Goal: Transaction & Acquisition: Purchase product/service

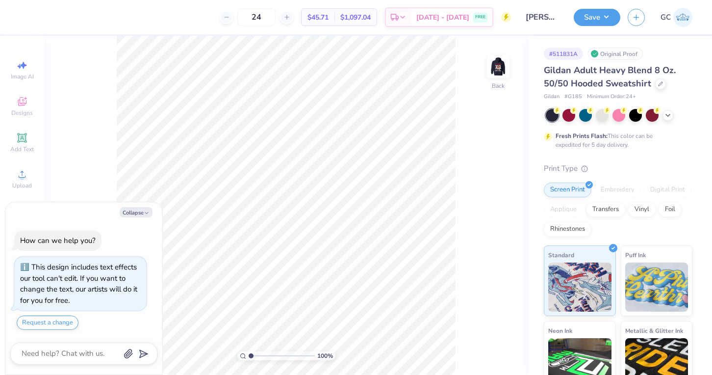
type textarea "x"
drag, startPoint x: 253, startPoint y: 356, endPoint x: 258, endPoint y: 356, distance: 5.4
type input "2.14"
click at [258, 356] on input "range" at bounding box center [282, 355] width 66 height 9
click at [506, 69] on img at bounding box center [498, 66] width 39 height 39
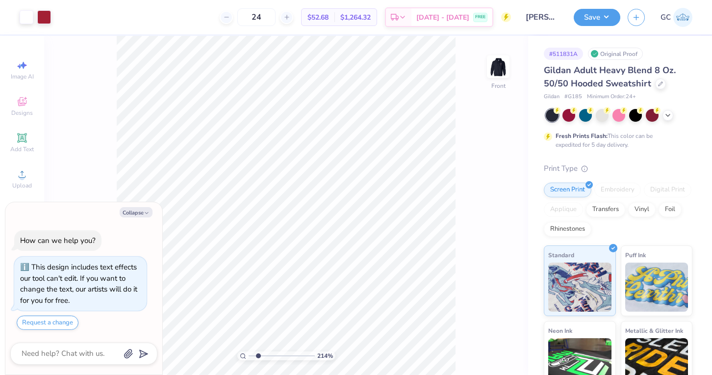
type textarea "x"
drag, startPoint x: 258, startPoint y: 356, endPoint x: 249, endPoint y: 358, distance: 9.4
click at [249, 358] on input "range" at bounding box center [282, 355] width 66 height 9
drag, startPoint x: 251, startPoint y: 356, endPoint x: 265, endPoint y: 359, distance: 14.6
type input "3.22"
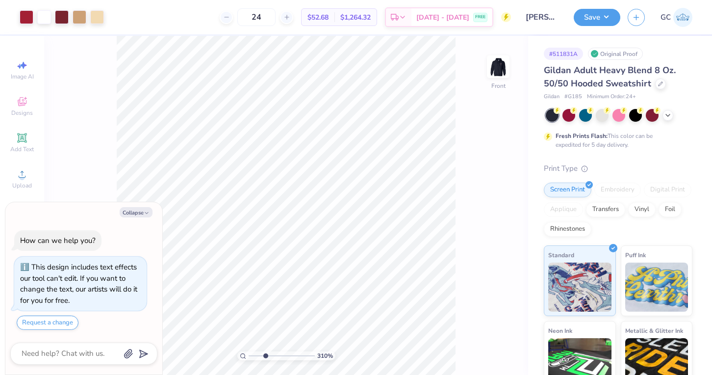
click at [265, 359] on input "range" at bounding box center [282, 355] width 66 height 9
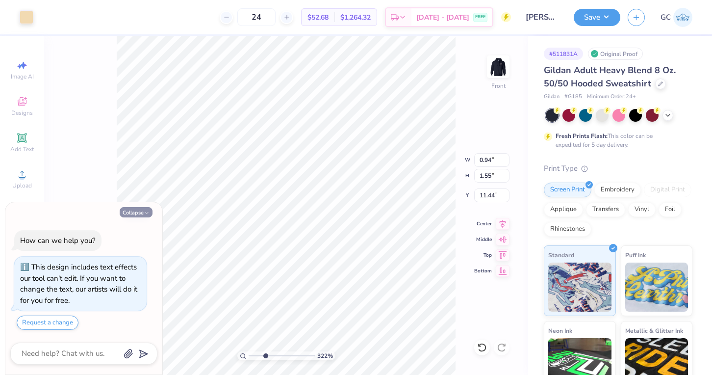
click at [147, 214] on icon "button" at bounding box center [147, 213] width 6 height 6
type textarea "x"
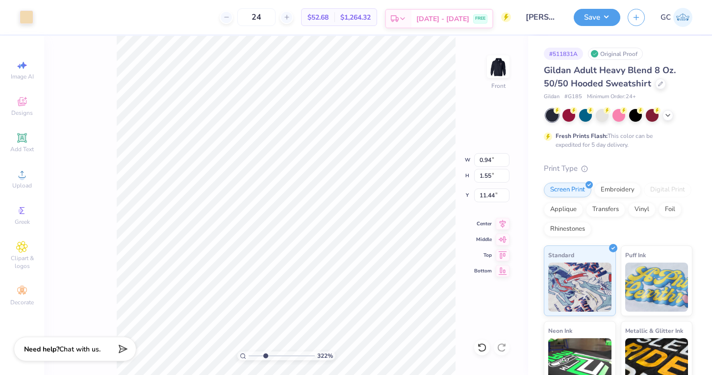
click at [411, 20] on div "Est. Delivery" at bounding box center [398, 19] width 25 height 18
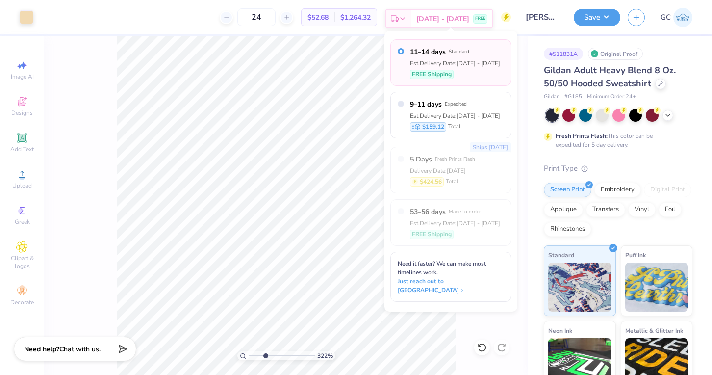
click at [411, 20] on div "Est. Delivery" at bounding box center [398, 19] width 25 height 18
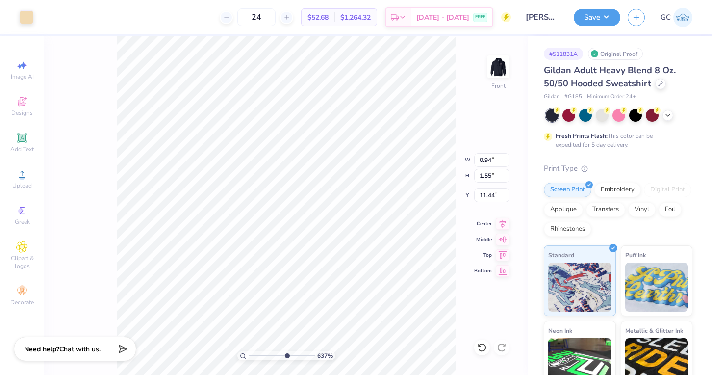
drag, startPoint x: 265, startPoint y: 355, endPoint x: 286, endPoint y: 359, distance: 21.5
type input "6.37"
click at [286, 359] on input "range" at bounding box center [282, 355] width 66 height 9
type input "0.23"
type input "0.37"
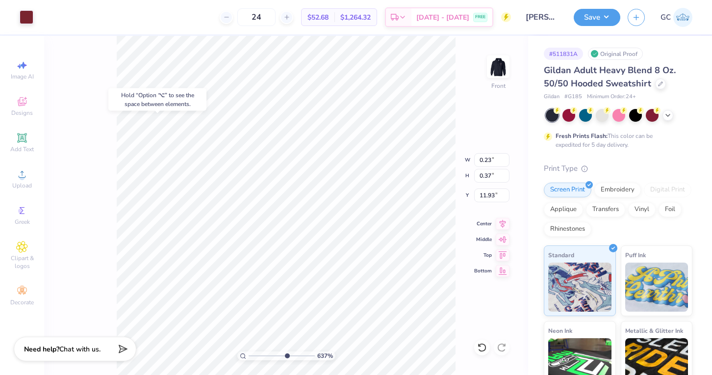
type input "11.90"
type input "0.94"
type input "1.55"
type input "11.44"
type input "0.99"
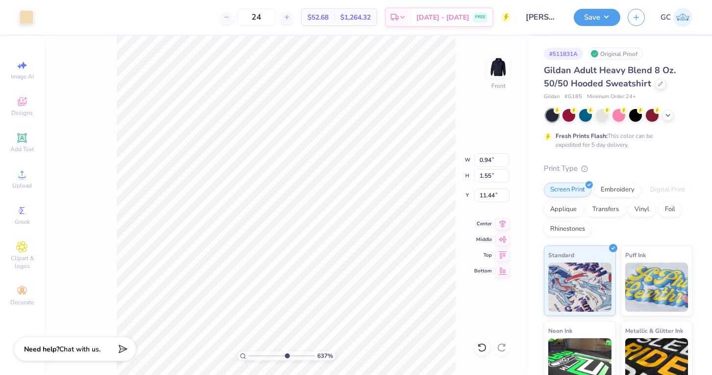
type input "1.62"
type input "11.27"
click at [92, 347] on span "Chat with us." at bounding box center [79, 347] width 41 height 9
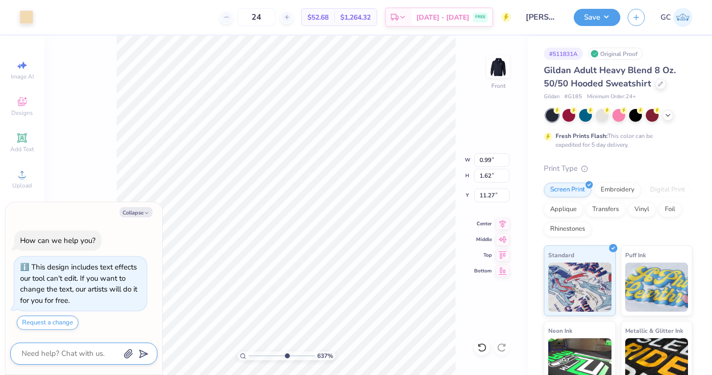
click at [88, 355] on textarea at bounding box center [71, 353] width 100 height 13
type textarea "x"
type textarea "I"
type textarea "x"
type textarea "I"
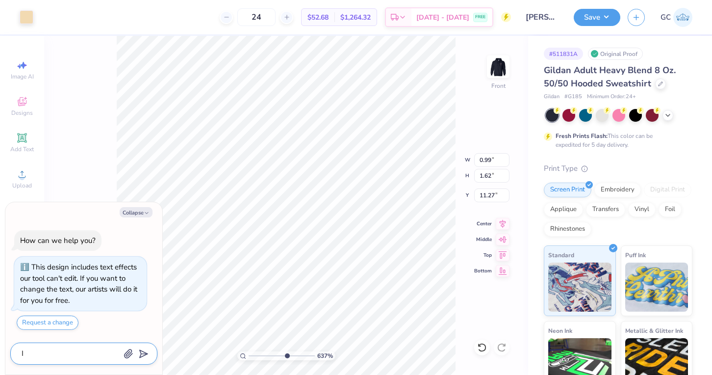
type textarea "x"
type textarea "I n"
type textarea "x"
type textarea "I ne"
type textarea "x"
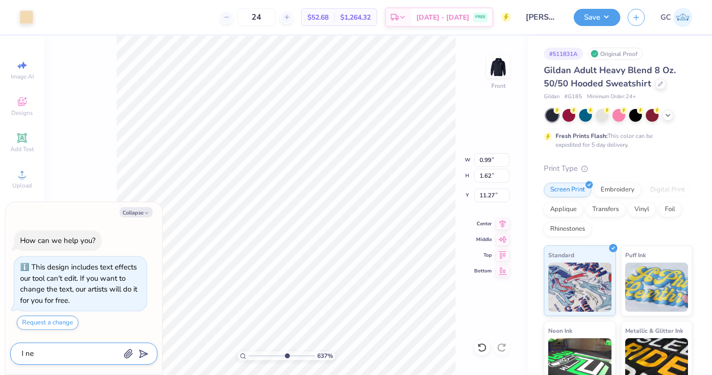
type textarea "I nee"
type textarea "x"
type textarea "I need"
type textarea "x"
type textarea "I need"
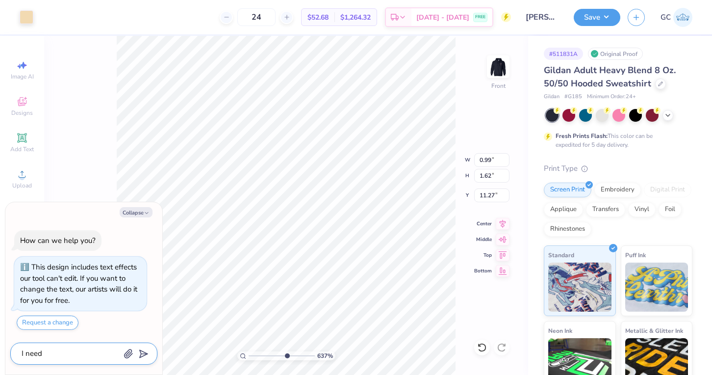
type textarea "x"
type textarea "I need t"
type textarea "x"
type textarea "I need to"
type textarea "x"
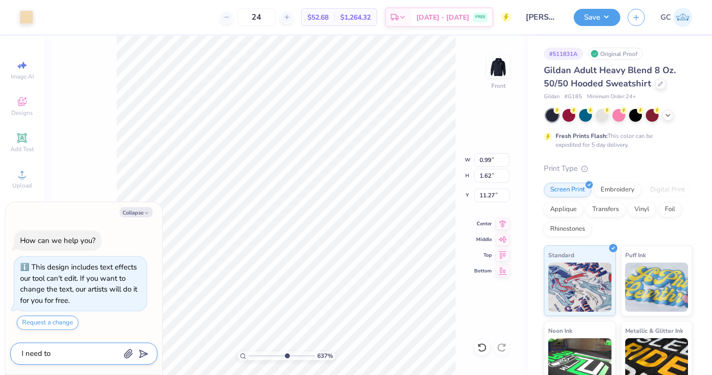
type textarea "I need to"
type textarea "x"
type textarea "I need to c"
type textarea "x"
type textarea "I need to ch"
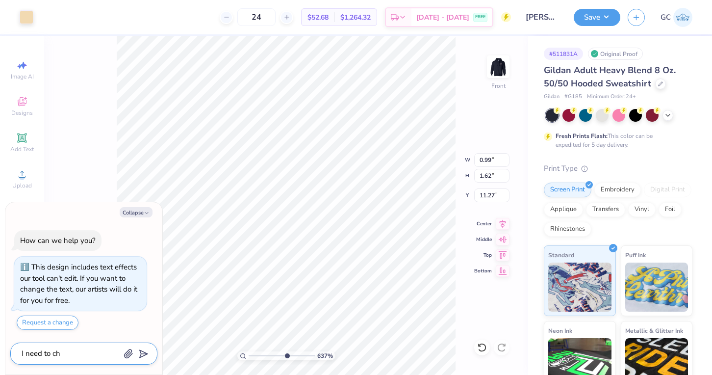
type textarea "x"
type textarea "I need to cha"
type textarea "x"
type textarea "I need to chan"
type textarea "x"
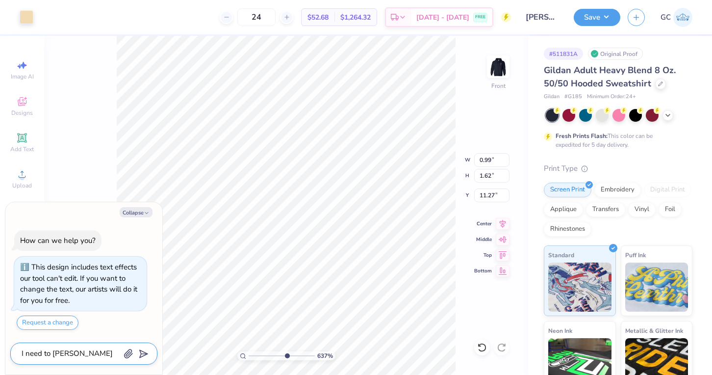
type textarea "I need to chang"
type textarea "x"
type textarea "I need to change"
type textarea "x"
type textarea "I need to change"
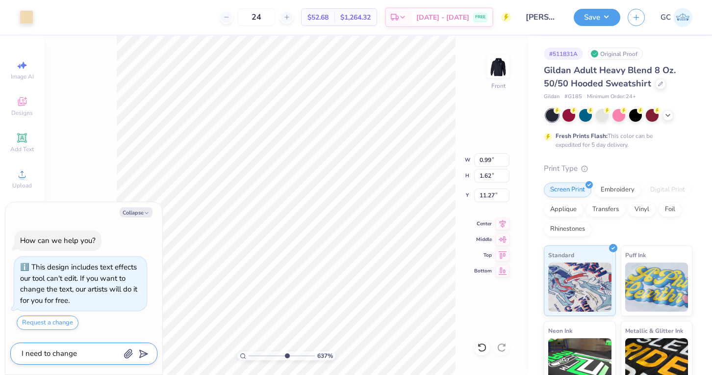
type textarea "x"
type textarea "I need to change t"
type textarea "x"
type textarea "I need to change th"
type textarea "x"
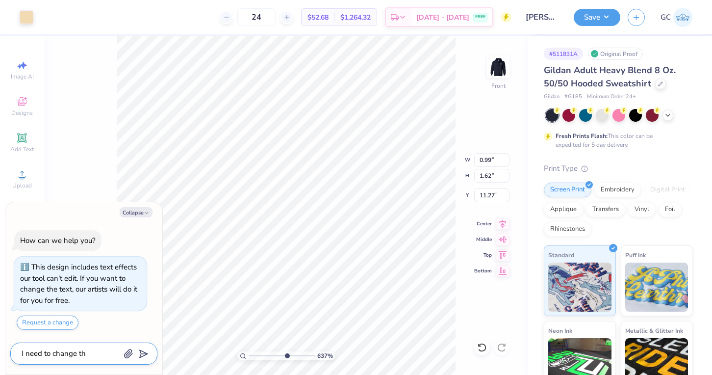
type textarea "I need to change the"
type textarea "x"
type textarea "I need to change the"
type textarea "x"
type textarea "I need to change the 4"
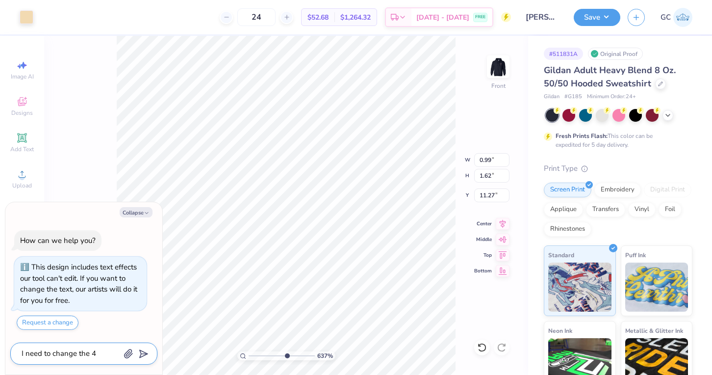
type textarea "x"
type textarea "I need to change the 4"
type textarea "x"
type textarea "I need to change the 4 t"
type textarea "x"
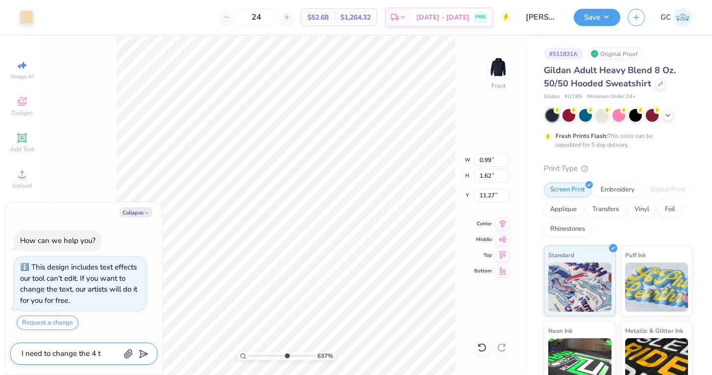
type textarea "I need to change the 4 to"
type textarea "x"
type textarea "I need to change the 4 to"
type textarea "x"
type textarea "I need to change the 4 to a"
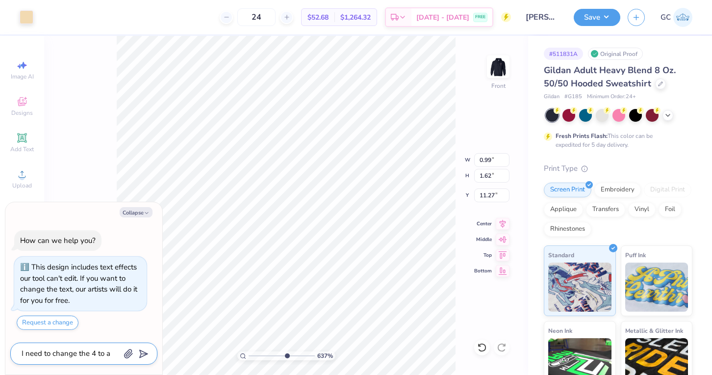
type textarea "x"
type textarea "I need to change the 4 to a"
type textarea "x"
type textarea "I need to change the 4 to a 1"
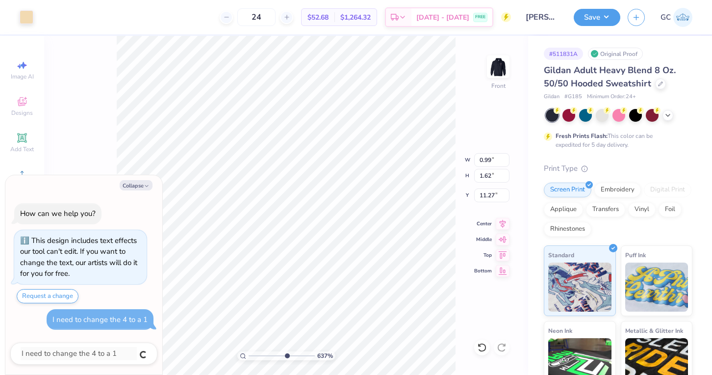
type textarea "x"
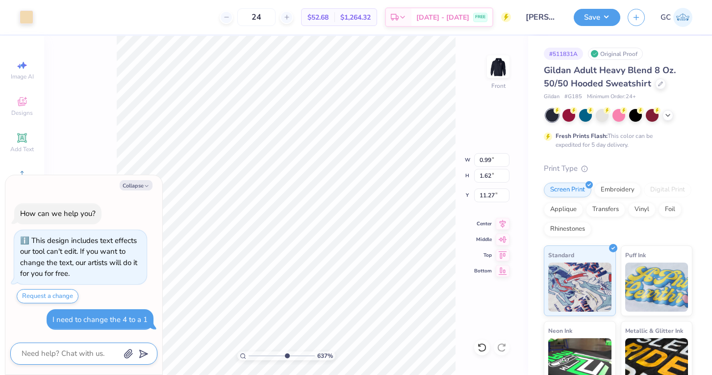
click at [81, 353] on textarea at bounding box center [71, 353] width 100 height 13
click at [64, 289] on button "Request a change" at bounding box center [48, 296] width 62 height 14
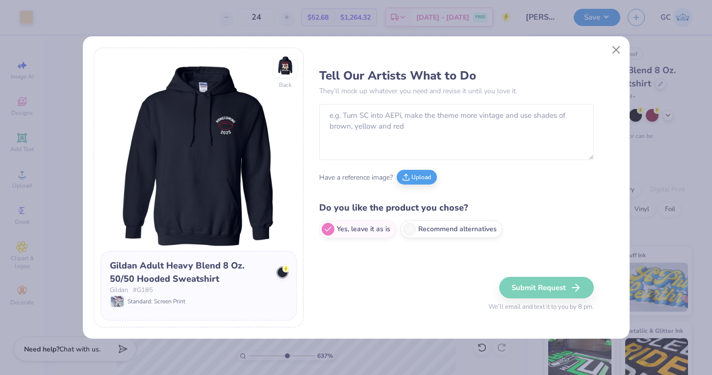
type textarea "x"
click at [287, 70] on img at bounding box center [285, 65] width 45 height 45
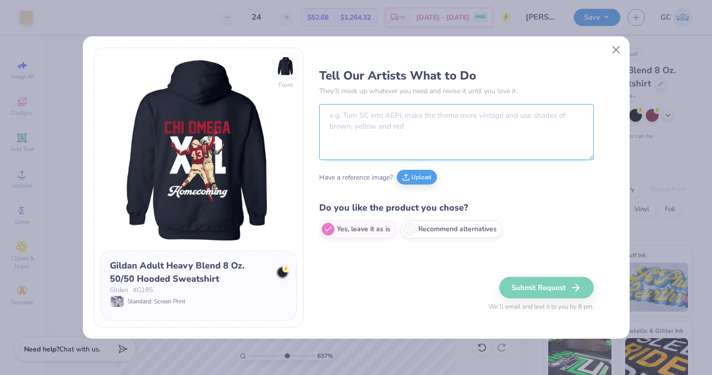
click at [391, 130] on textarea at bounding box center [456, 132] width 275 height 56
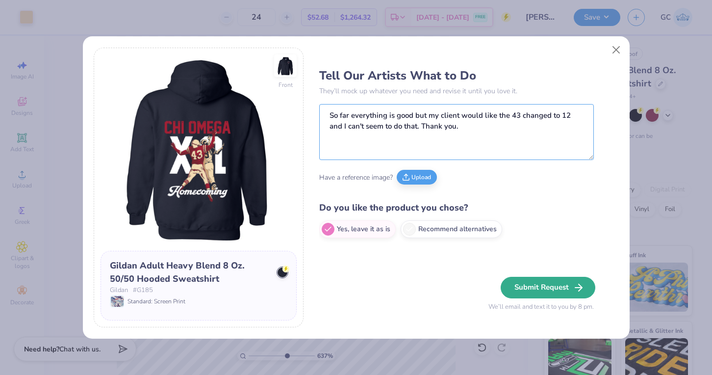
type textarea "So far everything is good but my client would like the 43 changed to 12 and I c…"
click at [520, 287] on button "Submit Request" at bounding box center [548, 288] width 95 height 22
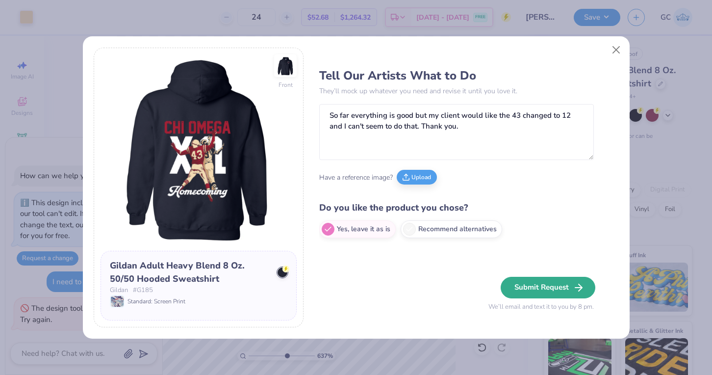
click at [565, 284] on button "Submit Request" at bounding box center [548, 288] width 95 height 22
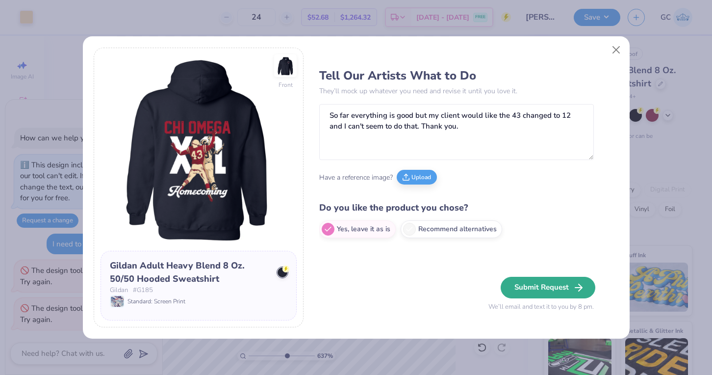
type textarea "x"
click at [616, 49] on button "Close" at bounding box center [616, 50] width 19 height 19
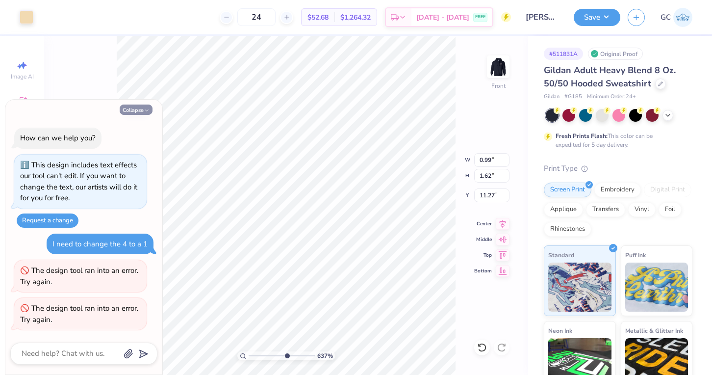
click at [137, 111] on button "Collapse" at bounding box center [136, 109] width 33 height 10
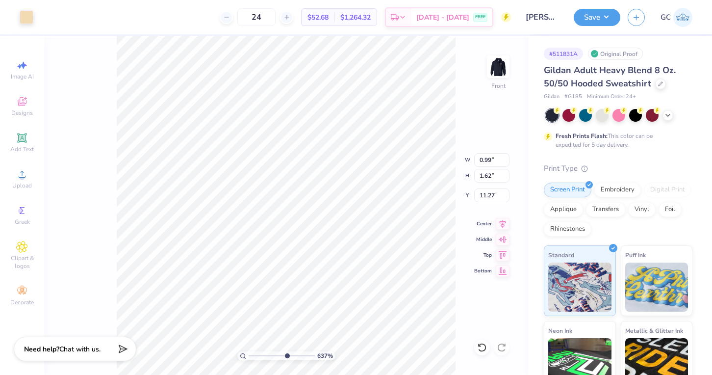
type textarea "x"
click at [406, 19] on icon at bounding box center [403, 19] width 8 height 8
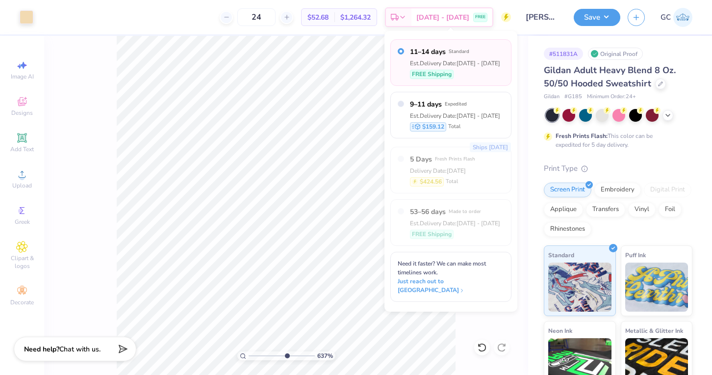
click at [509, 311] on div "637 % Front W 0.99 0.99 " H 1.62 1.62 " Y 11.27 11.27 " Center Middle Top Bottom" at bounding box center [286, 205] width 484 height 339
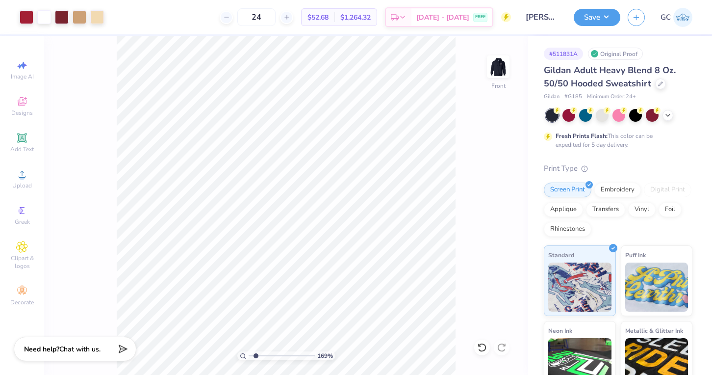
drag, startPoint x: 288, startPoint y: 359, endPoint x: 255, endPoint y: 355, distance: 33.0
type input "1.78"
click at [255, 355] on input "range" at bounding box center [282, 355] width 66 height 9
type input "1.51"
click at [22, 138] on icon at bounding box center [21, 137] width 7 height 7
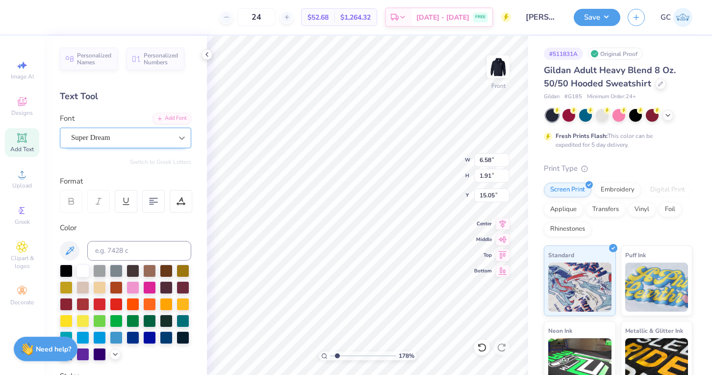
click at [178, 138] on icon at bounding box center [182, 138] width 10 height 10
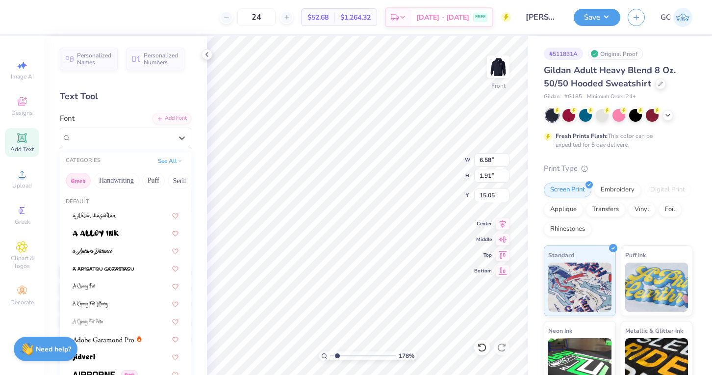
click at [73, 185] on button "Greek" at bounding box center [78, 181] width 25 height 16
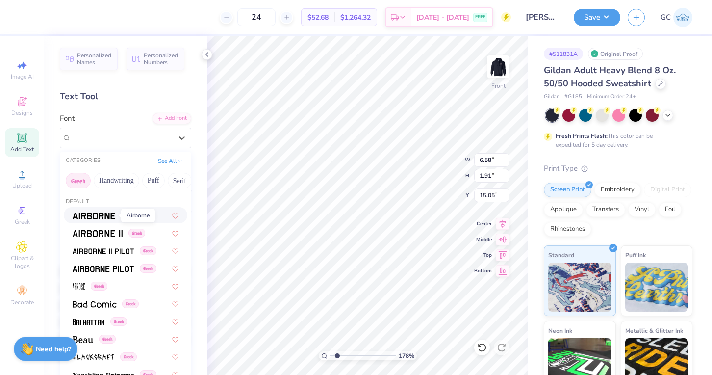
click at [91, 215] on img at bounding box center [94, 215] width 43 height 7
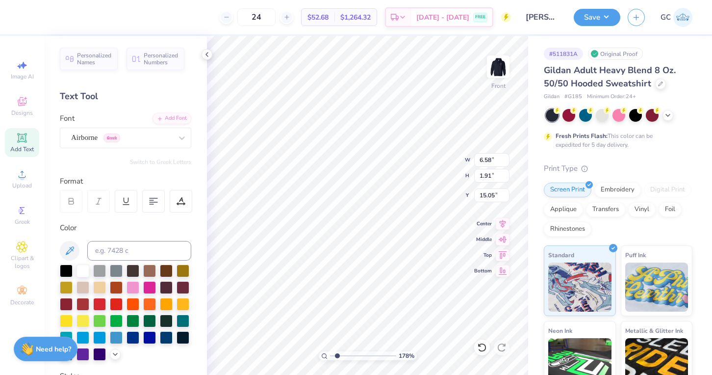
type input "6.29"
type input "1.99"
type input "15.00"
type textarea "Lambda Chi alpha"
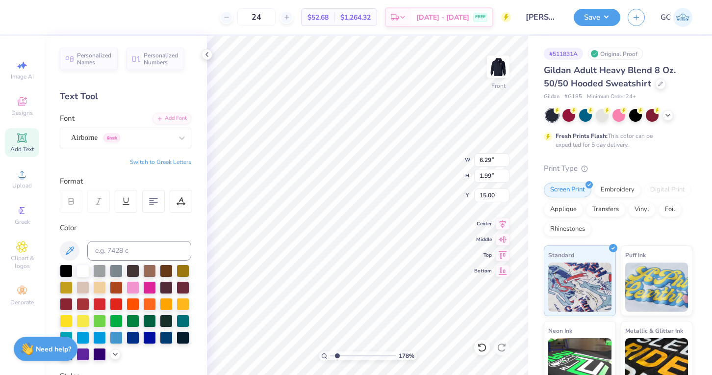
scroll to position [0, 3]
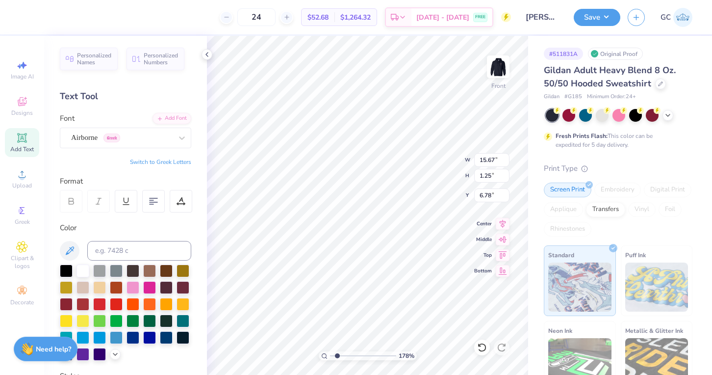
type input "6.78"
click at [134, 253] on input at bounding box center [139, 251] width 104 height 20
type input "201c"
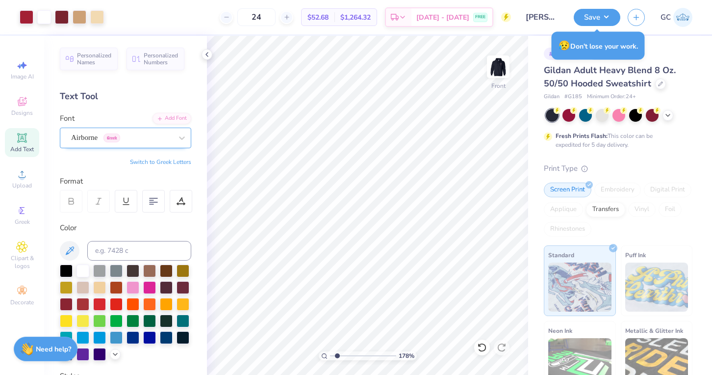
click at [168, 132] on div "Airborne Greek" at bounding box center [121, 137] width 103 height 15
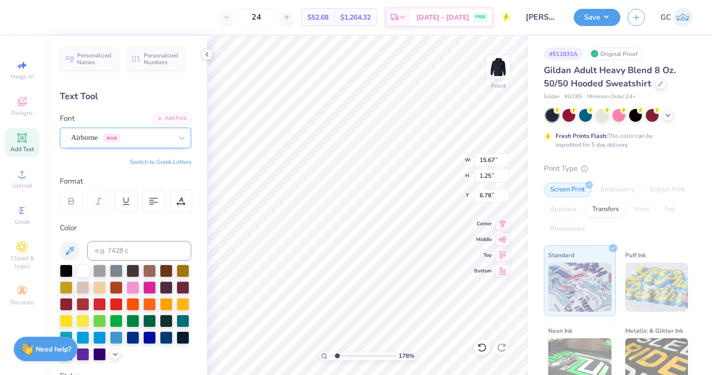
click at [171, 142] on div "Airborne Greek" at bounding box center [121, 137] width 103 height 15
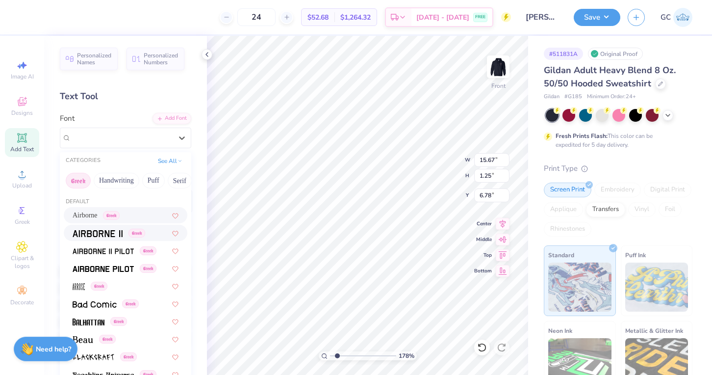
click at [108, 228] on span at bounding box center [98, 233] width 50 height 10
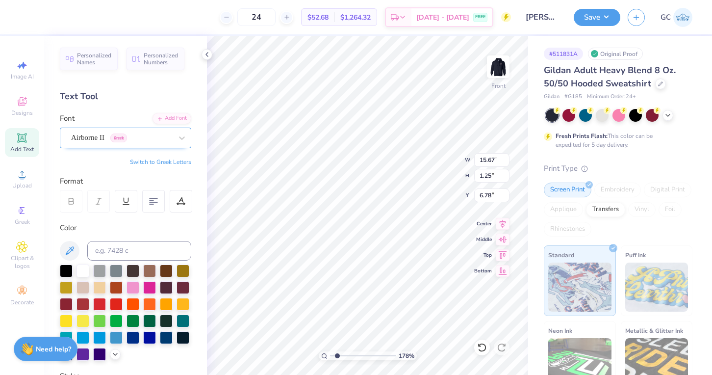
click at [168, 143] on div at bounding box center [121, 137] width 101 height 13
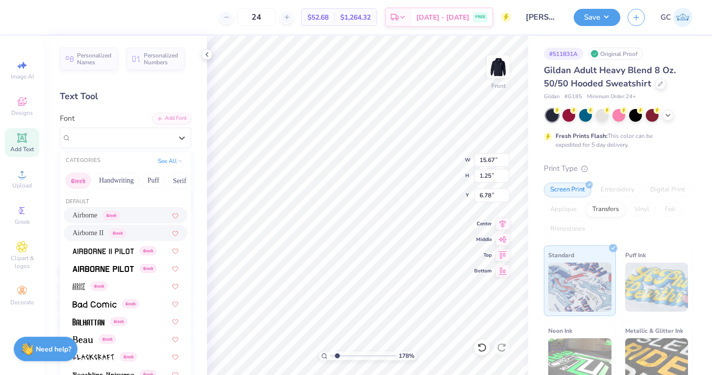
click at [95, 214] on span "Airborne" at bounding box center [85, 215] width 25 height 10
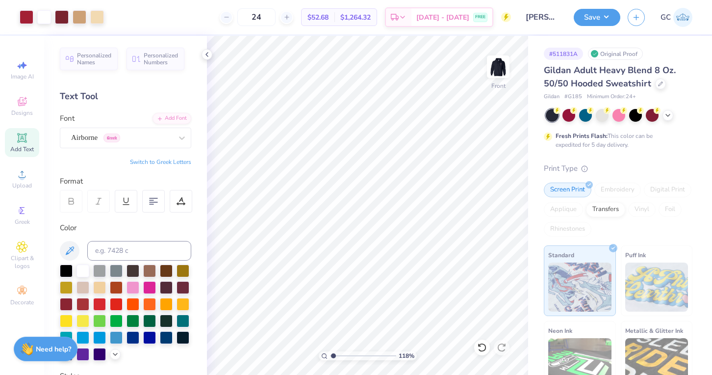
type input "1.18"
click at [333, 355] on input "range" at bounding box center [363, 355] width 66 height 9
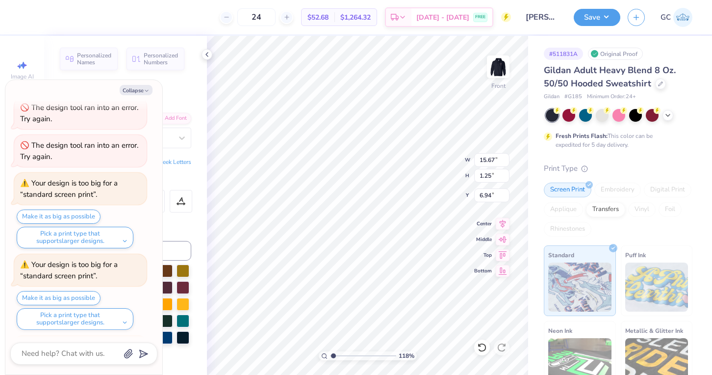
scroll to position [225, 0]
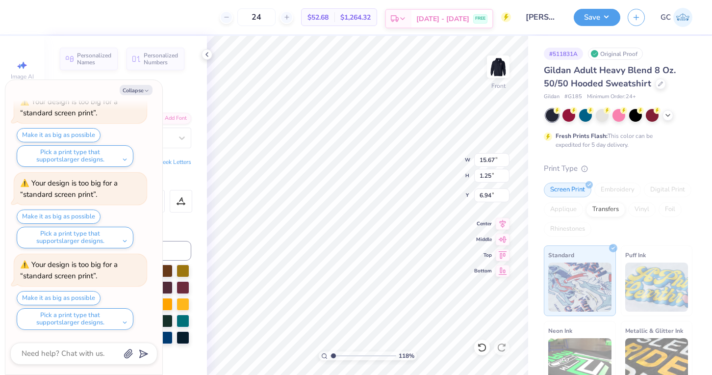
click at [406, 22] on icon at bounding box center [403, 19] width 8 height 8
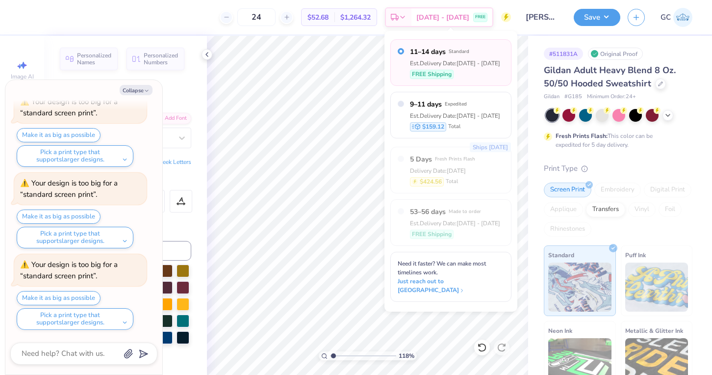
click at [215, 18] on div "24 $52.68 Per Item $1,264.32 Total Est. Delivery Sep 6 - 9 FREE" at bounding box center [269, 17] width 484 height 34
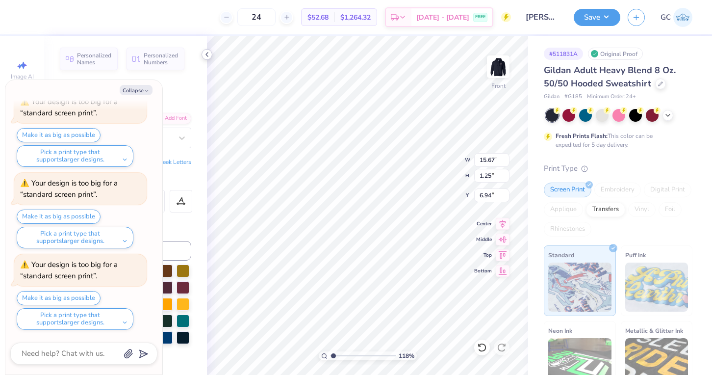
click at [205, 53] on icon at bounding box center [207, 55] width 8 height 8
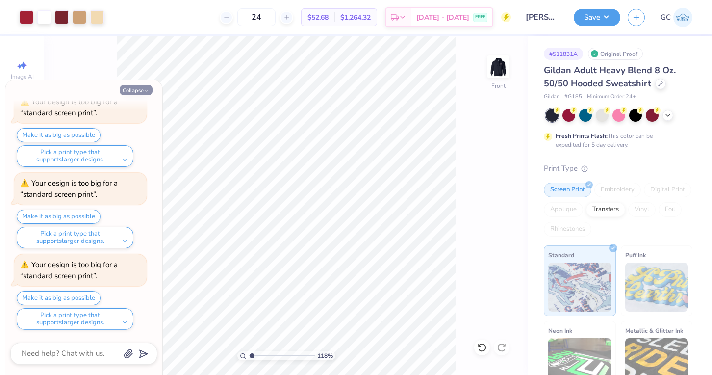
click at [136, 87] on button "Collapse" at bounding box center [136, 90] width 33 height 10
type textarea "x"
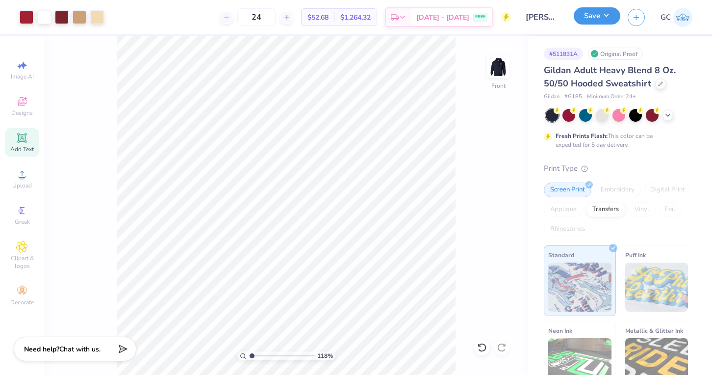
click at [610, 17] on button "Save" at bounding box center [597, 15] width 47 height 17
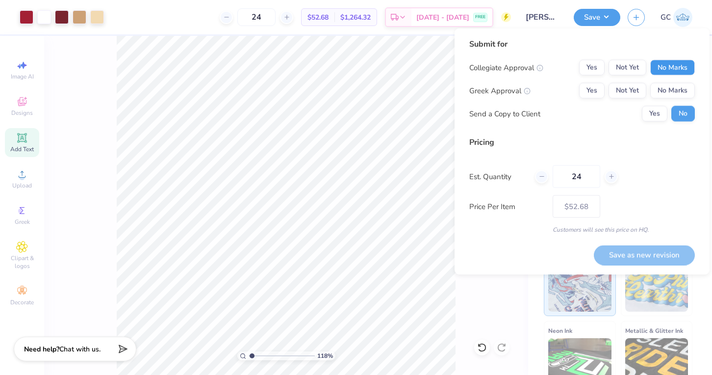
click at [672, 65] on button "No Marks" at bounding box center [672, 68] width 45 height 16
click at [594, 91] on button "Yes" at bounding box center [591, 91] width 25 height 16
click at [683, 117] on button "No" at bounding box center [683, 114] width 24 height 16
click at [638, 64] on button "Not Yet" at bounding box center [628, 68] width 38 height 16
click at [668, 66] on button "No Marks" at bounding box center [672, 68] width 45 height 16
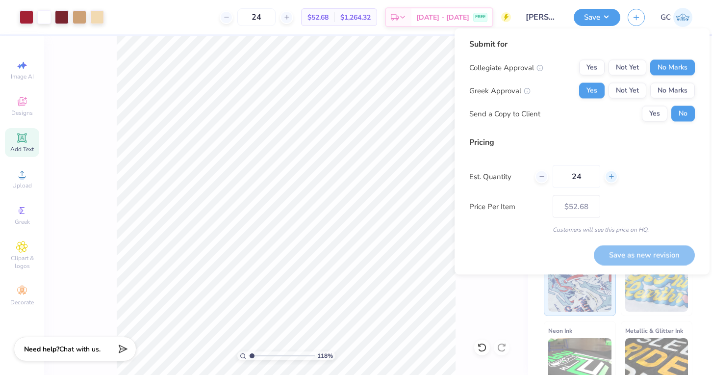
click at [614, 179] on div at bounding box center [611, 176] width 13 height 13
type input "26"
type input "$51.72"
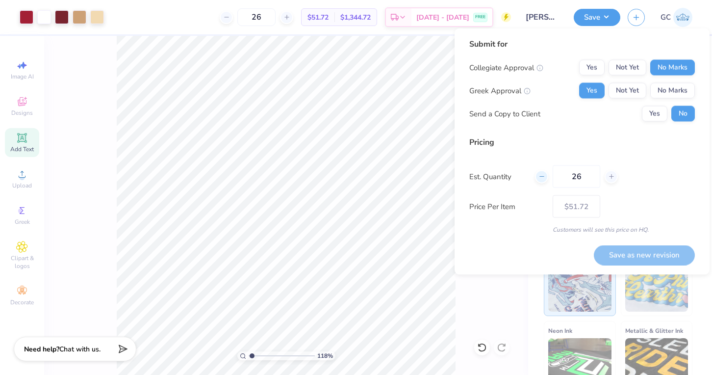
click at [541, 178] on icon at bounding box center [541, 176] width 7 height 7
type input "25"
type input "$52.18"
click at [657, 118] on button "Yes" at bounding box center [654, 114] width 25 height 16
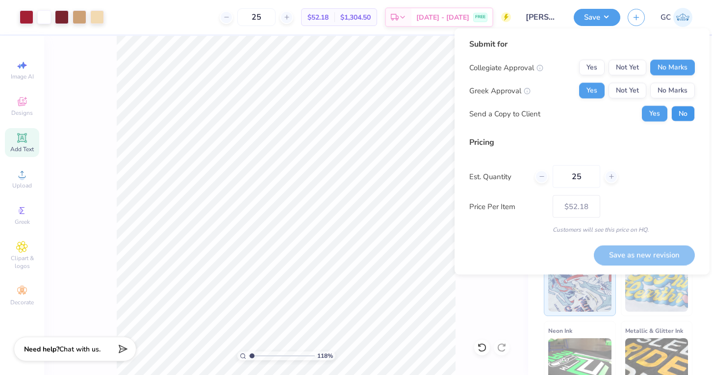
click at [682, 114] on button "No" at bounding box center [683, 114] width 24 height 16
click at [615, 259] on div "Save as new revision" at bounding box center [644, 255] width 101 height 20
click at [598, 12] on button "Save" at bounding box center [597, 15] width 47 height 17
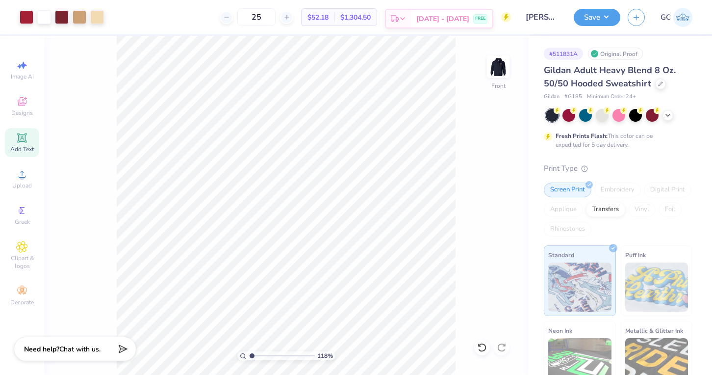
click at [411, 24] on div "Est. Delivery" at bounding box center [398, 19] width 25 height 18
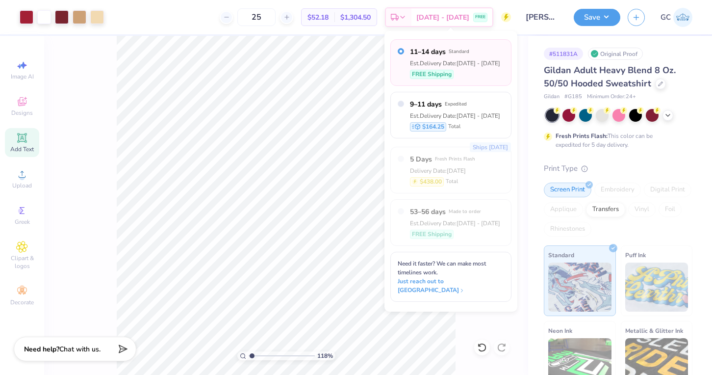
click at [416, 64] on div "Est. Delivery Date: Sep 6 - 9" at bounding box center [455, 63] width 90 height 9
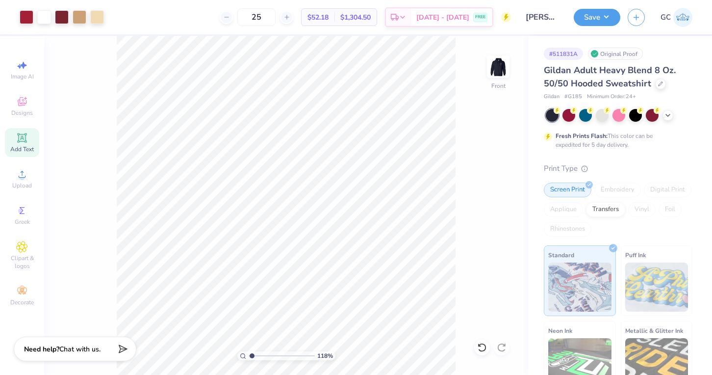
click at [587, 29] on div "Save GC" at bounding box center [643, 17] width 138 height 34
click at [593, 24] on button "Save" at bounding box center [597, 15] width 47 height 17
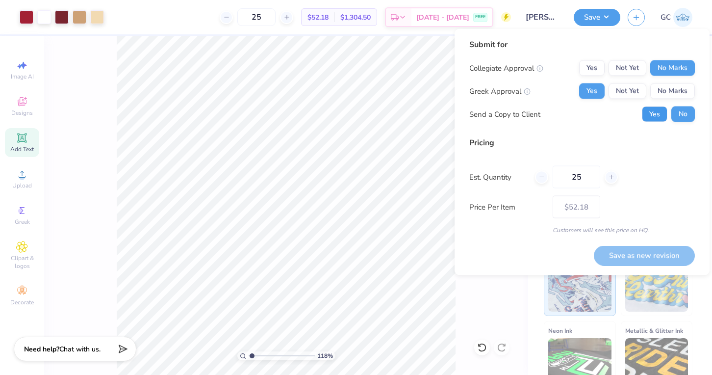
click at [658, 108] on button "Yes" at bounding box center [654, 114] width 25 height 16
click at [683, 112] on button "No" at bounding box center [683, 114] width 24 height 16
click at [634, 85] on button "Not Yet" at bounding box center [628, 91] width 38 height 16
click at [594, 84] on button "Yes" at bounding box center [591, 91] width 25 height 16
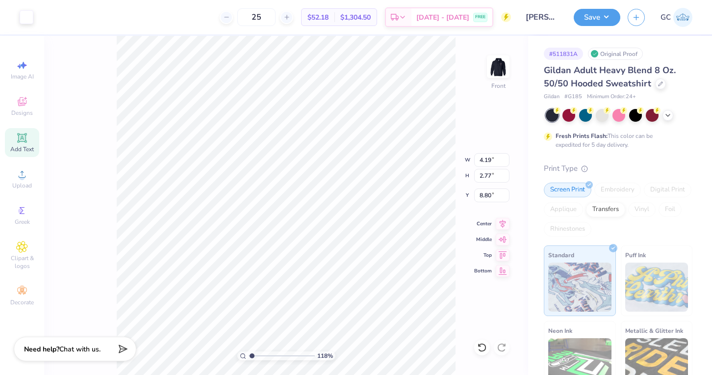
type input "15.67"
type input "1.25"
type input "6.94"
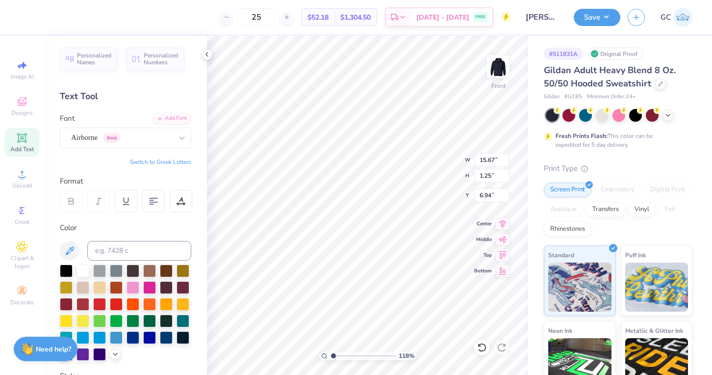
type input "14.60"
type input "1.17"
type input "7.03"
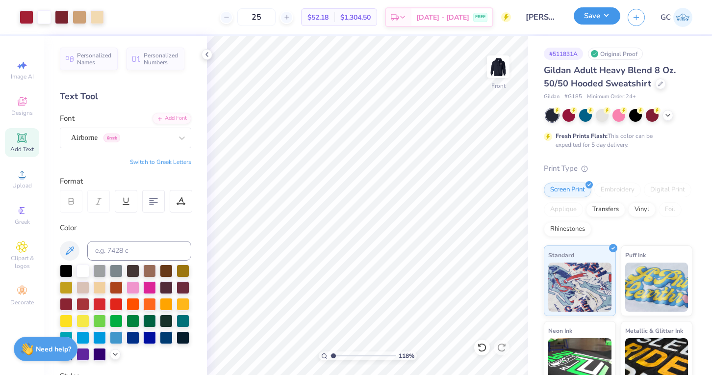
click at [588, 23] on button "Save" at bounding box center [597, 15] width 47 height 17
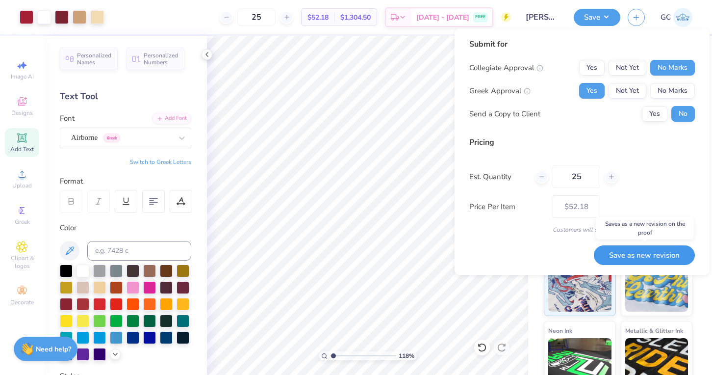
click at [647, 250] on button "Save as new revision" at bounding box center [644, 255] width 101 height 20
type input "$52.18"
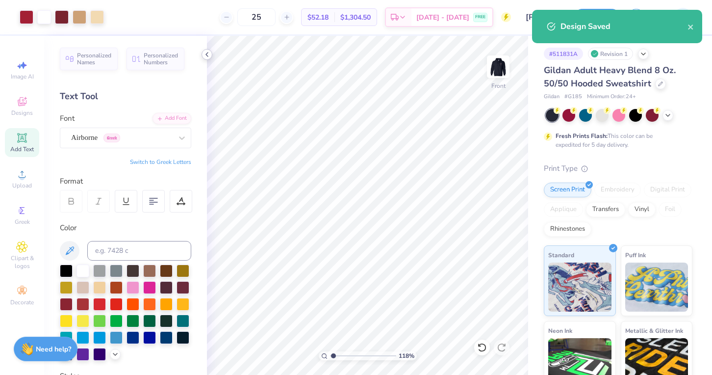
click at [206, 54] on polyline at bounding box center [207, 54] width 2 height 4
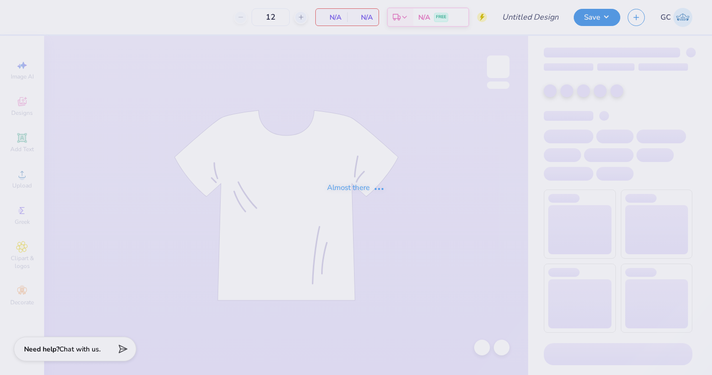
type input "[PERSON_NAME] : [US_STATE][GEOGRAPHIC_DATA]"
type input "25"
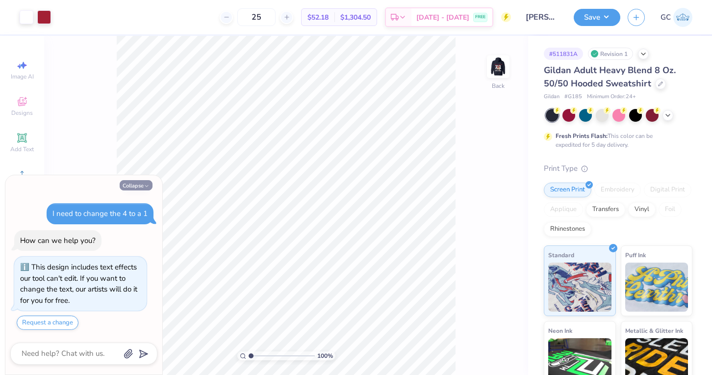
click at [127, 187] on button "Collapse" at bounding box center [136, 185] width 33 height 10
type textarea "x"
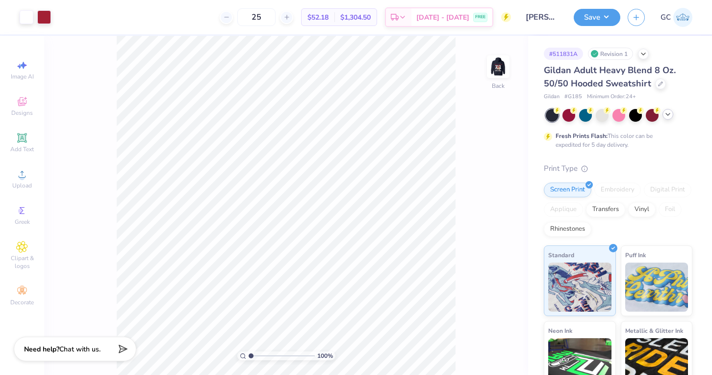
click at [669, 113] on icon at bounding box center [668, 114] width 8 height 8
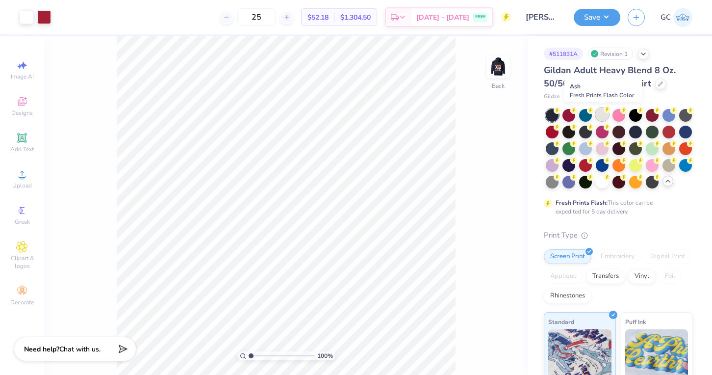
click at [597, 112] on div at bounding box center [602, 114] width 13 height 13
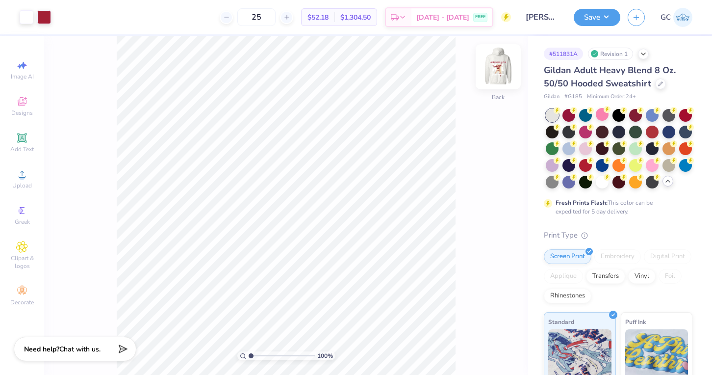
click at [494, 68] on img at bounding box center [498, 66] width 39 height 39
click at [21, 104] on icon at bounding box center [22, 103] width 8 height 6
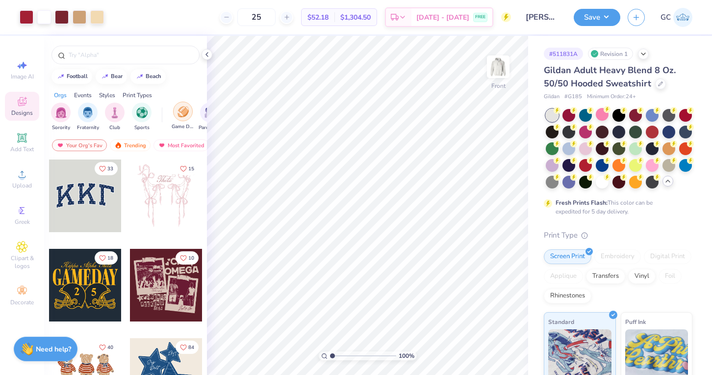
click at [178, 114] on img "filter for Game Day" at bounding box center [183, 111] width 11 height 11
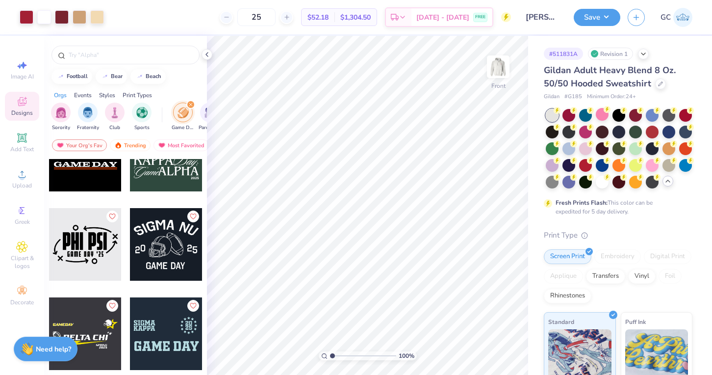
scroll to position [4862, 0]
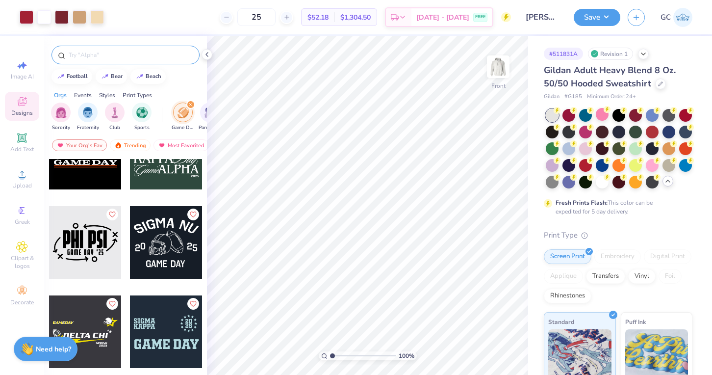
click at [124, 57] on input "text" at bounding box center [131, 55] width 126 height 10
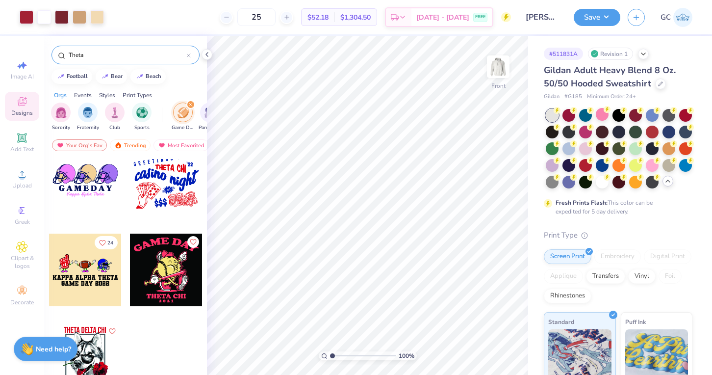
scroll to position [0, 0]
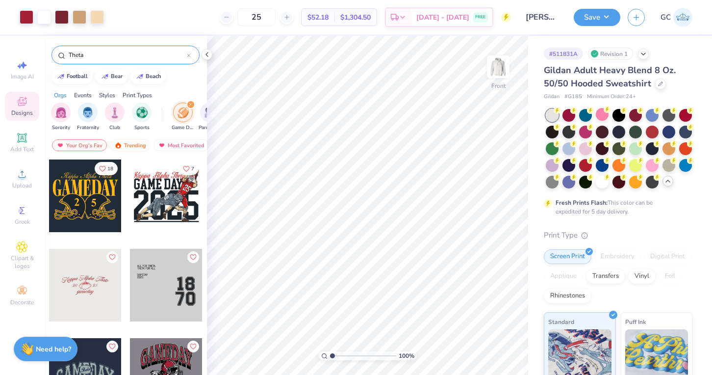
type input "Theta"
click at [22, 183] on span "Upload" at bounding box center [22, 185] width 20 height 8
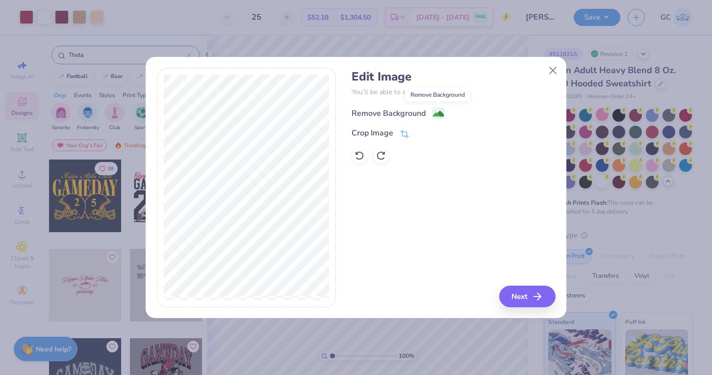
click at [439, 114] on image at bounding box center [438, 113] width 11 height 11
click at [529, 298] on button "Next" at bounding box center [529, 296] width 56 height 22
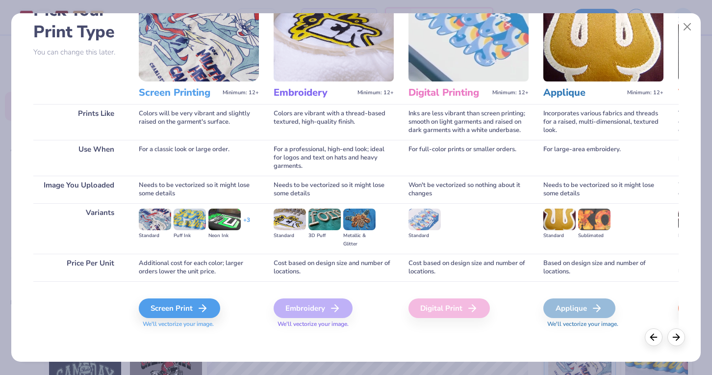
scroll to position [65, 0]
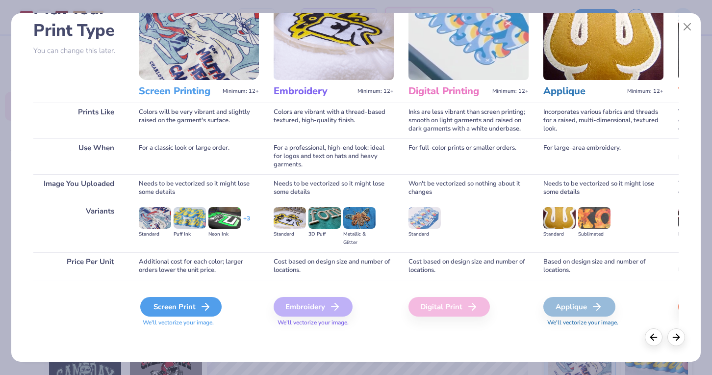
click at [190, 302] on div "Screen Print" at bounding box center [180, 307] width 81 height 20
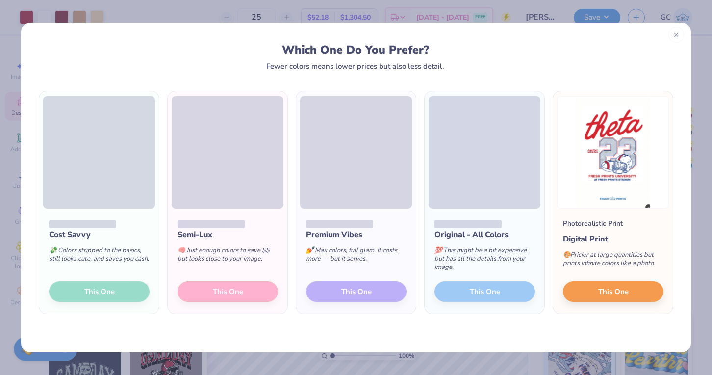
click at [675, 33] on icon at bounding box center [676, 34] width 7 height 7
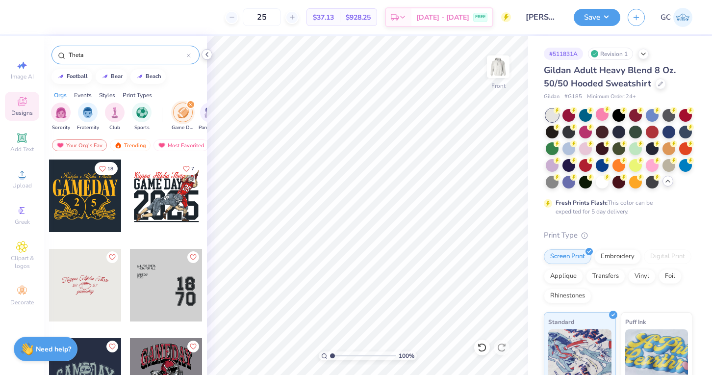
click at [206, 53] on icon at bounding box center [207, 55] width 8 height 8
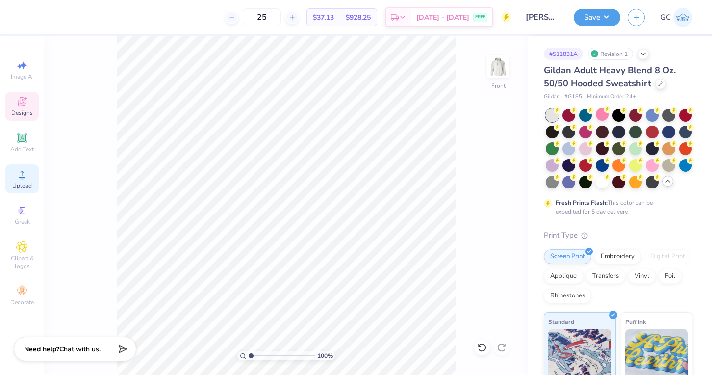
click at [24, 185] on span "Upload" at bounding box center [22, 185] width 20 height 8
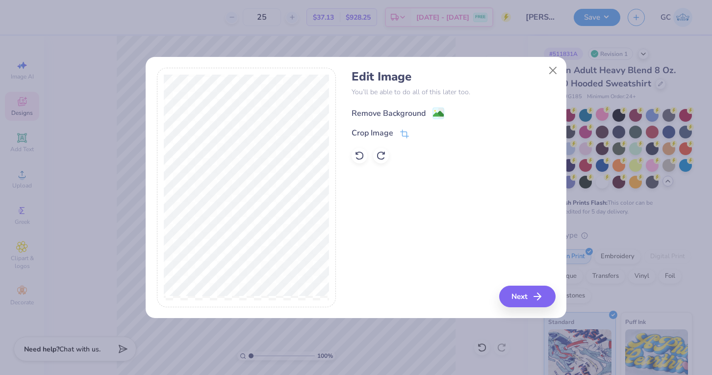
click at [438, 111] on image at bounding box center [438, 113] width 11 height 11
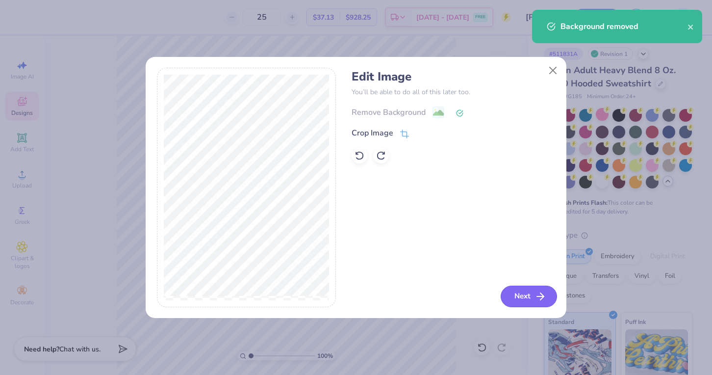
click at [535, 300] on icon "button" at bounding box center [540, 296] width 12 height 12
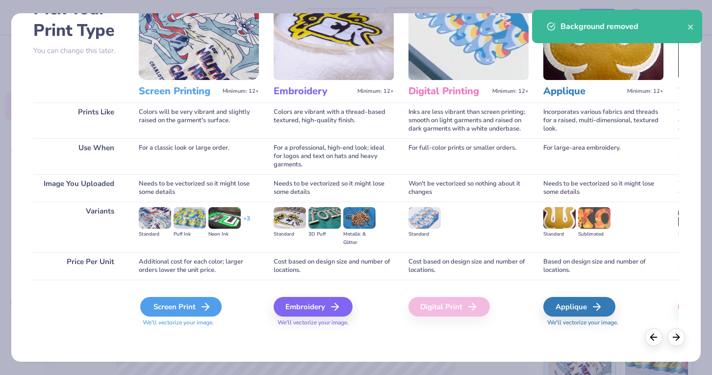
click at [160, 309] on div "Screen Print" at bounding box center [180, 307] width 81 height 20
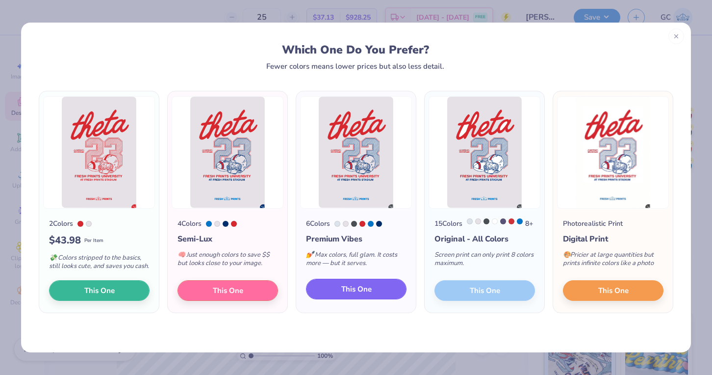
click at [357, 295] on span "This One" at bounding box center [356, 288] width 30 height 11
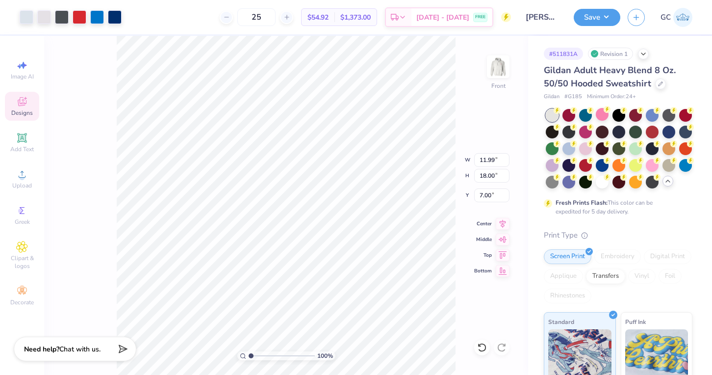
type input "10.91"
type input "16.39"
click at [501, 253] on icon at bounding box center [503, 254] width 14 height 12
type input "6.00"
click at [258, 355] on input "range" at bounding box center [282, 355] width 66 height 9
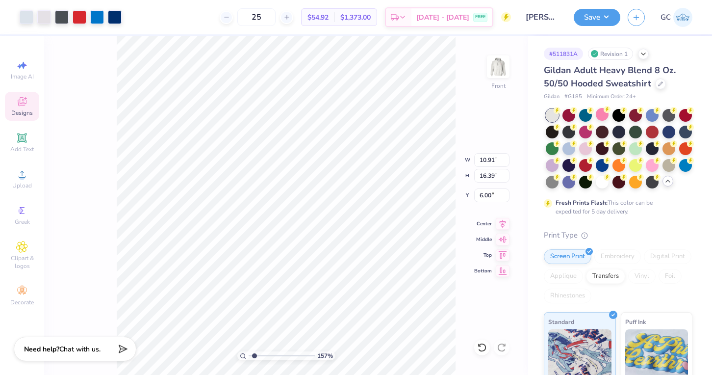
type input "1.51"
click at [254, 356] on input "range" at bounding box center [282, 355] width 66 height 9
click at [601, 184] on div at bounding box center [602, 181] width 13 height 13
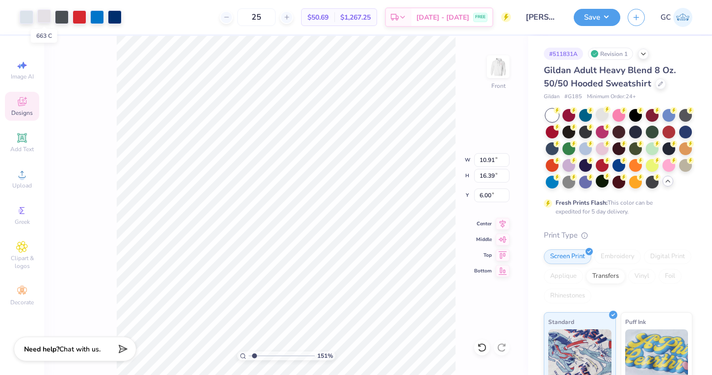
click at [47, 17] on div at bounding box center [44, 16] width 14 height 14
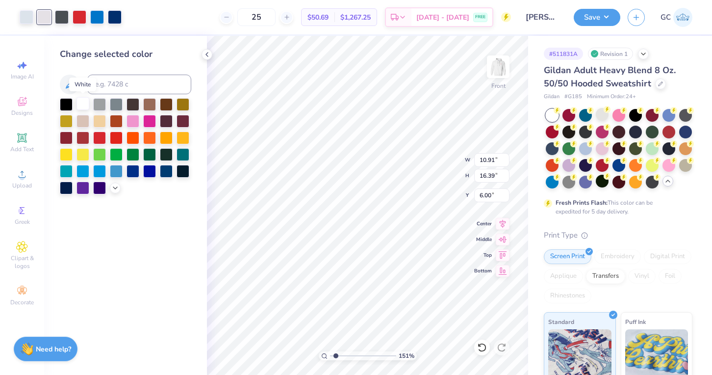
click at [85, 101] on div at bounding box center [82, 103] width 13 height 13
click at [203, 56] on icon at bounding box center [207, 55] width 8 height 8
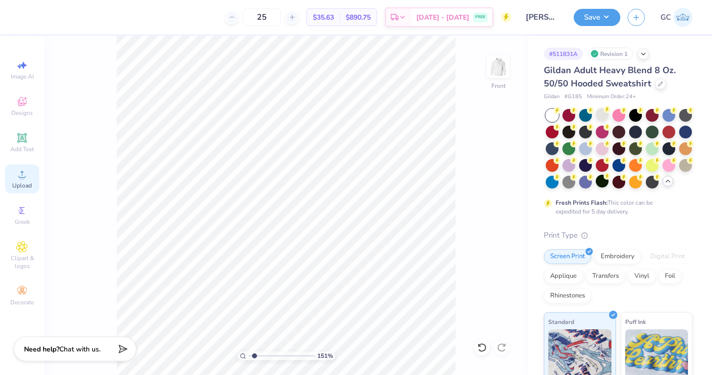
click at [21, 179] on circle at bounding box center [21, 177] width 5 height 5
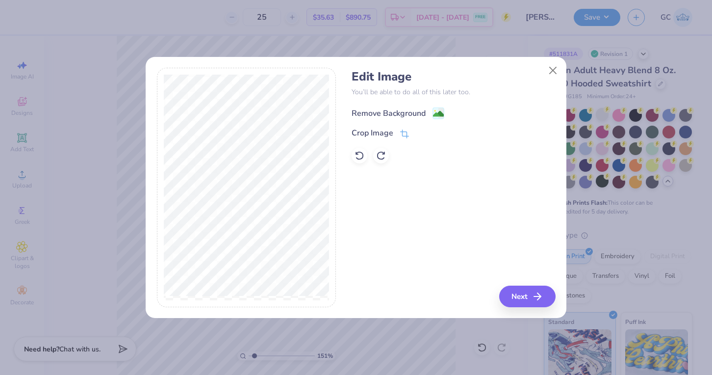
click at [440, 114] on image at bounding box center [438, 113] width 11 height 11
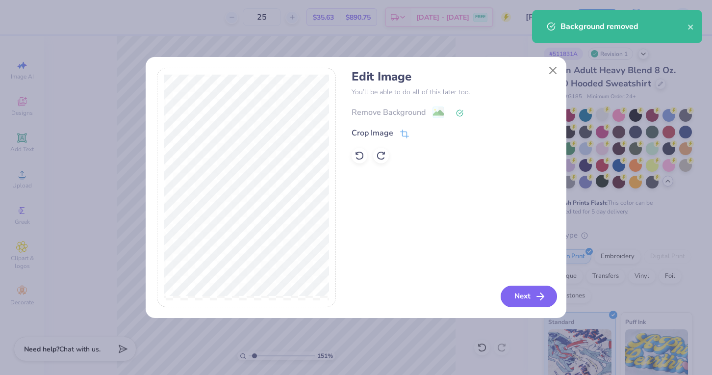
click at [515, 296] on button "Next" at bounding box center [529, 296] width 56 height 22
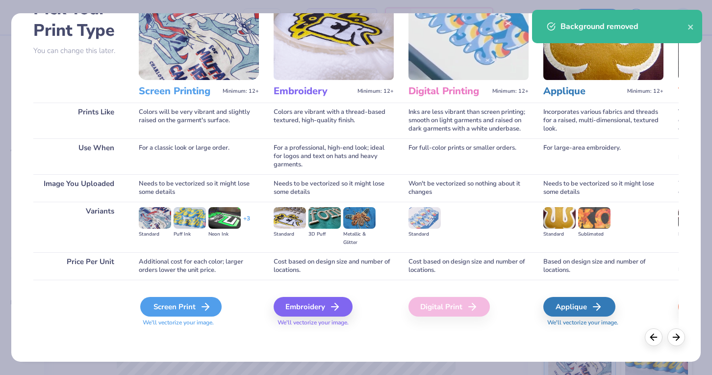
click at [178, 307] on div "Screen Print" at bounding box center [180, 307] width 81 height 20
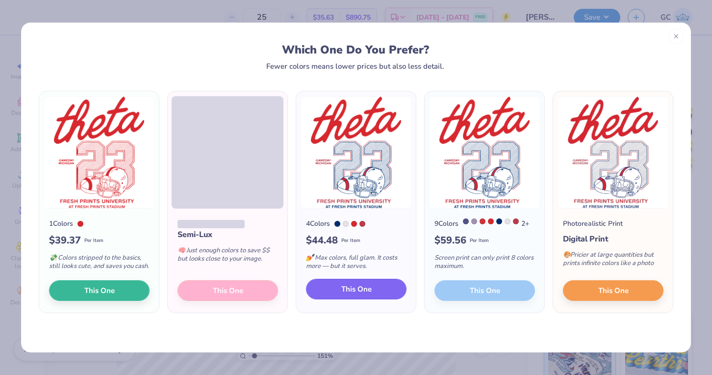
click at [347, 295] on span "This One" at bounding box center [356, 288] width 30 height 11
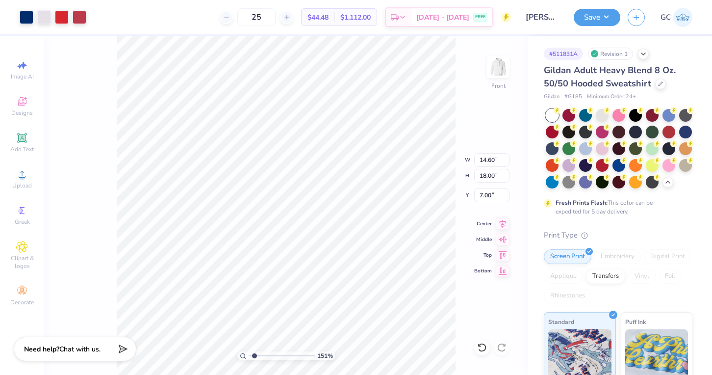
type input "6.42"
type input "13.44"
type input "16.56"
type input "6.49"
type input "6.50"
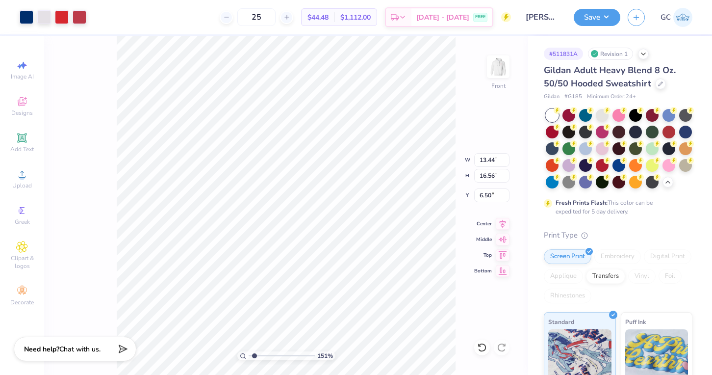
type input "6.52"
type input "6.00"
type input "13.03"
type input "16.06"
type input "6.00"
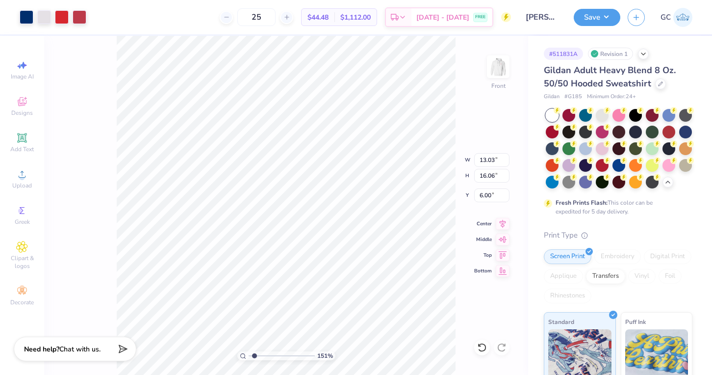
click at [111, 177] on div "151 % Front W 13.03 13.03 " H 16.06 16.06 " Y 6.00 6.00 " Center Middle Top Bot…" at bounding box center [286, 205] width 484 height 339
drag, startPoint x: 254, startPoint y: 356, endPoint x: 245, endPoint y: 356, distance: 8.3
click at [249, 356] on input "range" at bounding box center [282, 355] width 66 height 9
click at [502, 65] on img at bounding box center [498, 66] width 39 height 39
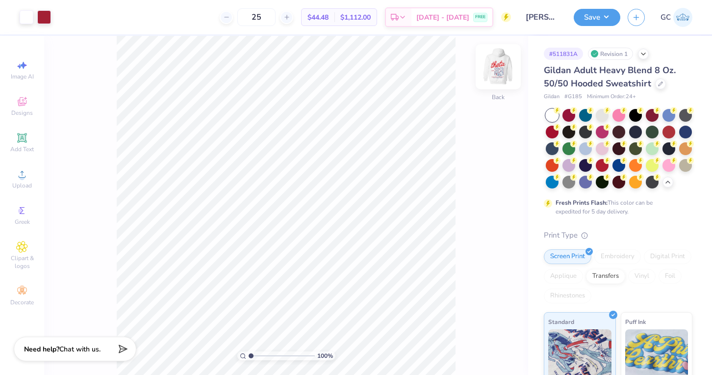
click at [502, 65] on img at bounding box center [498, 66] width 39 height 39
click at [250, 351] on input "range" at bounding box center [282, 355] width 66 height 9
drag, startPoint x: 249, startPoint y: 355, endPoint x: 254, endPoint y: 356, distance: 4.9
type input "1.53"
click at [254, 356] on input "range" at bounding box center [282, 355] width 66 height 9
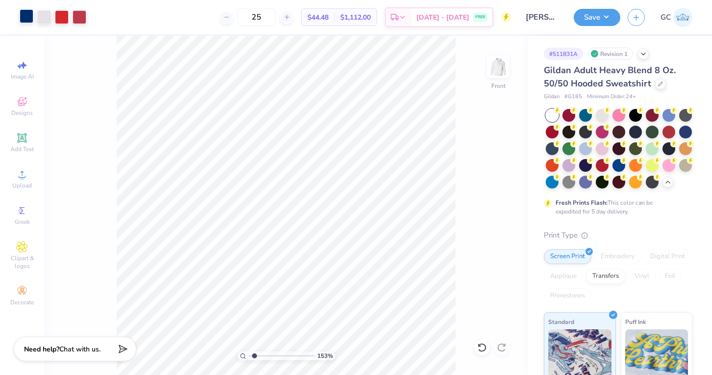
click at [27, 15] on div at bounding box center [27, 16] width 14 height 14
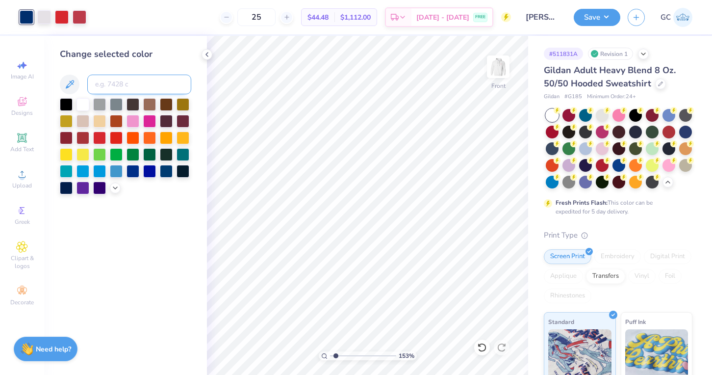
click at [137, 91] on input at bounding box center [139, 85] width 104 height 20
type input "7540"
click at [205, 54] on icon at bounding box center [207, 55] width 8 height 8
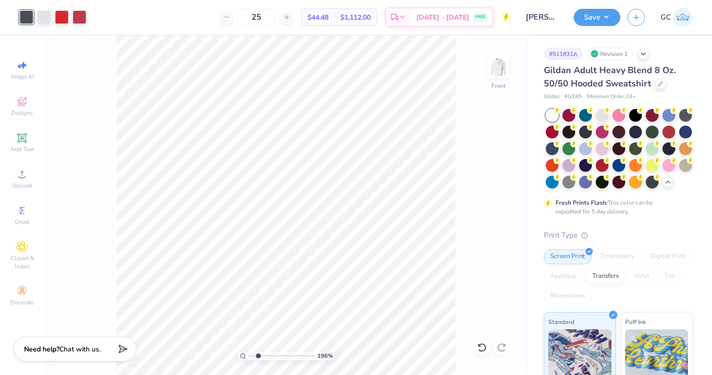
drag, startPoint x: 252, startPoint y: 357, endPoint x: 257, endPoint y: 357, distance: 5.9
type input "2.08"
click at [257, 357] on input "range" at bounding box center [282, 355] width 66 height 9
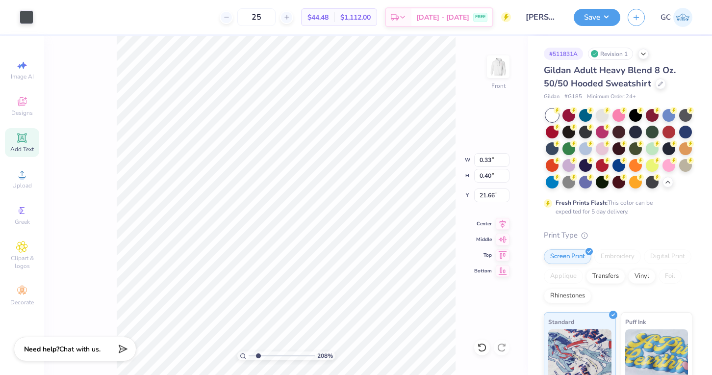
click at [23, 142] on icon at bounding box center [22, 138] width 12 height 12
type input "6.58"
type input "1.91"
type input "15.05"
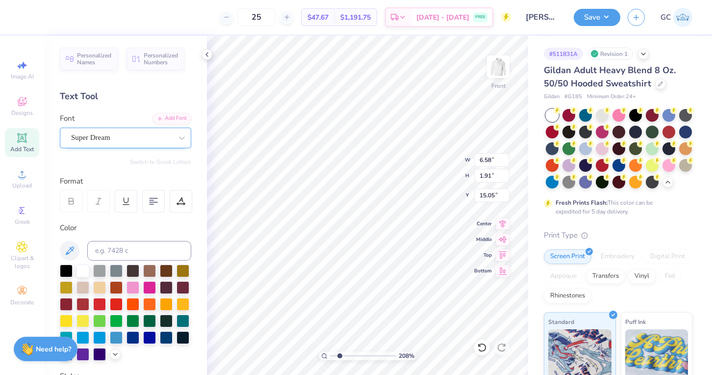
click at [161, 146] on div "Super Dream" at bounding box center [125, 137] width 131 height 21
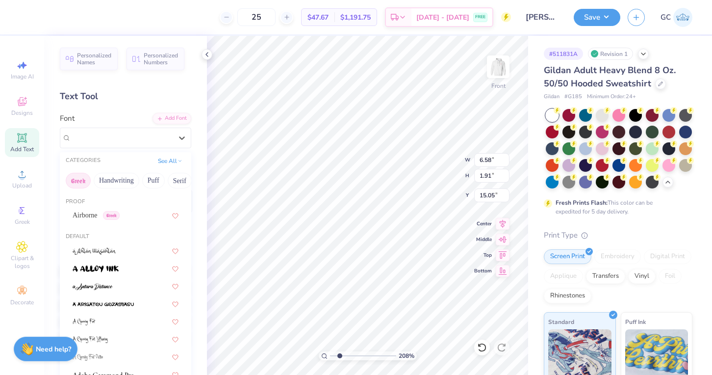
click at [72, 177] on button "Greek" at bounding box center [78, 181] width 25 height 16
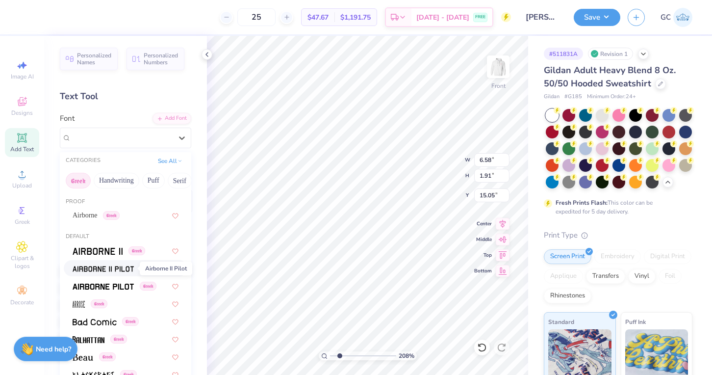
click at [84, 265] on img at bounding box center [103, 268] width 61 height 7
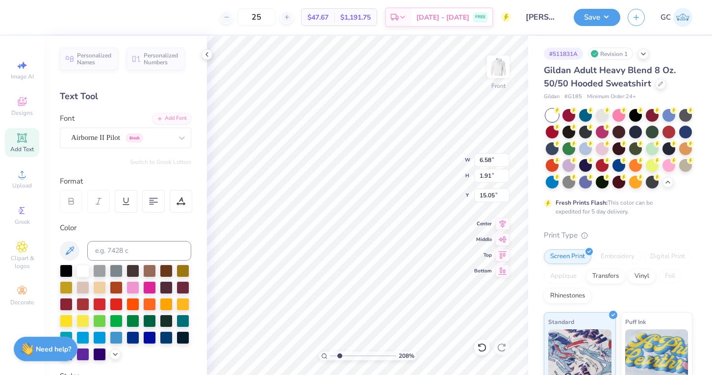
type input "6.16"
type input "1.99"
type input "20.06"
type textarea "Homecoming"
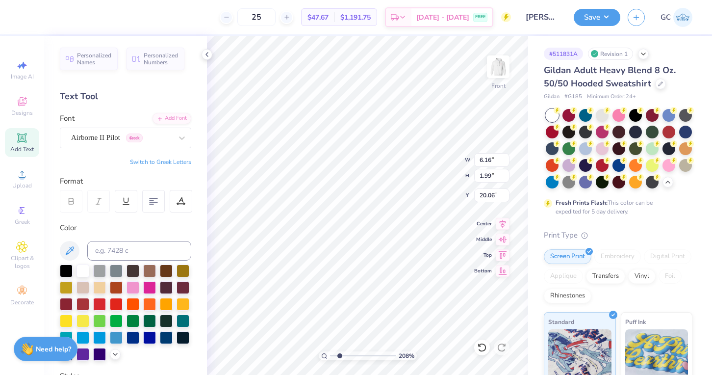
scroll to position [0, 1]
type textarea "Homecoming"
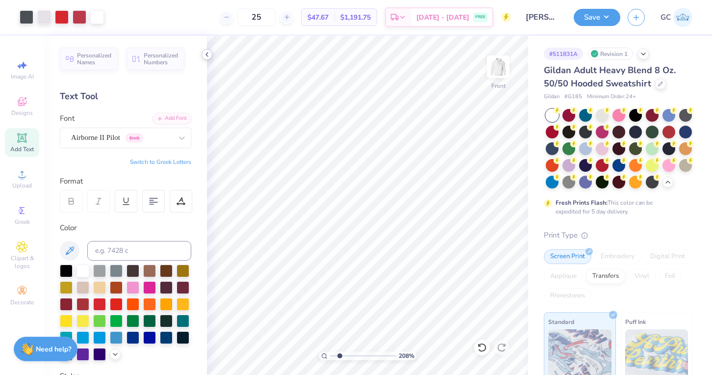
click at [208, 55] on icon at bounding box center [207, 55] width 8 height 8
type input "10.90"
type input "1.30"
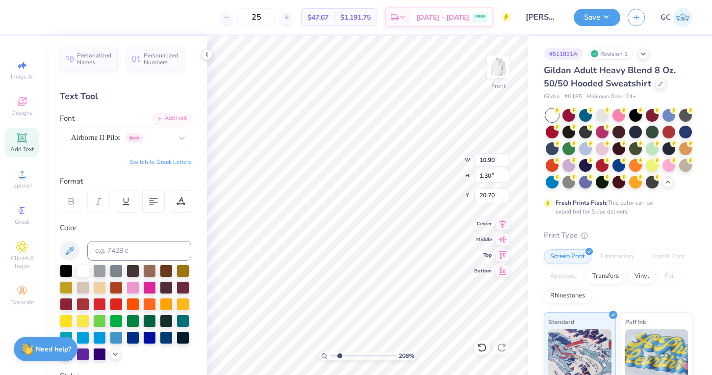
type input "20.75"
click at [124, 246] on input at bounding box center [139, 251] width 104 height 20
type input "201"
type input "2.46"
click at [342, 356] on input "range" at bounding box center [363, 355] width 66 height 9
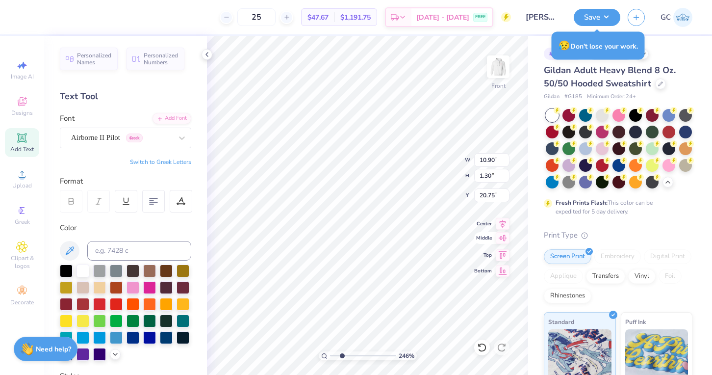
type input "8.16"
type input "0.98"
type input "21.08"
type input "6.84"
type input "0.82"
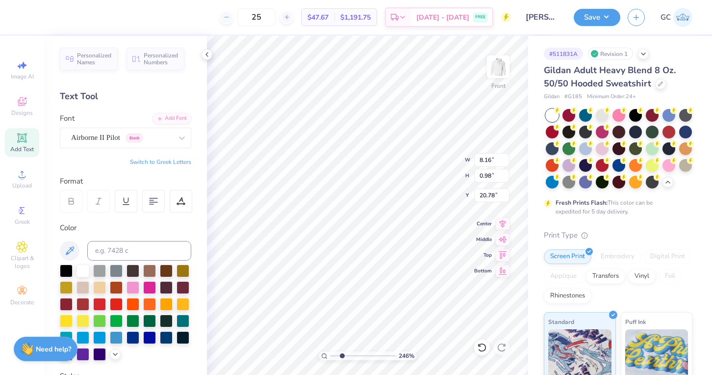
type input "20.94"
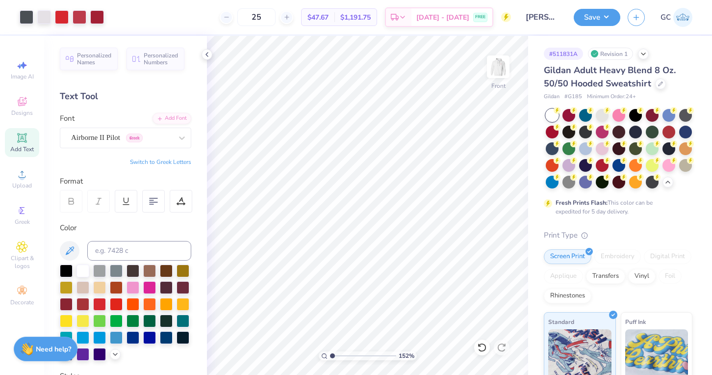
drag, startPoint x: 339, startPoint y: 356, endPoint x: 332, endPoint y: 356, distance: 6.9
type input "1"
click at [332, 356] on input "range" at bounding box center [363, 355] width 66 height 9
click at [204, 55] on icon at bounding box center [207, 55] width 8 height 8
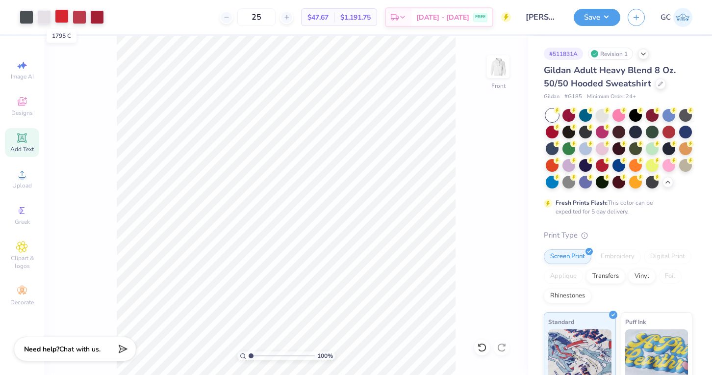
click at [62, 18] on div at bounding box center [62, 16] width 14 height 14
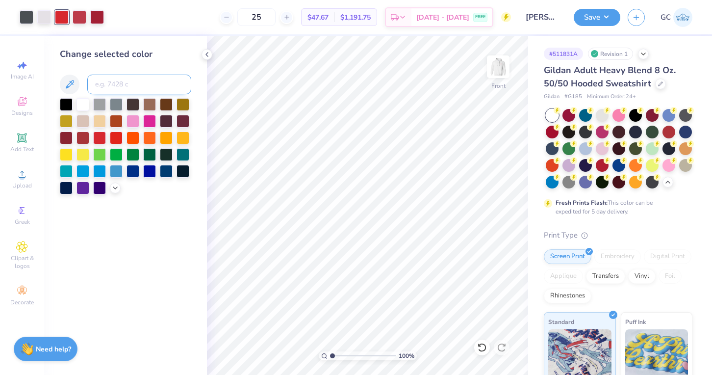
click at [100, 81] on input at bounding box center [139, 85] width 104 height 20
type input "201"
click at [204, 57] on icon at bounding box center [207, 55] width 8 height 8
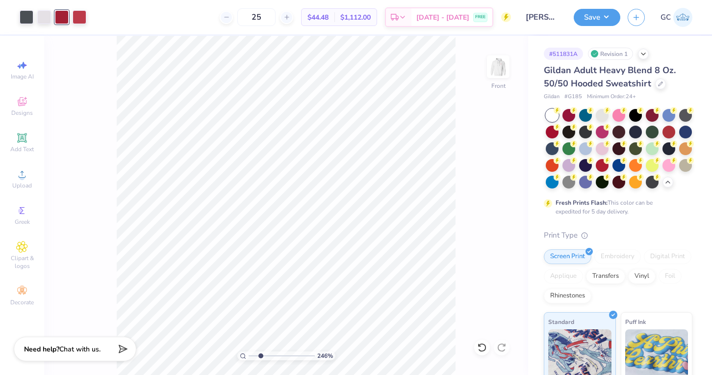
drag, startPoint x: 252, startPoint y: 356, endPoint x: 260, endPoint y: 357, distance: 8.4
type input "2.49"
click at [260, 357] on input "range" at bounding box center [282, 355] width 66 height 9
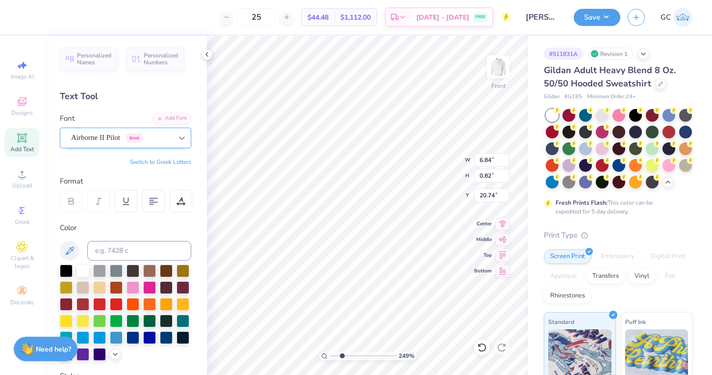
click at [186, 135] on icon at bounding box center [182, 138] width 10 height 10
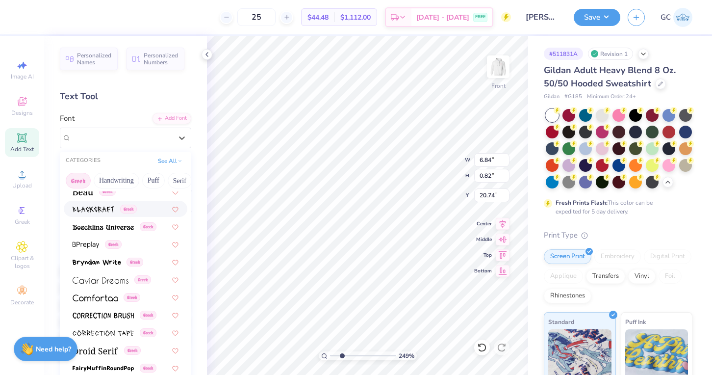
scroll to position [167, 0]
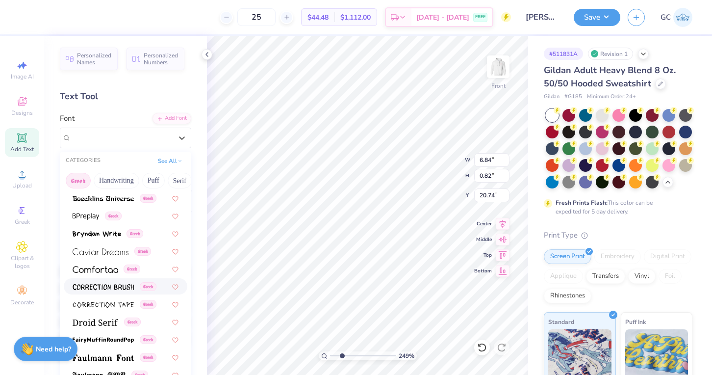
scroll to position [198, 0]
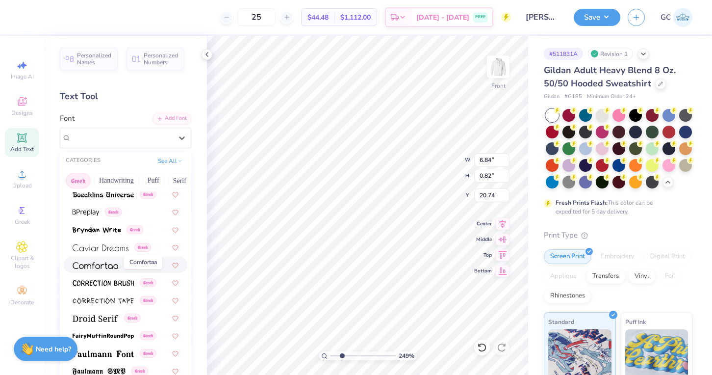
click at [102, 267] on img at bounding box center [96, 265] width 46 height 7
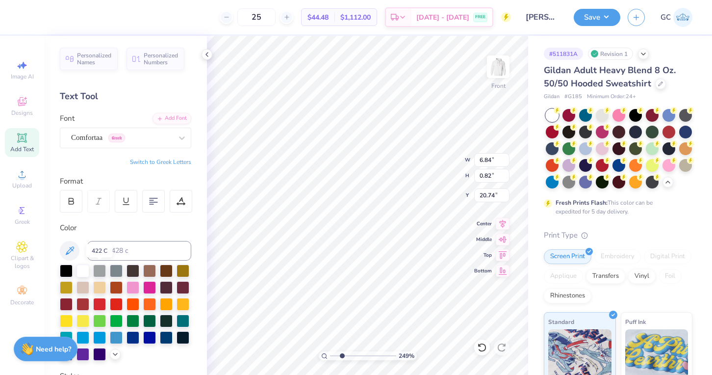
type input "1.13"
type input "20.58"
click at [123, 143] on div at bounding box center [121, 137] width 101 height 13
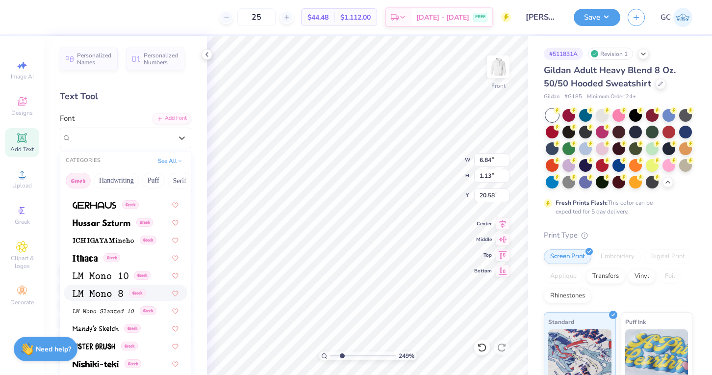
scroll to position [0, 0]
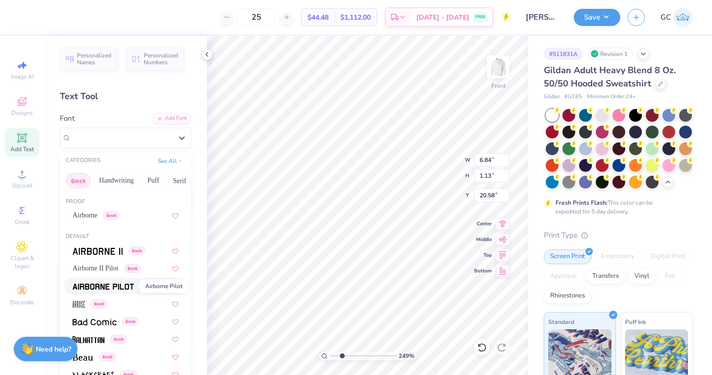
click at [103, 285] on img at bounding box center [103, 286] width 61 height 7
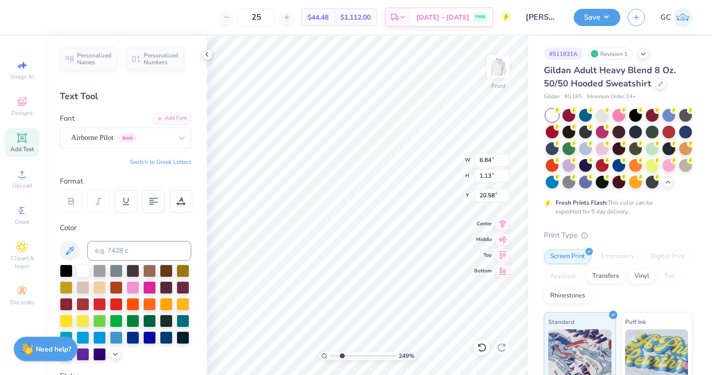
type input "6.86"
type input "0.82"
type input "20.74"
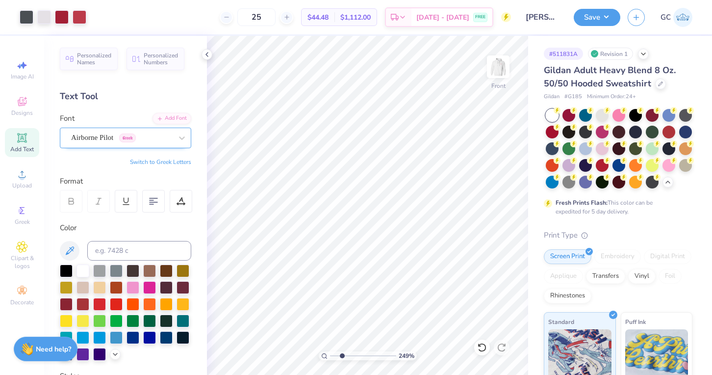
click at [167, 134] on div "Airborne Pilot Greek" at bounding box center [121, 137] width 103 height 15
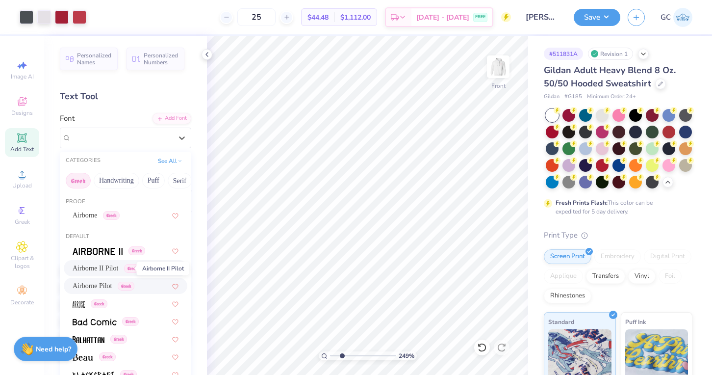
click at [113, 269] on span "Airborne II Pilot" at bounding box center [96, 268] width 46 height 10
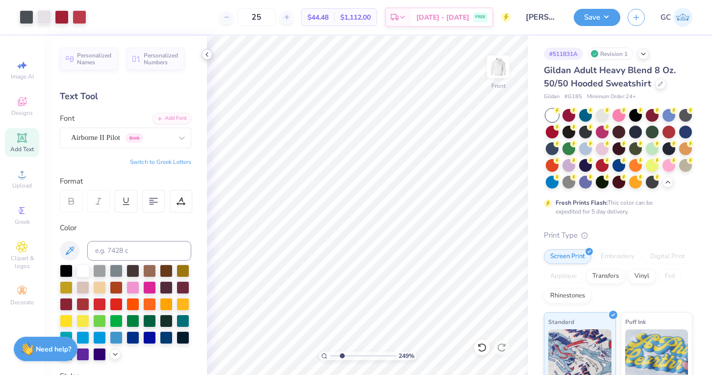
click at [207, 55] on icon at bounding box center [207, 55] width 8 height 8
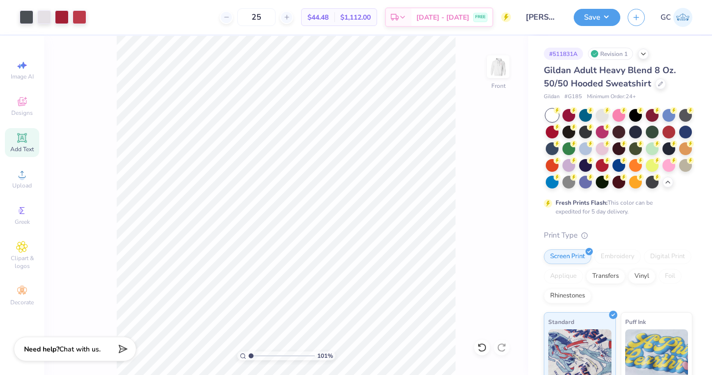
drag, startPoint x: 261, startPoint y: 356, endPoint x: 251, endPoint y: 356, distance: 10.3
click at [251, 356] on input "range" at bounding box center [282, 355] width 66 height 9
type input "1.72"
click at [255, 356] on input "range" at bounding box center [282, 355] width 66 height 9
click at [25, 147] on span "Add Text" at bounding box center [22, 149] width 24 height 8
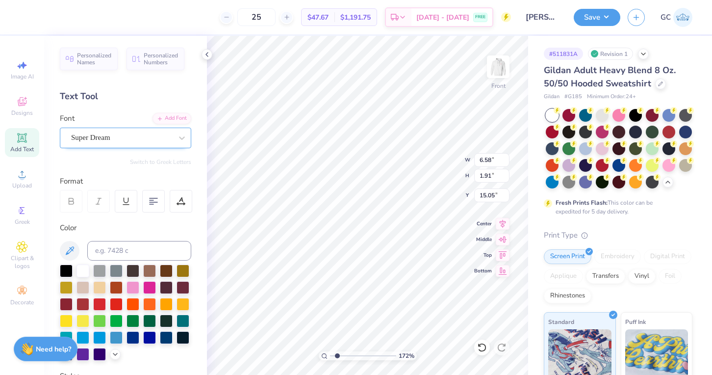
click at [136, 139] on div "Super Dream" at bounding box center [121, 137] width 103 height 15
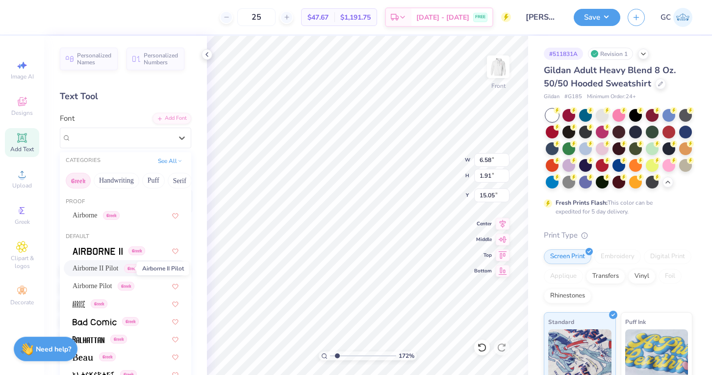
click at [107, 264] on span "Airborne II Pilot" at bounding box center [96, 268] width 46 height 10
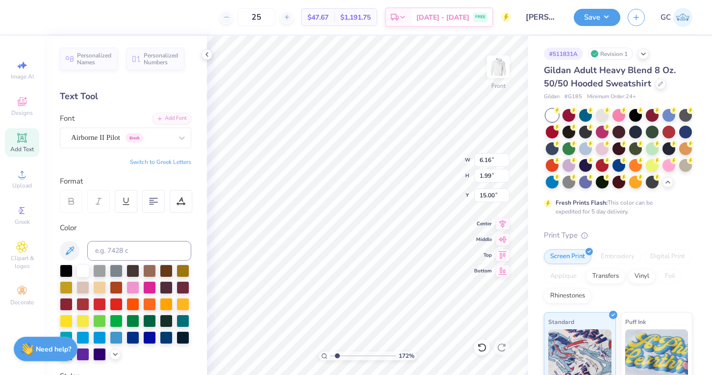
type input "6.16"
type input "1.99"
type input "15.00"
type textarea "2025"
type input "21.85"
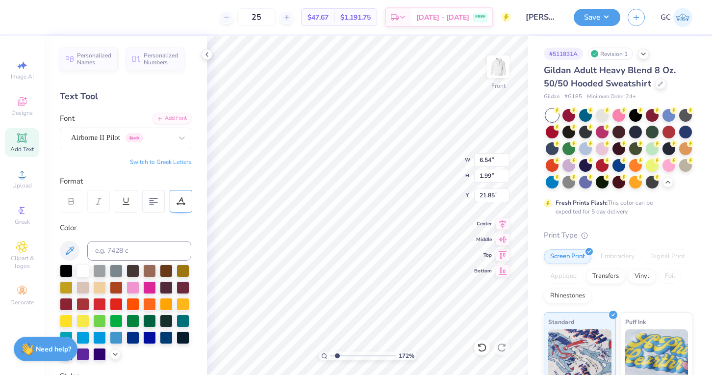
type input "2.34"
type input "0.71"
type input "21.80"
click at [205, 57] on icon at bounding box center [207, 55] width 8 height 8
click at [130, 243] on input at bounding box center [139, 251] width 104 height 20
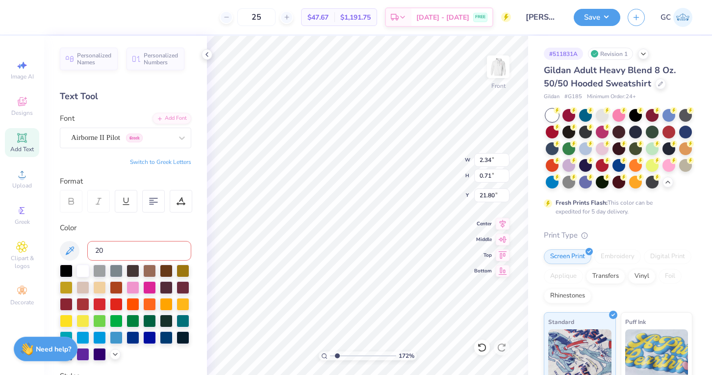
type input "201"
type input "7540"
click at [206, 58] on icon at bounding box center [207, 55] width 8 height 8
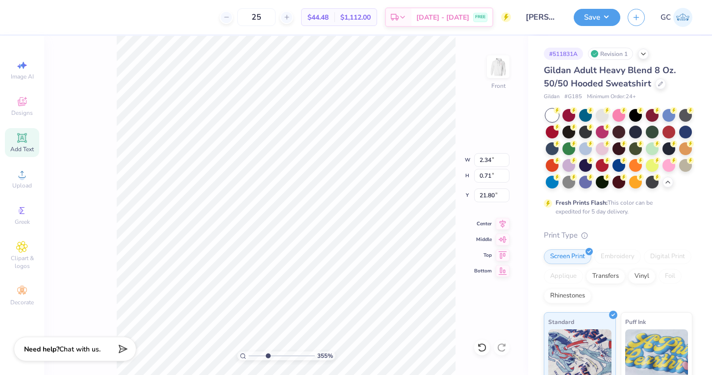
drag, startPoint x: 255, startPoint y: 354, endPoint x: 267, endPoint y: 356, distance: 12.0
type input "3.55"
click at [267, 356] on input "range" at bounding box center [282, 355] width 66 height 9
type input "1.79"
type input "0.55"
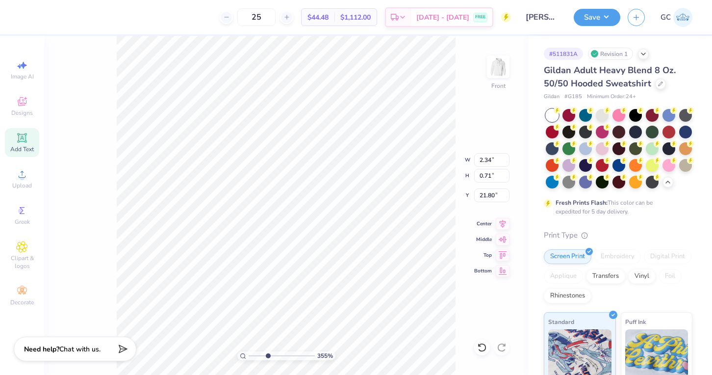
type input "21.97"
drag, startPoint x: 267, startPoint y: 357, endPoint x: 254, endPoint y: 356, distance: 12.8
type input "1.59"
click at [254, 356] on input "range" at bounding box center [282, 355] width 66 height 9
click at [24, 136] on icon at bounding box center [21, 137] width 7 height 7
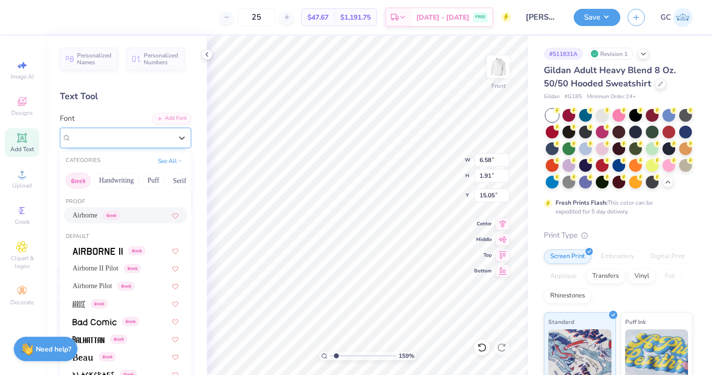
click at [102, 144] on div at bounding box center [121, 137] width 101 height 13
click at [79, 302] on img at bounding box center [79, 304] width 12 height 7
click at [159, 135] on div at bounding box center [162, 138] width 18 height 10
type input "2.92"
type input "2.51"
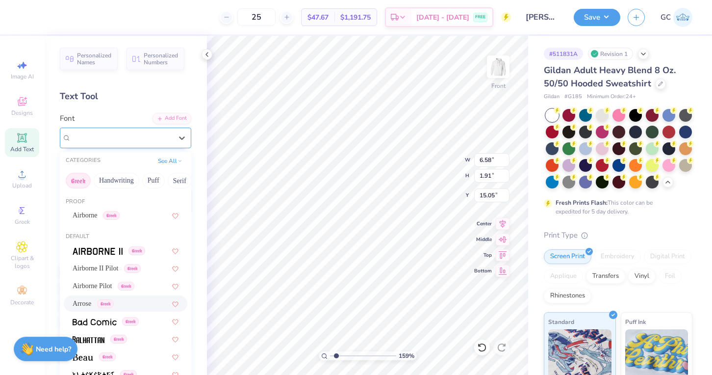
type input "14.75"
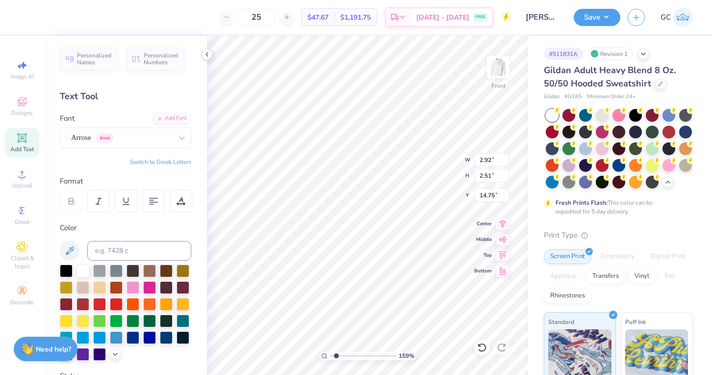
scroll to position [0, 0]
type textarea "Pullman"
click at [104, 254] on input at bounding box center [139, 251] width 104 height 20
type input "201c"
type input "14.33"
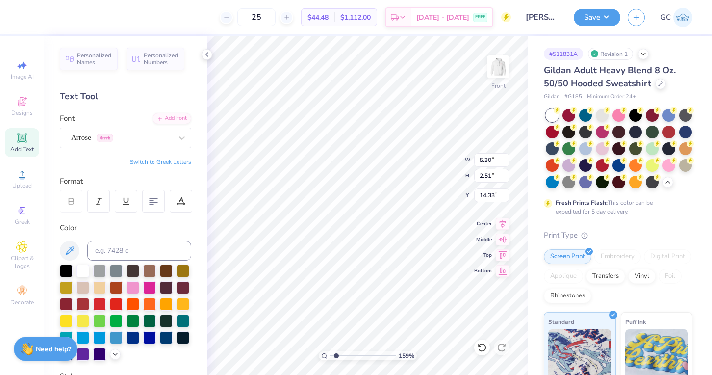
type input "2.14"
type input "1.01"
type input "15.83"
drag, startPoint x: 336, startPoint y: 357, endPoint x: 358, endPoint y: 357, distance: 22.1
type input "5.03"
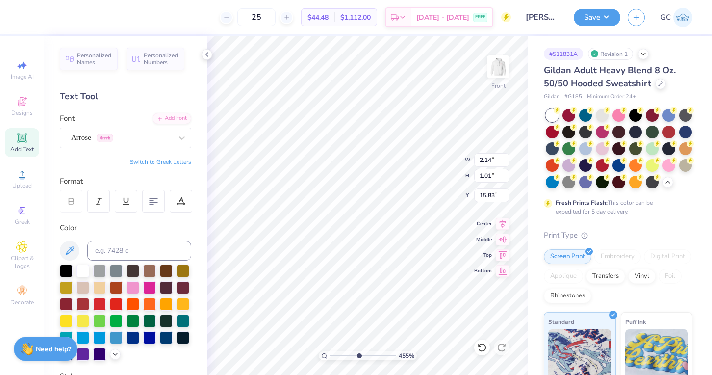
click at [358, 357] on input "range" at bounding box center [363, 355] width 66 height 9
type input "14.99"
type input "1.94"
type input "0.92"
type input "15.08"
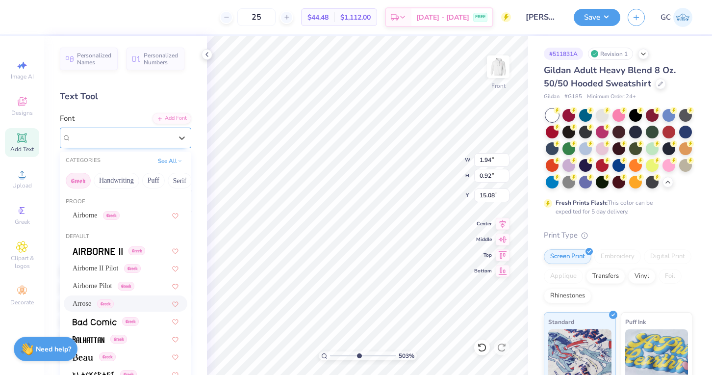
click at [143, 141] on div "Arrose Greek" at bounding box center [121, 137] width 103 height 15
click at [103, 265] on span "Airborne II Pilot" at bounding box center [96, 268] width 46 height 10
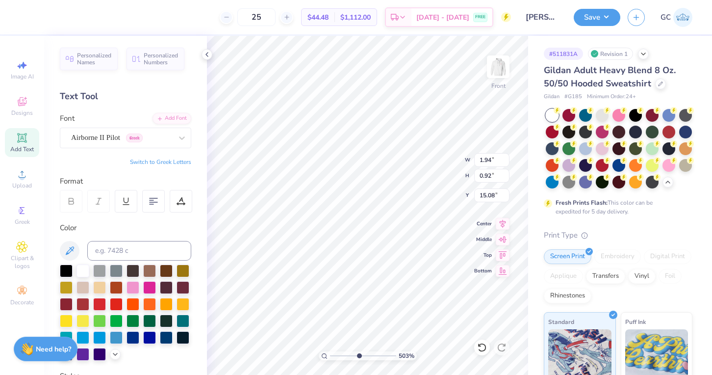
type input "4.36"
type input "0.73"
type input "14.88"
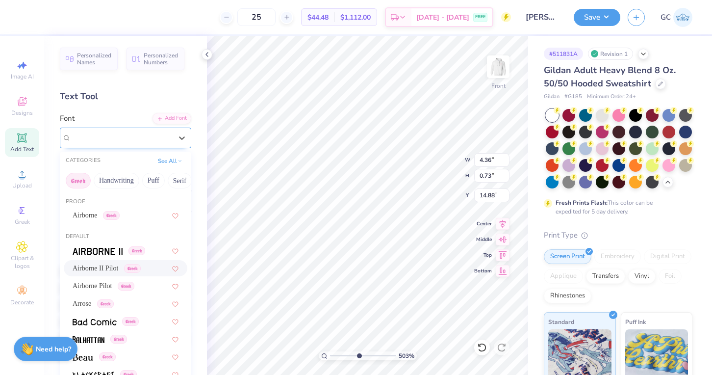
click at [107, 127] on div "Airborne II Pilot Greek" at bounding box center [125, 137] width 131 height 21
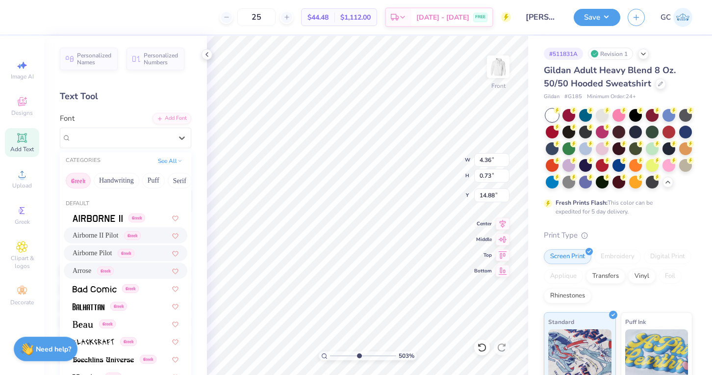
scroll to position [43, 0]
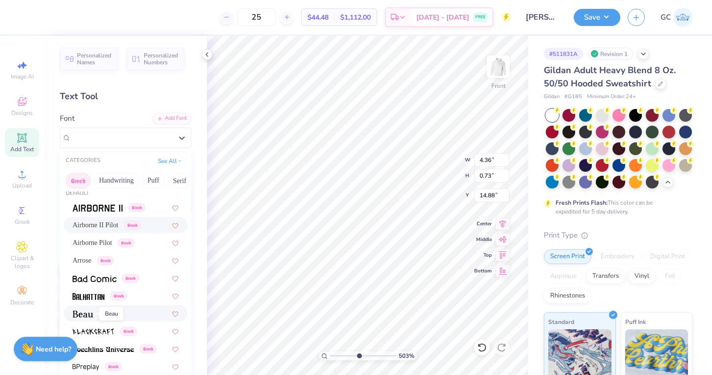
click at [82, 313] on img at bounding box center [83, 313] width 21 height 7
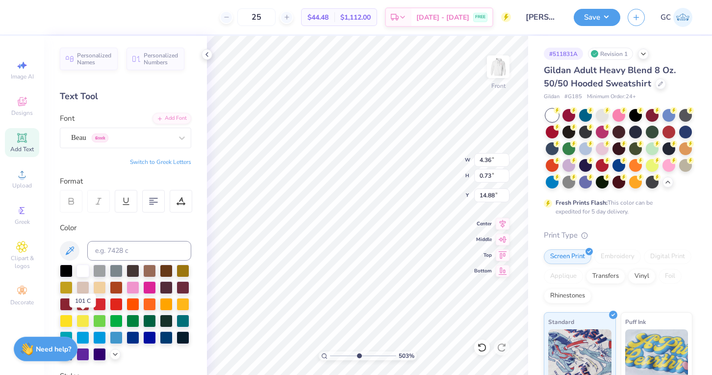
type input "3.46"
type input "0.72"
type input "2.54"
type input "0.53"
type input "15.07"
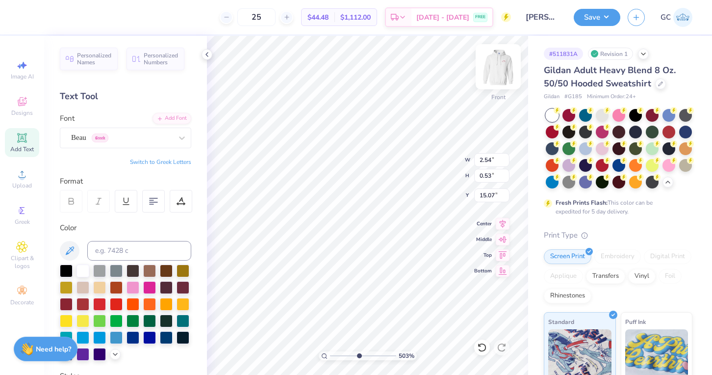
type input "1.89"
type input "0.39"
type input "15.21"
drag, startPoint x: 358, startPoint y: 354, endPoint x: 342, endPoint y: 354, distance: 16.7
click at [342, 354] on input "range" at bounding box center [363, 355] width 66 height 9
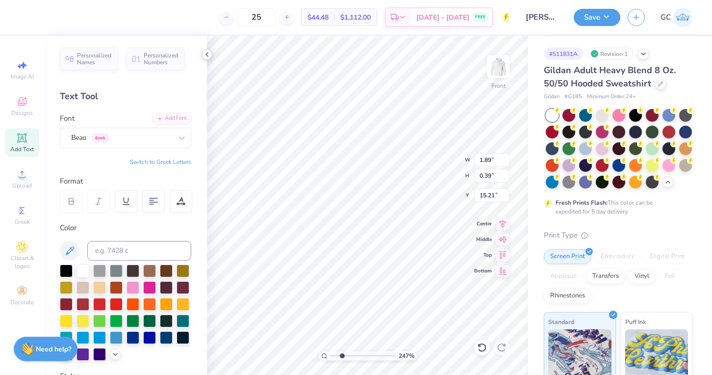
click at [207, 54] on icon at bounding box center [207, 55] width 8 height 8
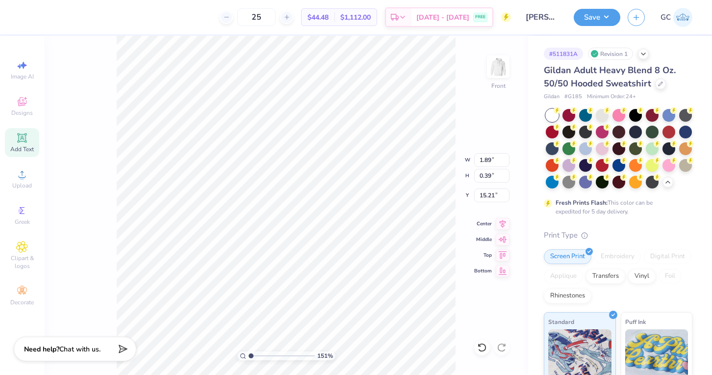
drag, startPoint x: 260, startPoint y: 354, endPoint x: 250, endPoint y: 354, distance: 10.8
click at [250, 354] on input "range" at bounding box center [282, 355] width 66 height 9
click at [406, 21] on icon at bounding box center [403, 19] width 8 height 8
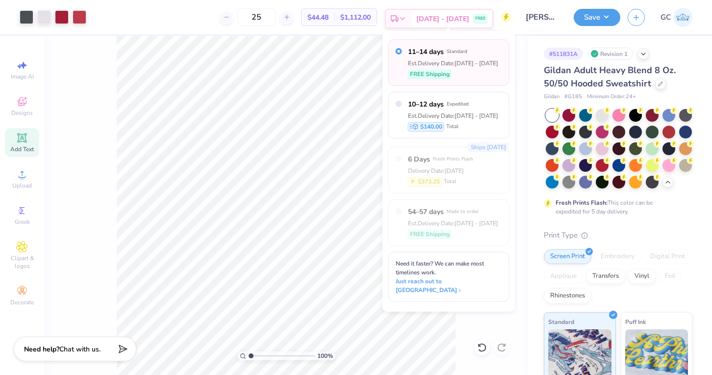
click at [406, 19] on icon at bounding box center [403, 19] width 8 height 8
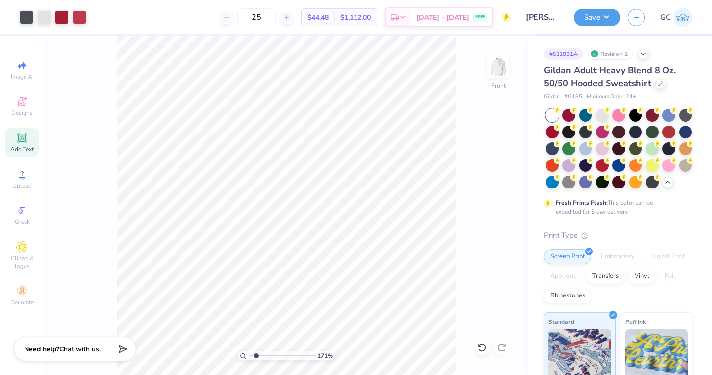
drag, startPoint x: 252, startPoint y: 356, endPoint x: 256, endPoint y: 356, distance: 4.9
type input "1.86"
click at [256, 356] on input "range" at bounding box center [282, 355] width 66 height 9
click at [20, 221] on span "Greek" at bounding box center [22, 222] width 15 height 8
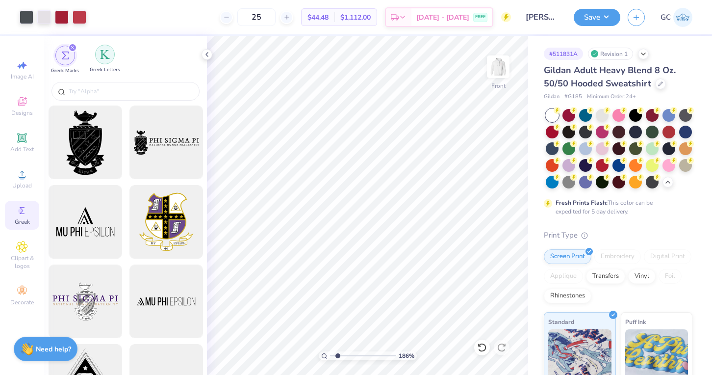
click at [110, 59] on div "filter for Greek Letters" at bounding box center [105, 55] width 20 height 20
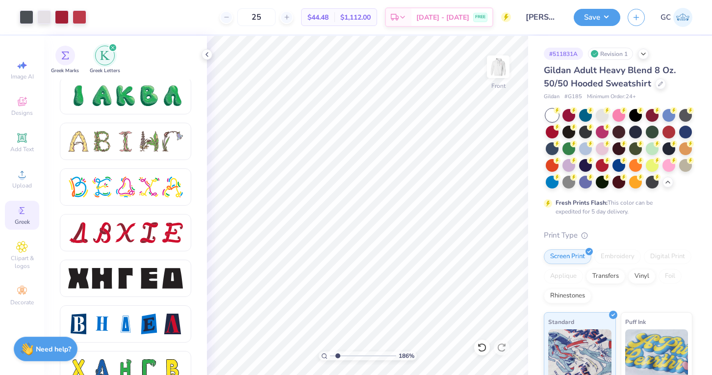
scroll to position [1151, 0]
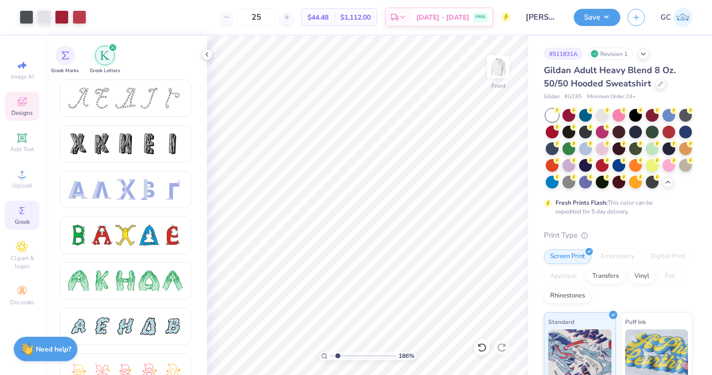
click at [26, 119] on div "Designs" at bounding box center [22, 106] width 34 height 29
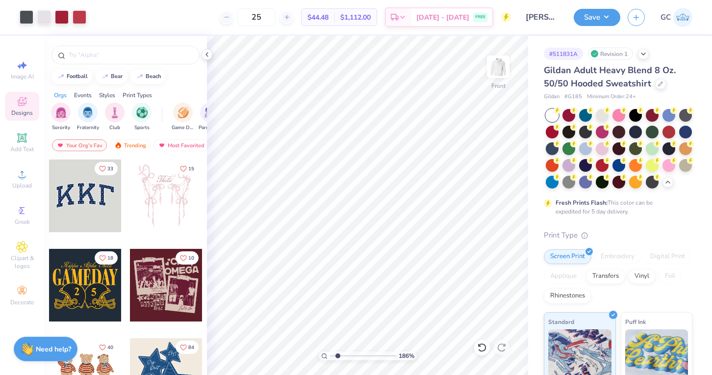
click at [84, 96] on div "Events" at bounding box center [83, 95] width 18 height 9
click at [127, 112] on img "filter for Greek Week" at bounding box center [127, 111] width 11 height 11
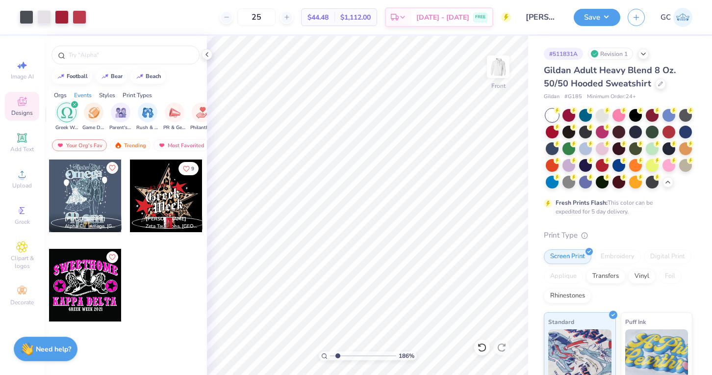
scroll to position [0, 122]
click at [165, 116] on img "filter for PR & General" at bounding box center [168, 111] width 11 height 11
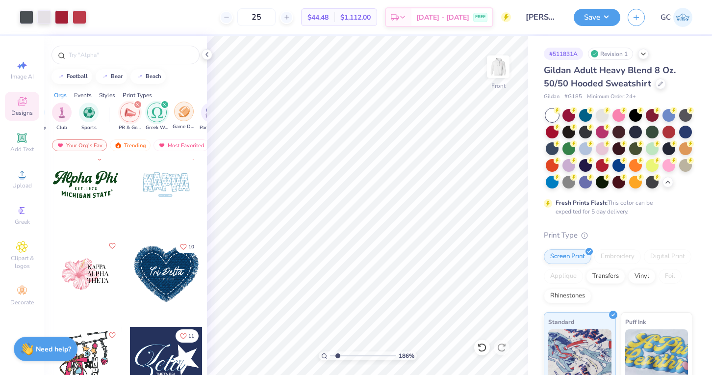
scroll to position [0, 72]
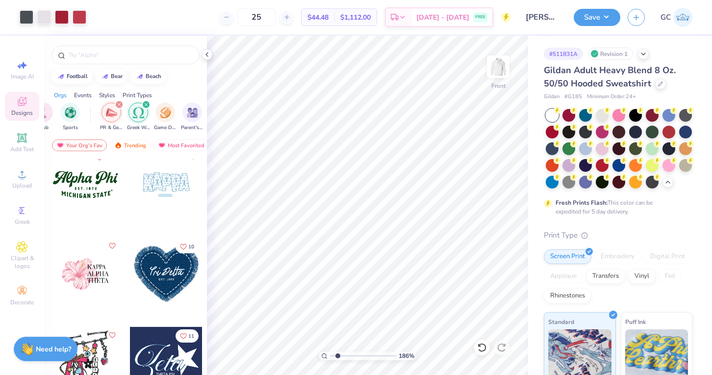
click at [146, 103] on icon "filter for Greek Week" at bounding box center [146, 104] width 4 height 4
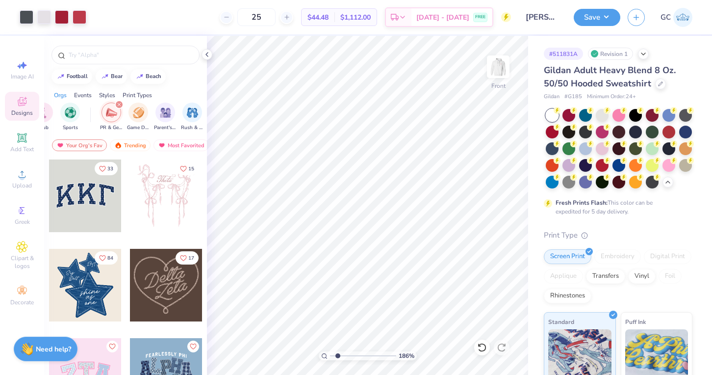
click at [121, 103] on div "filter for PR & General" at bounding box center [119, 104] width 9 height 9
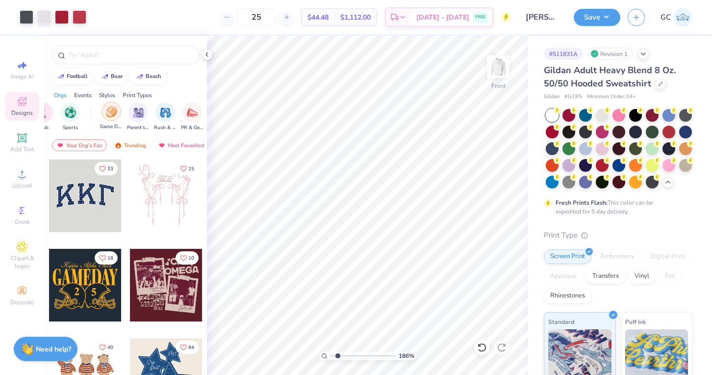
click at [107, 108] on img "filter for Game Day" at bounding box center [111, 111] width 11 height 11
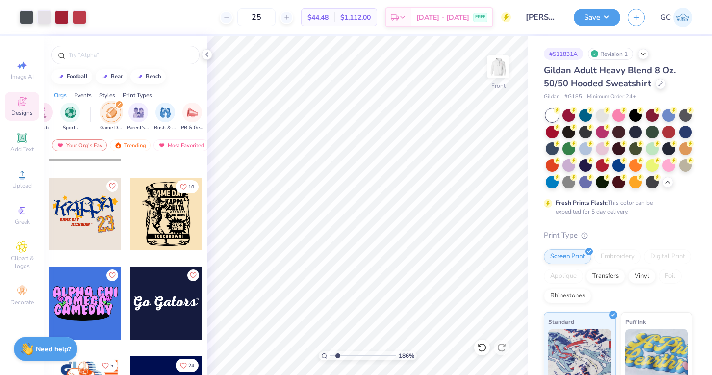
scroll to position [9410, 0]
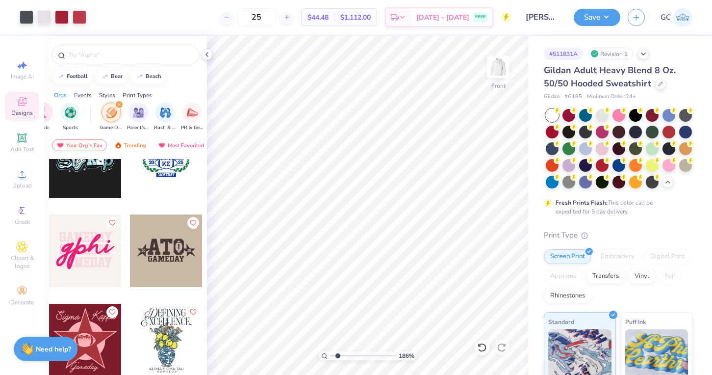
scroll to position [2711, 0]
click at [95, 254] on div at bounding box center [85, 251] width 73 height 73
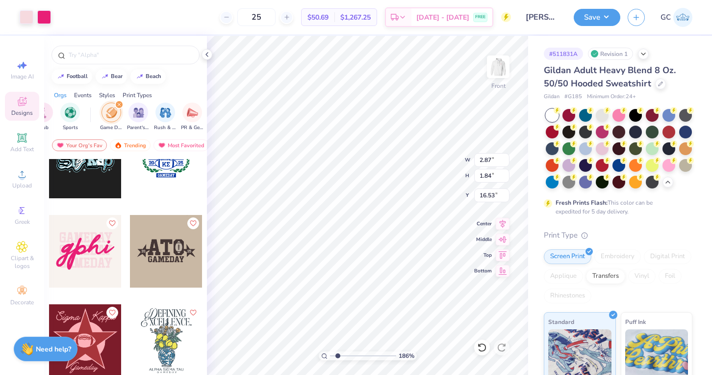
type input "2.87"
type input "1.84"
type input "16.57"
click at [208, 53] on icon at bounding box center [207, 55] width 8 height 8
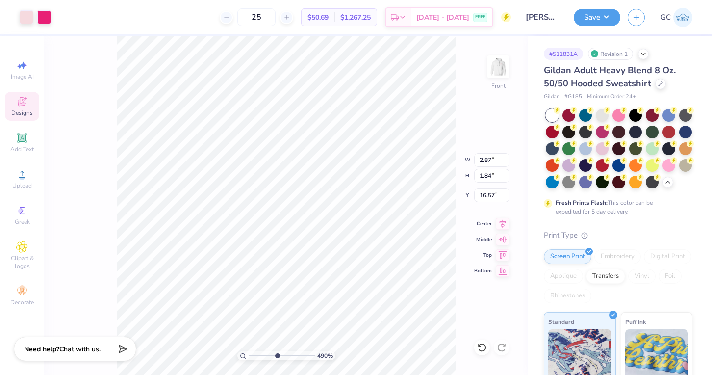
drag, startPoint x: 255, startPoint y: 355, endPoint x: 276, endPoint y: 363, distance: 22.5
type input "4.9"
click at [276, 360] on input "range" at bounding box center [282, 355] width 66 height 9
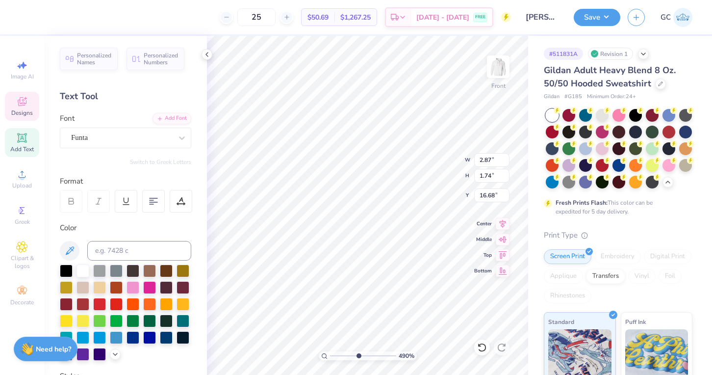
type textarea "X"
click at [133, 143] on div at bounding box center [121, 137] width 101 height 13
type input "X"
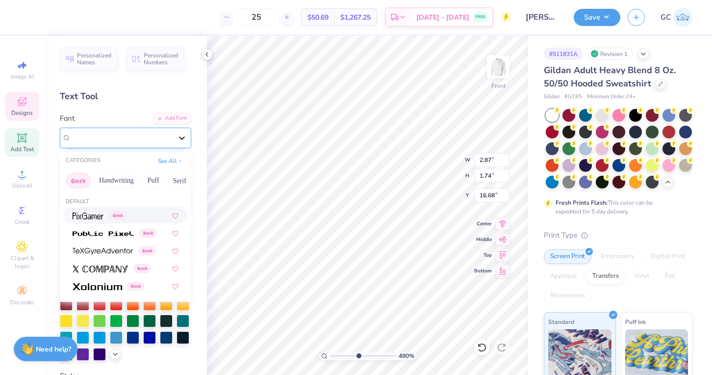
click at [187, 141] on div at bounding box center [182, 138] width 18 height 18
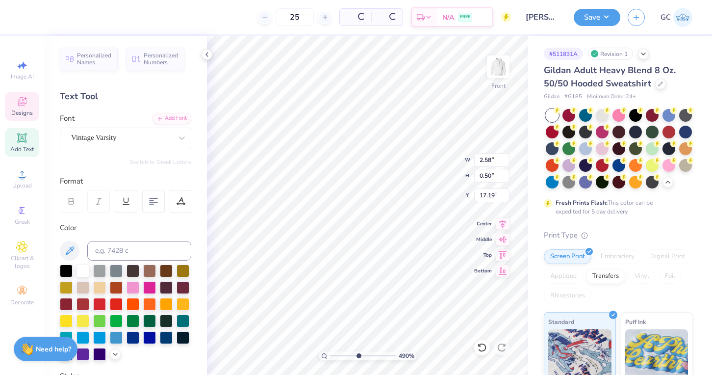
type input "2.58"
type input "0.50"
type input "17.19"
type input "1.75"
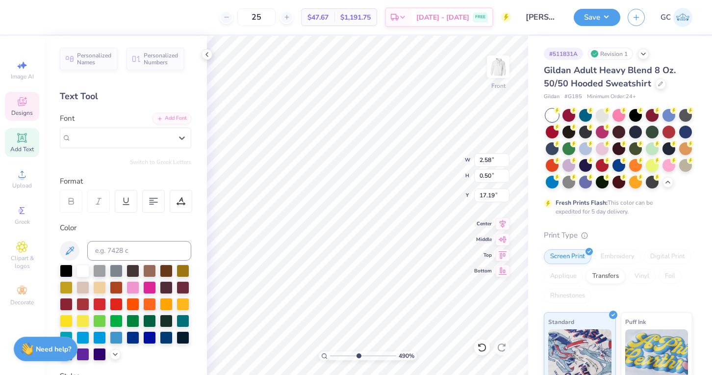
type input "16.57"
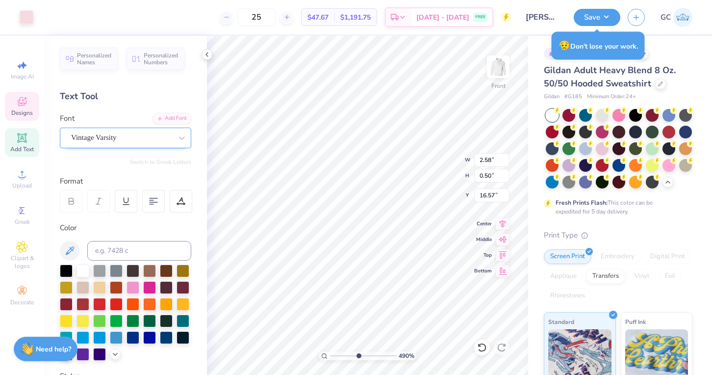
type input "16.56"
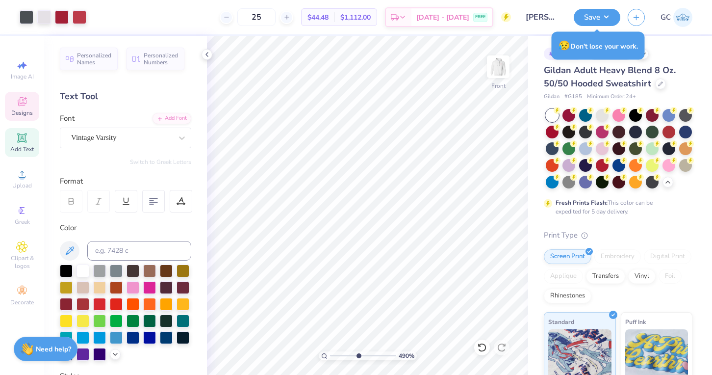
click at [24, 111] on span "Designs" at bounding box center [22, 113] width 22 height 8
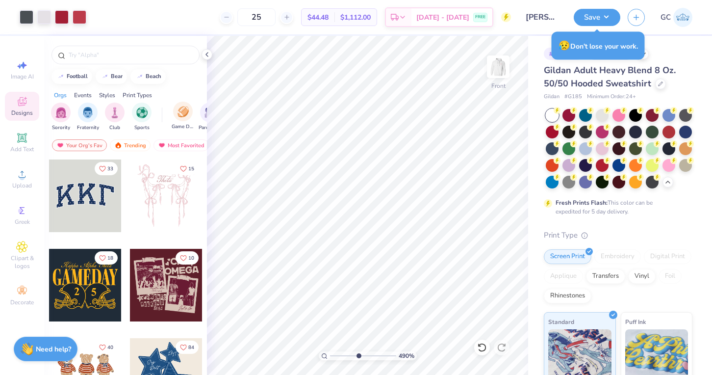
click at [172, 118] on div "Game Day" at bounding box center [183, 115] width 23 height 29
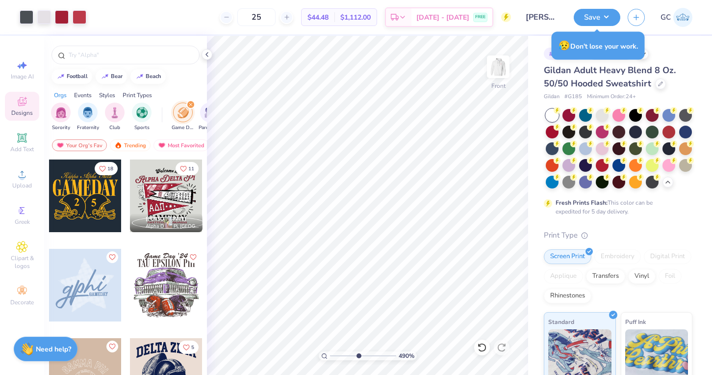
click at [86, 282] on div at bounding box center [12, 285] width 218 height 73
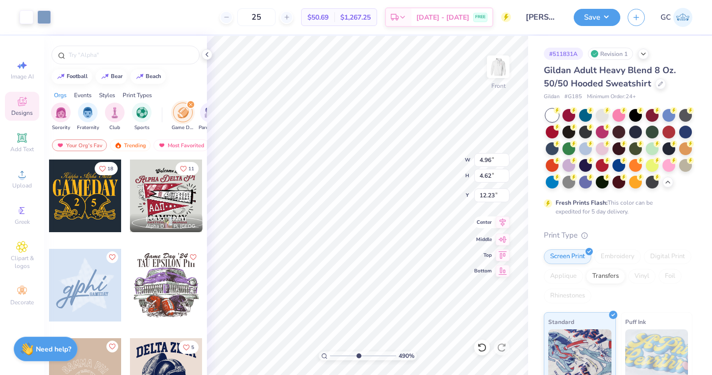
type input "4.96"
type input "4.62"
click at [192, 251] on div "Art colors 25 $50.69 Per Item $1,267.25 Total Est. Delivery Sep 7 - 10 FREE Des…" at bounding box center [356, 187] width 712 height 375
click at [194, 246] on div "Art colors 25 $50.69 Per Item $1,267.25 Total Est. Delivery Sep 7 - 10 FREE Des…" at bounding box center [356, 187] width 712 height 375
type input "15.20"
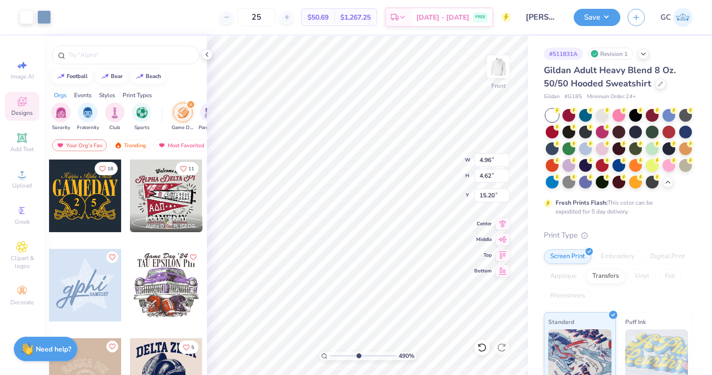
type input "2.76"
type input "2.58"
type input "17.25"
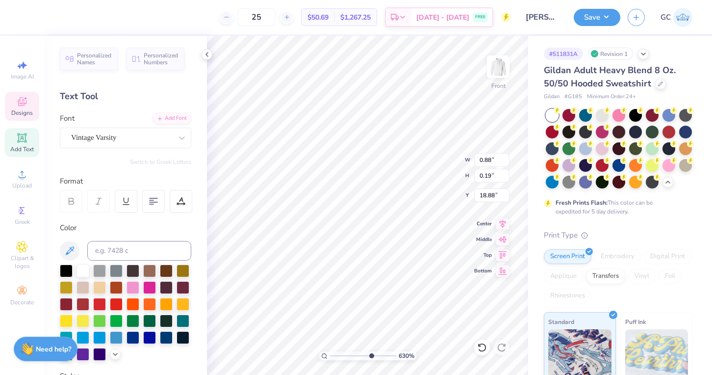
type input "6.93"
drag, startPoint x: 358, startPoint y: 355, endPoint x: 371, endPoint y: 355, distance: 13.2
click at [371, 355] on input "range" at bounding box center [363, 355] width 66 height 9
type input "2.63"
type input "2.58"
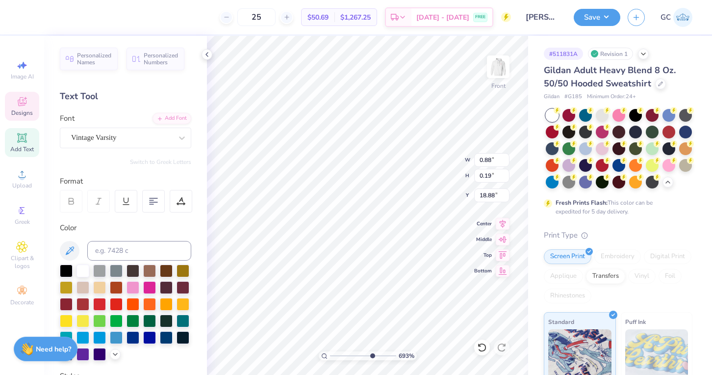
type input "17.25"
type input "2.42"
type input "1.86"
type input "18.88"
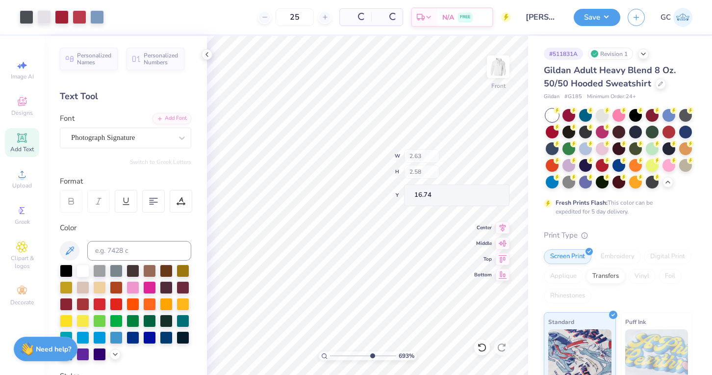
type input "16.74"
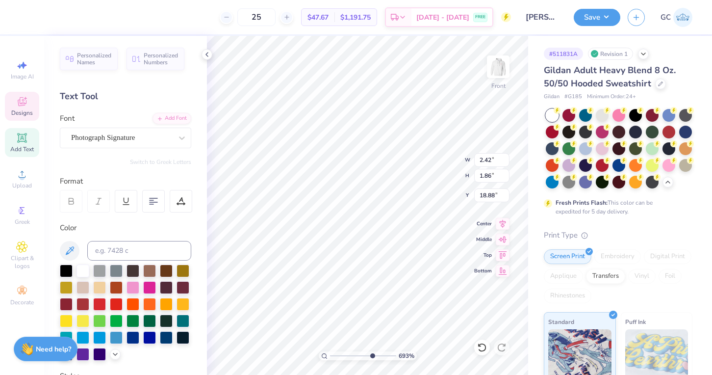
type input "17.39"
type textarea "g"
type textarea "XO"
click at [127, 142] on div "Photograph Signature" at bounding box center [121, 137] width 103 height 15
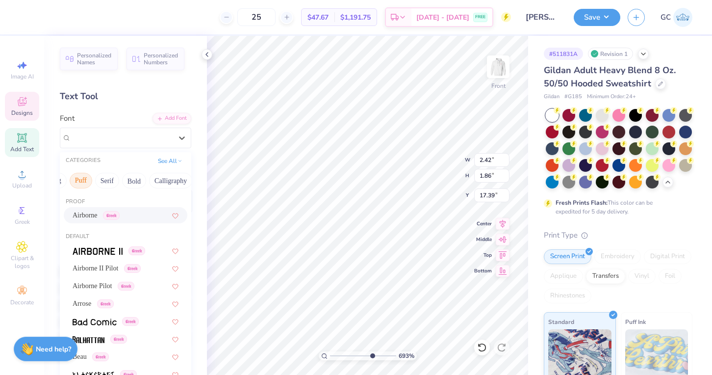
scroll to position [0, 77]
click at [161, 185] on button "Calligraphy" at bounding box center [165, 181] width 43 height 16
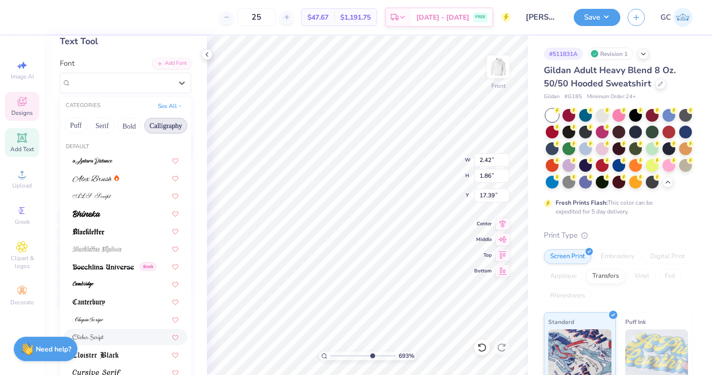
scroll to position [0, 0]
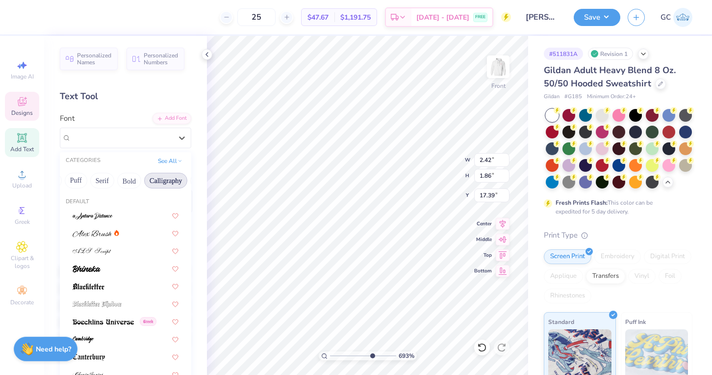
type input "f"
click at [178, 158] on icon at bounding box center [180, 159] width 5 height 5
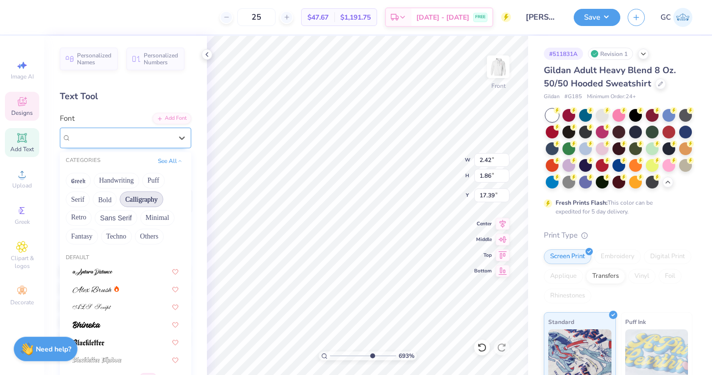
type input "f"
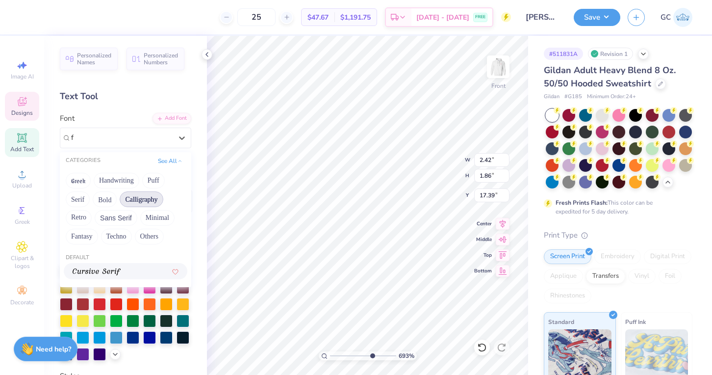
click at [143, 196] on button "Calligraphy" at bounding box center [141, 199] width 43 height 16
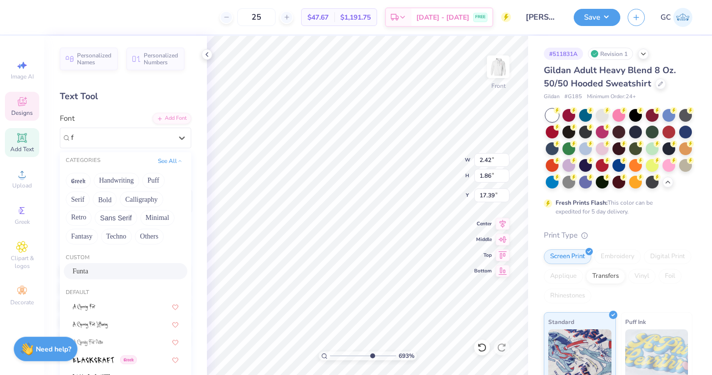
click at [130, 276] on div "Funta" at bounding box center [126, 271] width 106 height 10
type input "f"
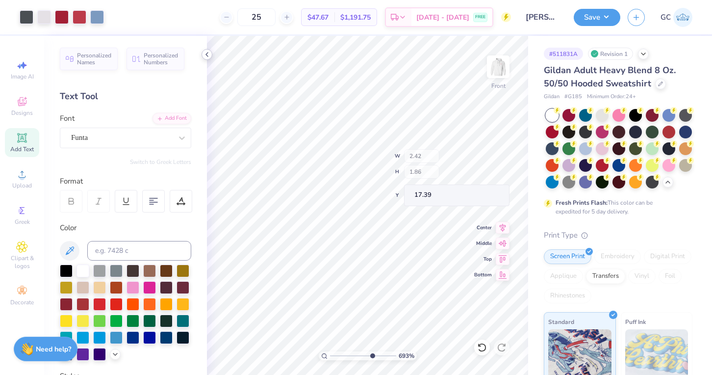
click at [209, 54] on icon at bounding box center [207, 55] width 8 height 8
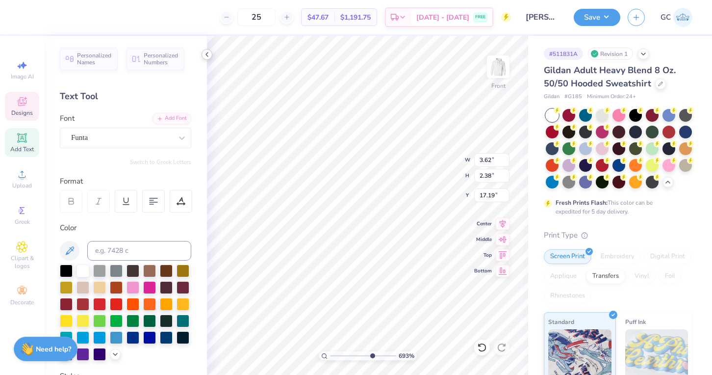
type input "2.62"
type input "1.72"
type input "17.85"
type textarea "XO LXA"
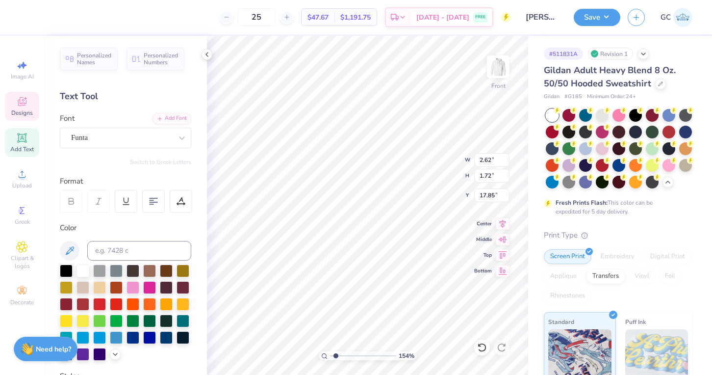
drag, startPoint x: 370, startPoint y: 355, endPoint x: 335, endPoint y: 356, distance: 34.8
type input "1.51"
click at [335, 356] on input "range" at bounding box center [363, 355] width 66 height 9
type input "8.70"
click at [127, 254] on input at bounding box center [139, 251] width 104 height 20
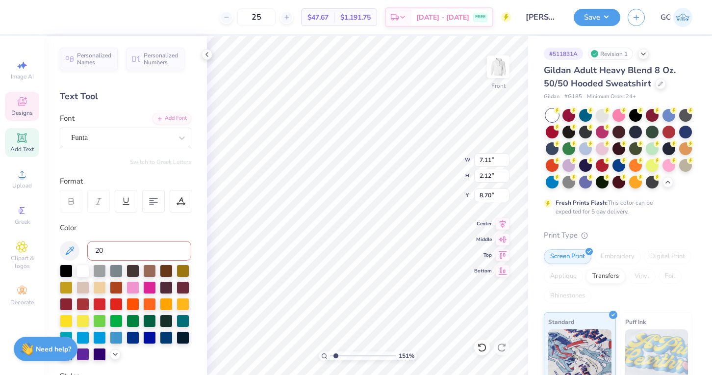
type input "201"
type input "10.44"
type input "3.11"
type input "7.70"
type input "13.71"
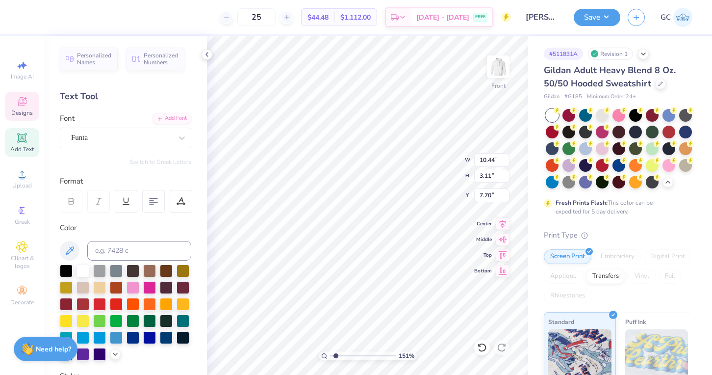
type input "4.08"
type input "7.75"
type input "13.11"
type input "5.88"
type input "6.95"
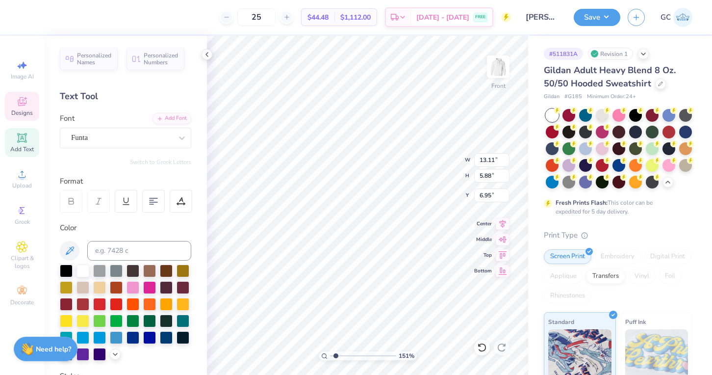
type input "13.50"
type input "4.75"
type input "7.52"
type input "13.80"
type input "4.85"
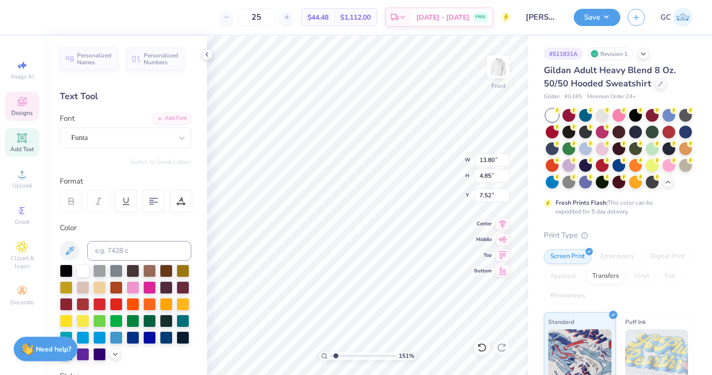
type input "7.50"
type input "6.39"
type input "14.40"
type input "5.07"
type input "6.40"
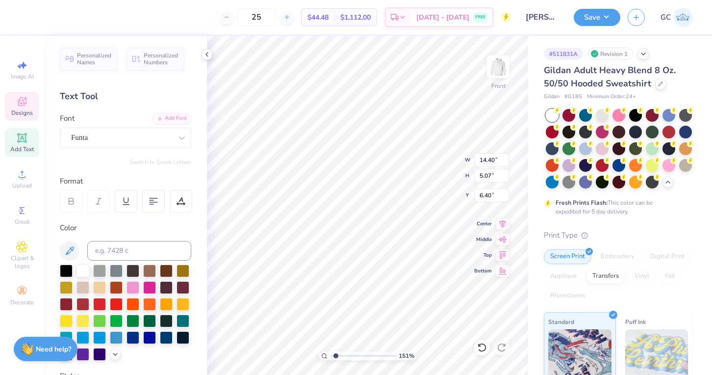
type input "14.96"
type input "5.26"
type input "7.00"
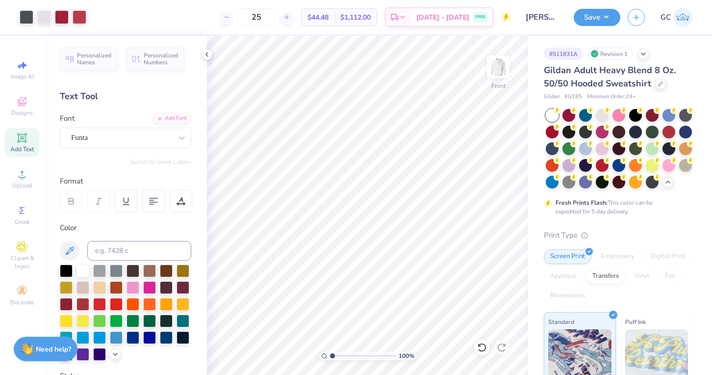
type input "1"
click at [330, 355] on input "range" at bounding box center [363, 355] width 66 height 9
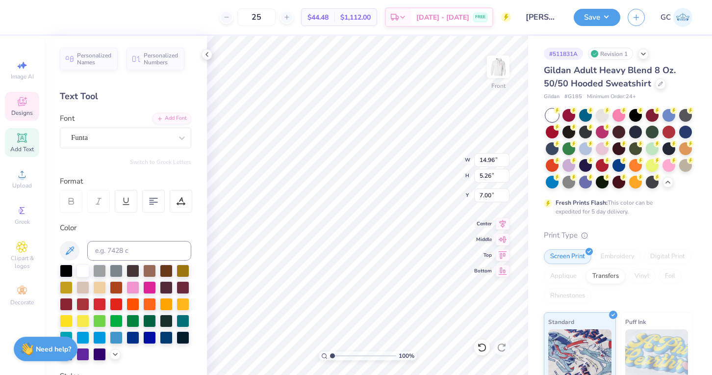
type input "14.46"
type input "5.09"
type input "6.99"
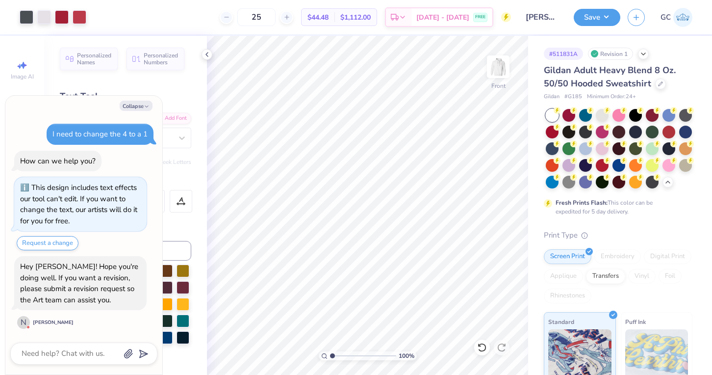
scroll to position [42, 0]
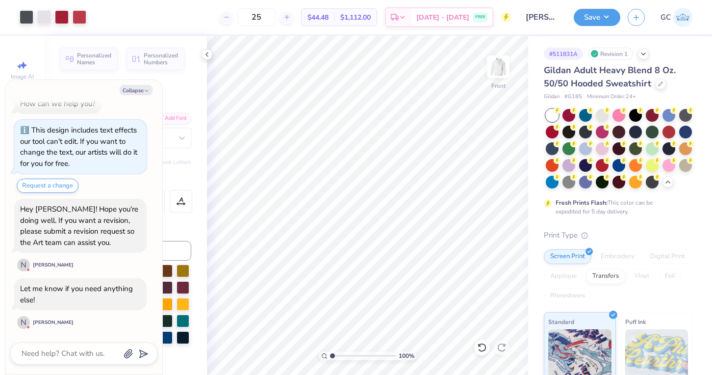
type textarea "x"
type input "3.13"
drag, startPoint x: 331, startPoint y: 354, endPoint x: 346, endPoint y: 355, distance: 14.3
click at [346, 355] on input "range" at bounding box center [363, 355] width 66 height 9
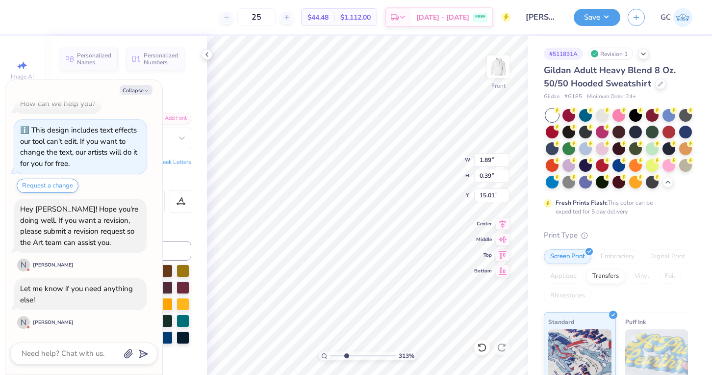
type textarea "x"
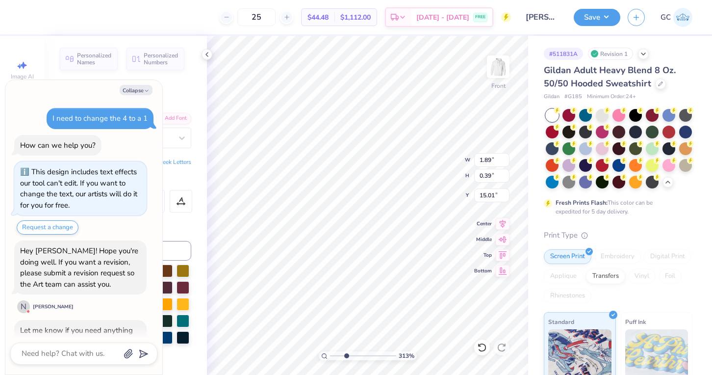
scroll to position [42, 0]
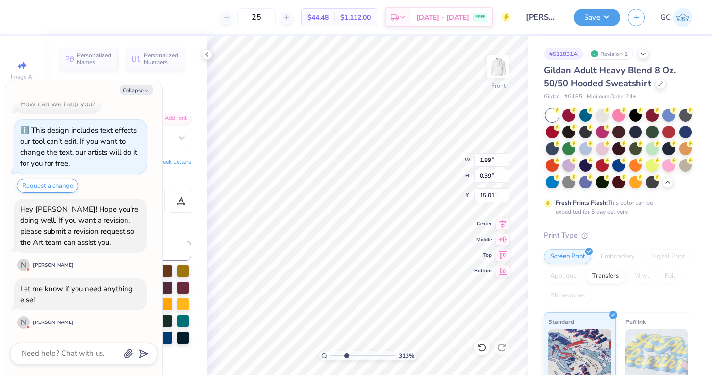
type input "14.43"
type textarea "x"
type textarea "G"
type textarea "x"
type textarea "Ga"
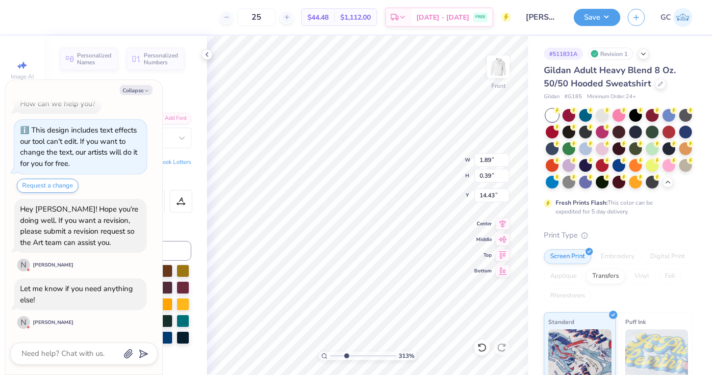
type textarea "x"
type textarea "Game"
type textarea "x"
type textarea "Gamed"
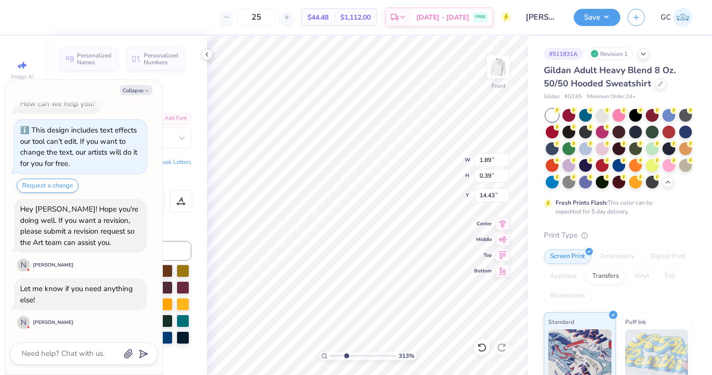
type textarea "x"
type textarea "Gameda"
type textarea "x"
type textarea "Gameday"
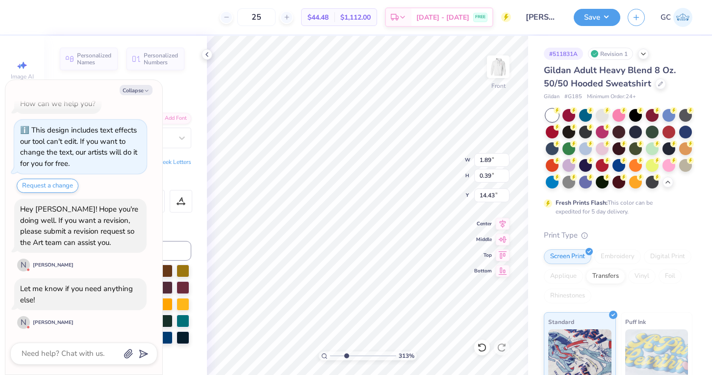
type input "15.01"
type textarea "x"
type input "2.13"
type input "0.50"
type input "14.37"
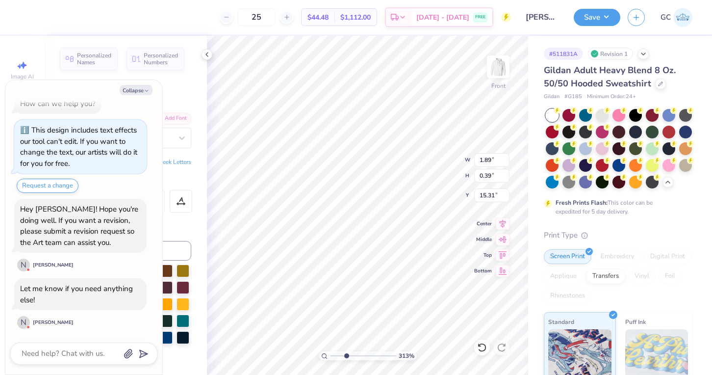
type textarea "x"
drag, startPoint x: 343, startPoint y: 353, endPoint x: 330, endPoint y: 353, distance: 13.2
type input "1"
click at [330, 353] on input "range" at bounding box center [363, 355] width 66 height 9
type textarea "x"
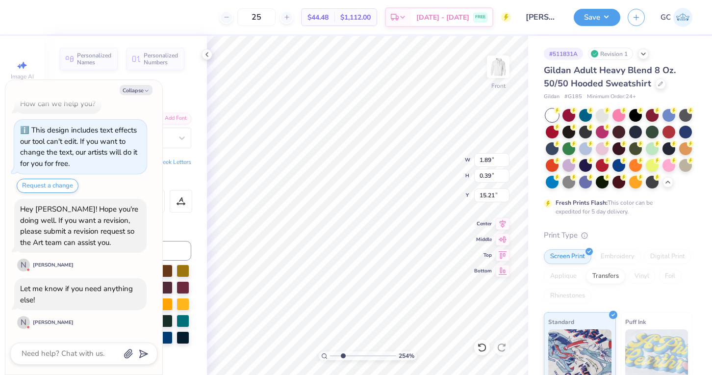
drag, startPoint x: 330, startPoint y: 354, endPoint x: 343, endPoint y: 355, distance: 12.3
type input "2.65"
click at [343, 355] on input "range" at bounding box center [363, 355] width 66 height 9
type textarea "x"
type input "16.00"
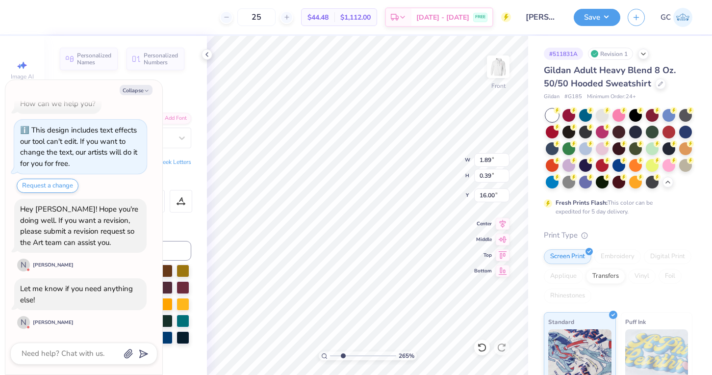
type textarea "x"
type input "15.21"
type textarea "x"
type input "16.78"
type textarea "x"
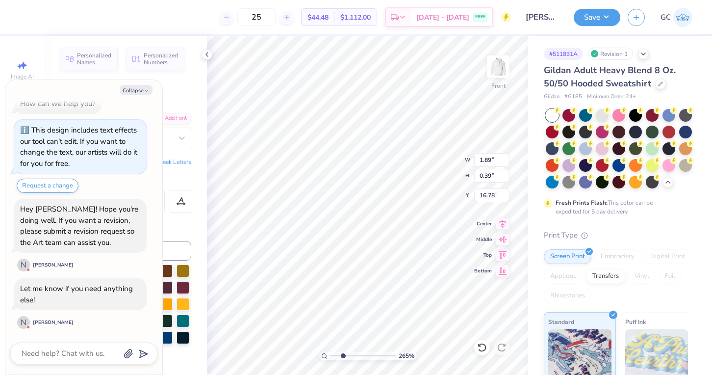
type textarea "x"
type textarea "X"
click at [207, 56] on icon at bounding box center [207, 55] width 8 height 8
type textarea "x"
type input "0.33"
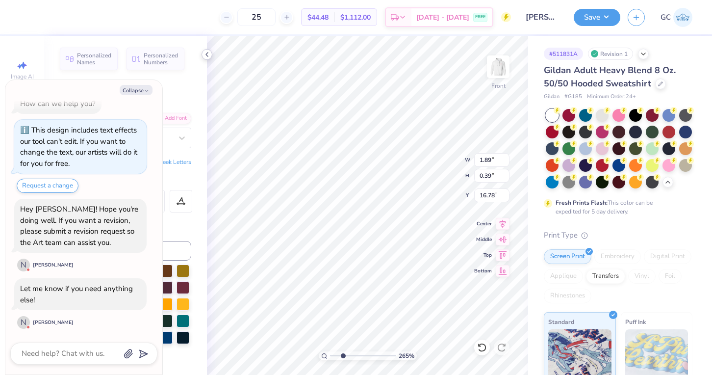
type input "0.38"
type input "16.79"
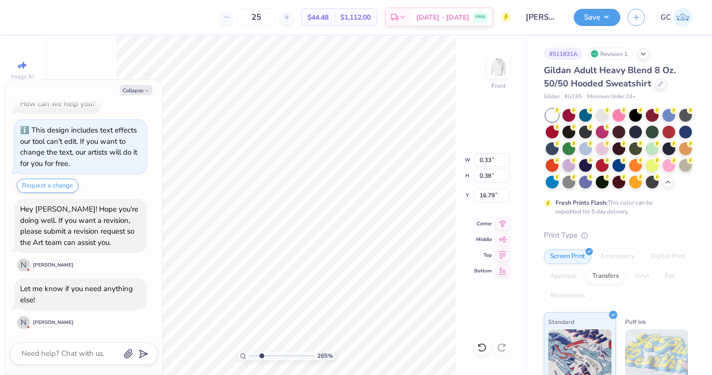
type textarea "x"
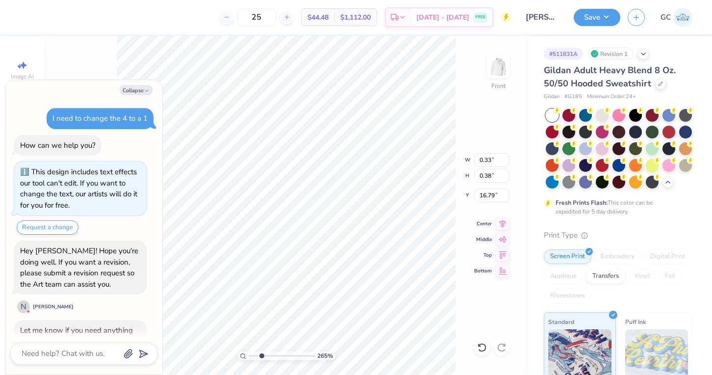
scroll to position [42, 0]
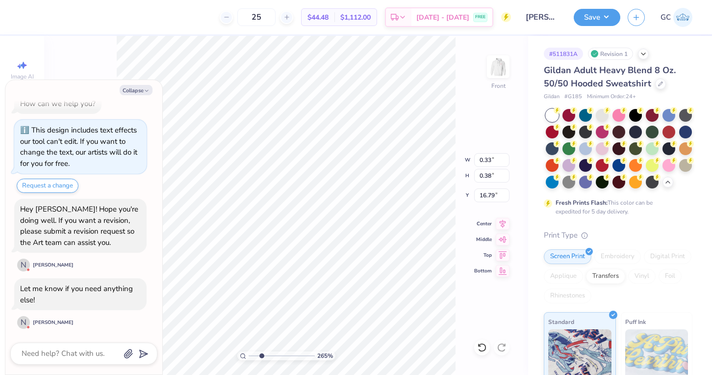
type input "9.35"
type textarea "x"
type input "0.73"
type input "0.83"
type input "8.90"
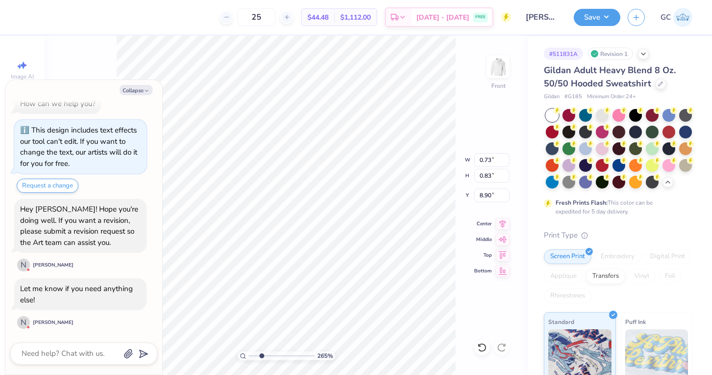
type textarea "x"
type input "0.46"
type input "0.52"
type input "9.21"
type textarea "x"
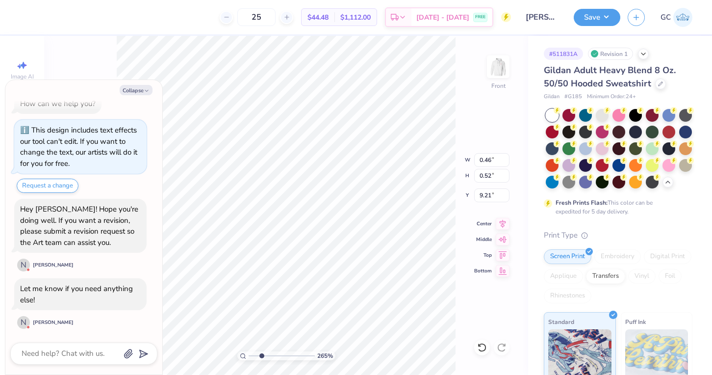
type input "0.59"
type input "0.63"
type input "9.15"
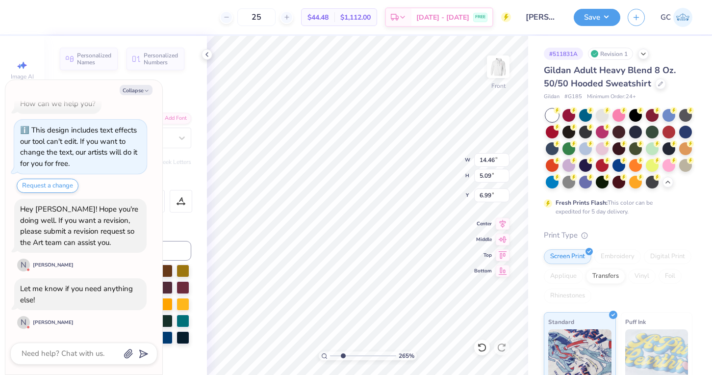
type textarea "x"
type input "14.50"
type input "4.96"
type input "7.05"
type textarea "x"
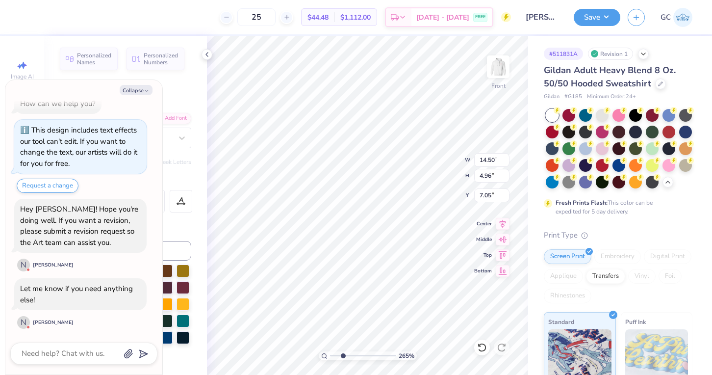
type input "0.59"
type input "0.63"
type input "9.15"
type textarea "x"
type input "0.49"
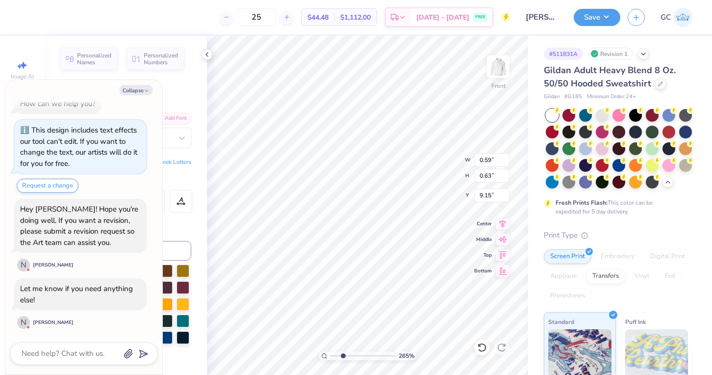
type input "0.54"
type input "9.19"
type textarea "x"
type input "9.26"
drag, startPoint x: 342, startPoint y: 359, endPoint x: 336, endPoint y: 359, distance: 5.9
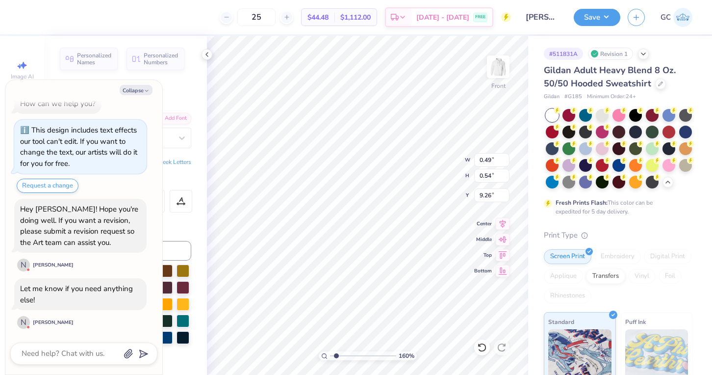
type input "1.6"
click at [336, 359] on input "range" at bounding box center [363, 355] width 66 height 9
click at [209, 53] on icon at bounding box center [207, 55] width 8 height 8
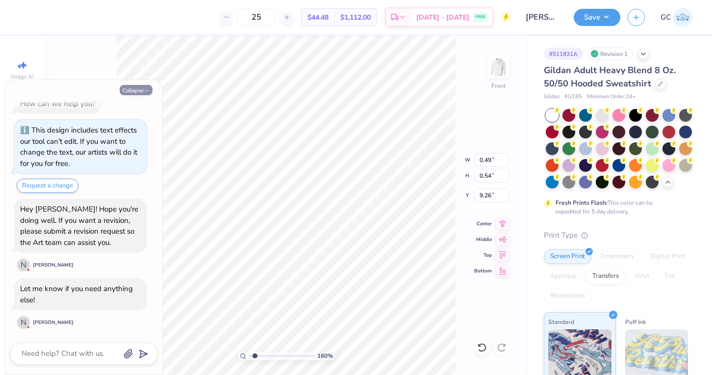
click at [134, 91] on button "Collapse" at bounding box center [136, 90] width 33 height 10
type textarea "x"
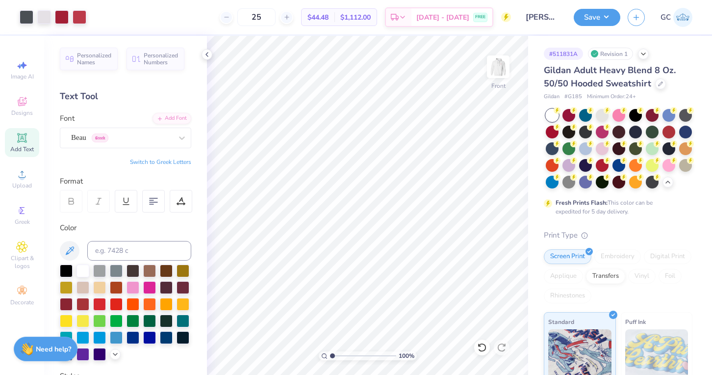
type input "1"
drag, startPoint x: 335, startPoint y: 353, endPoint x: 327, endPoint y: 354, distance: 7.9
click at [327, 354] on div "100 %" at bounding box center [368, 355] width 98 height 9
click at [207, 55] on polyline at bounding box center [207, 54] width 2 height 4
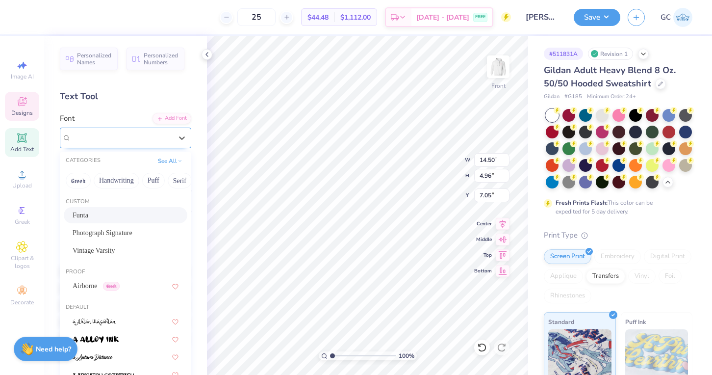
click at [119, 144] on div "Funta" at bounding box center [121, 137] width 103 height 15
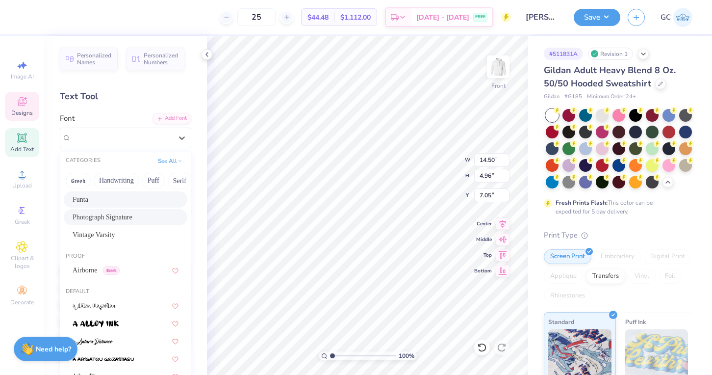
scroll to position [19, 0]
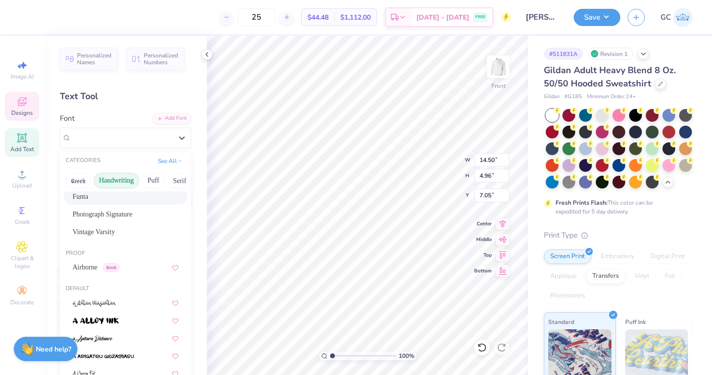
click at [114, 184] on button "Handwriting" at bounding box center [117, 181] width 46 height 16
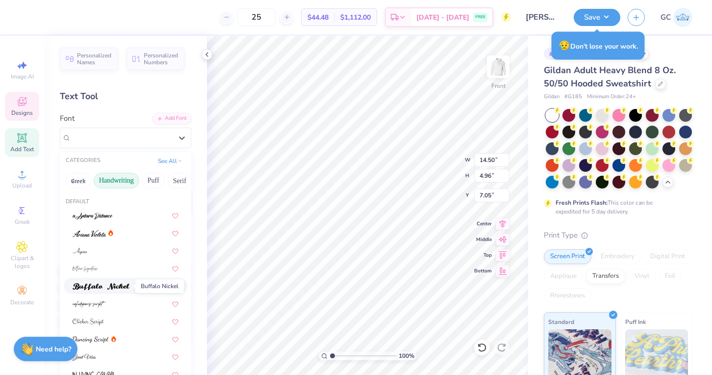
click at [111, 286] on img at bounding box center [101, 286] width 57 height 7
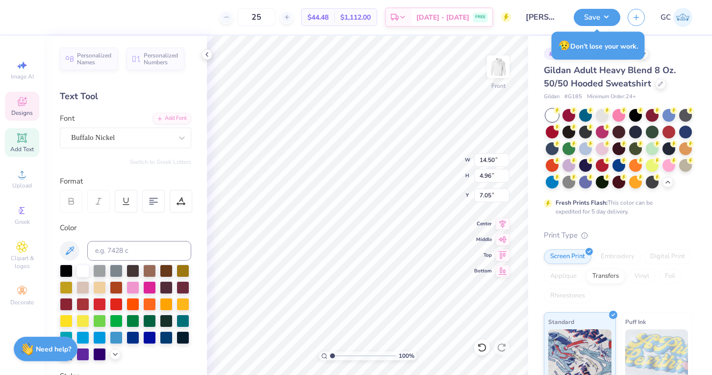
type input "12.31"
type input "3.68"
type input "7.64"
click at [115, 136] on div "Buffalo Nickel" at bounding box center [121, 137] width 103 height 15
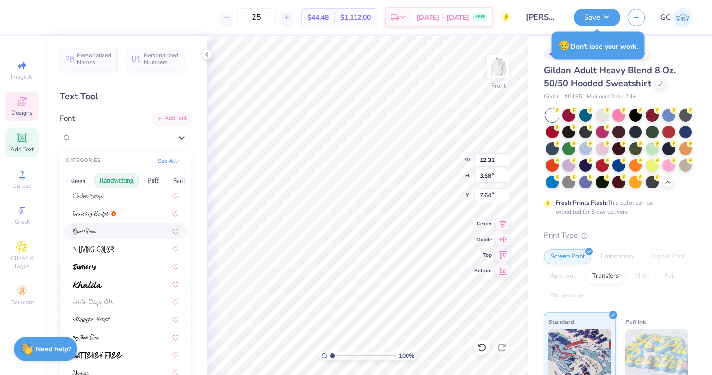
scroll to position [127, 0]
click at [91, 279] on span at bounding box center [88, 282] width 30 height 10
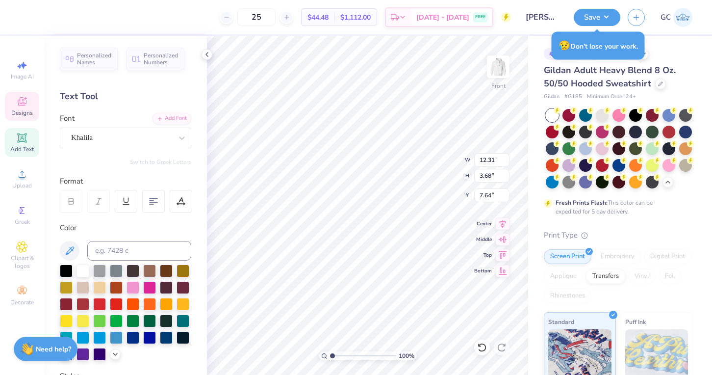
type input "10.33"
type input "3.48"
type input "7.72"
click at [99, 142] on div "Khalila" at bounding box center [121, 137] width 103 height 15
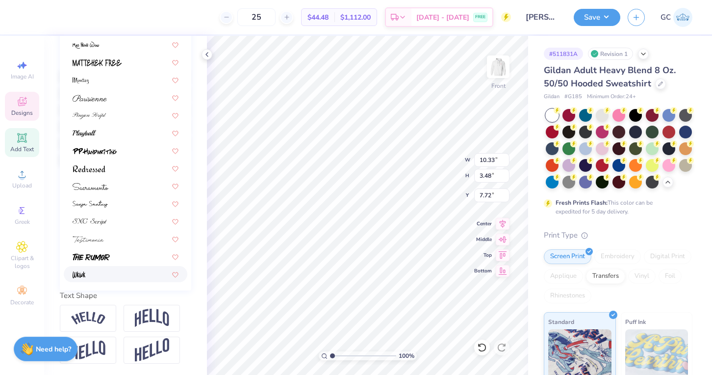
scroll to position [220, 0]
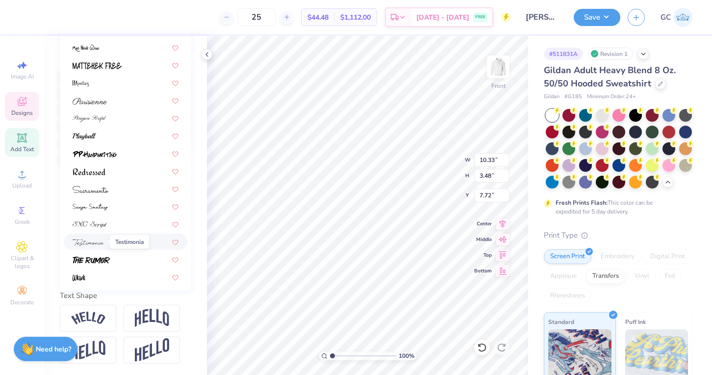
click at [99, 241] on img at bounding box center [88, 242] width 31 height 7
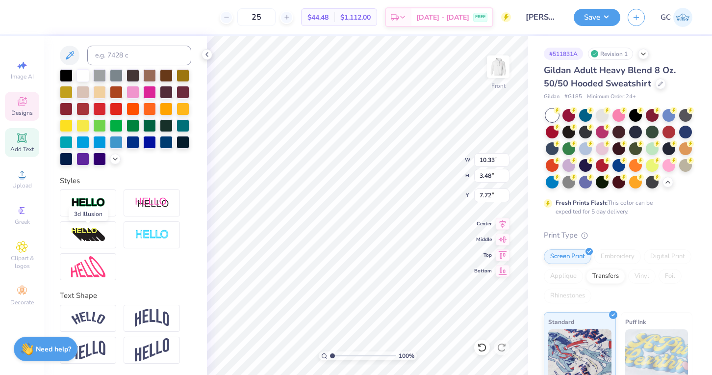
type input "12.24"
type input "4.09"
type input "7.41"
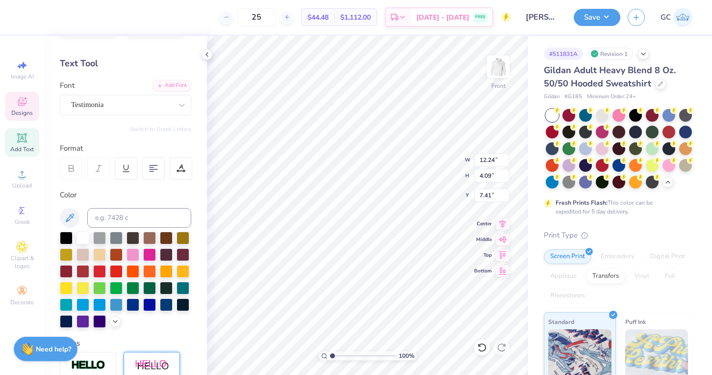
scroll to position [0, 0]
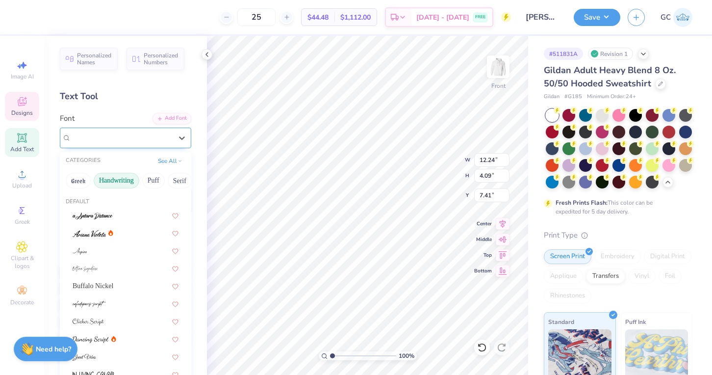
click at [112, 134] on div "Testimonia" at bounding box center [121, 137] width 103 height 15
click at [182, 179] on button "Fantasy" at bounding box center [191, 181] width 32 height 16
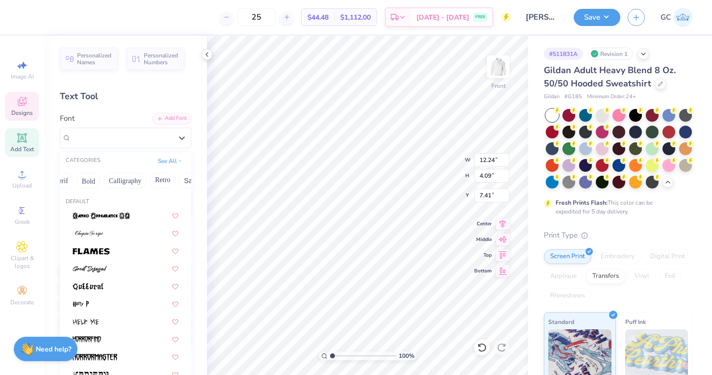
scroll to position [0, 91]
click at [155, 183] on button "Calligraphy" at bounding box center [152, 181] width 43 height 16
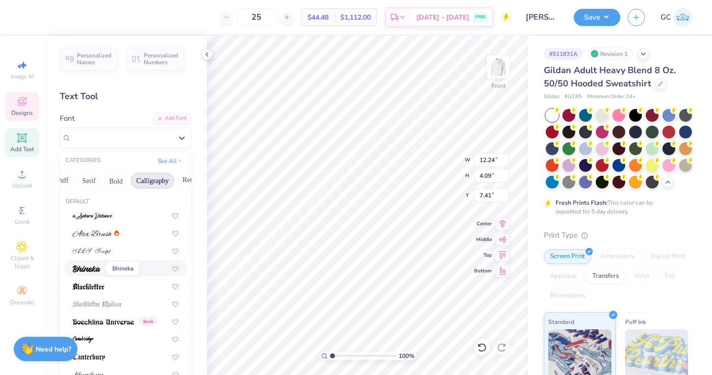
click at [84, 263] on span at bounding box center [87, 268] width 28 height 10
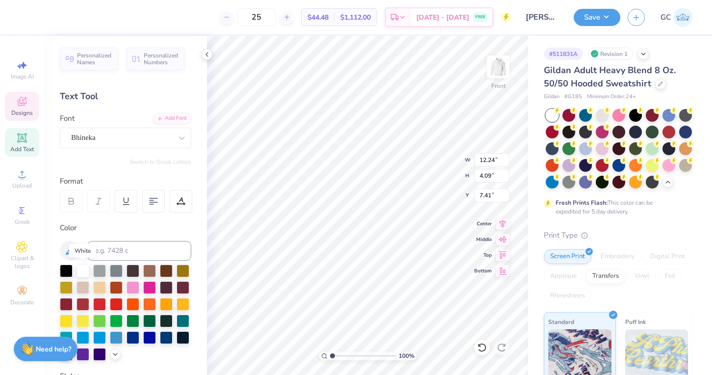
type input "8.56"
type input "3.31"
type input "7.84"
click at [129, 134] on div "Bhineka" at bounding box center [121, 137] width 103 height 15
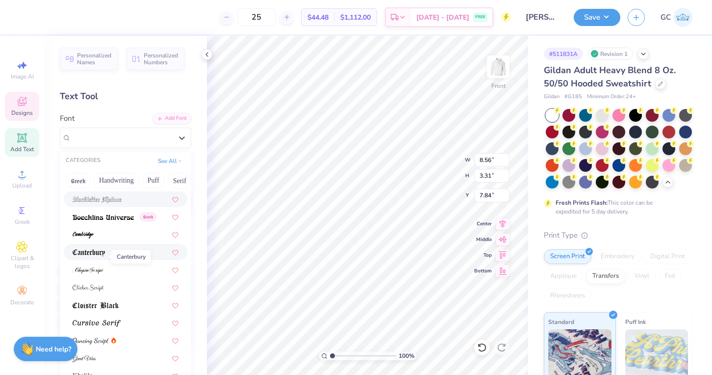
scroll to position [115, 0]
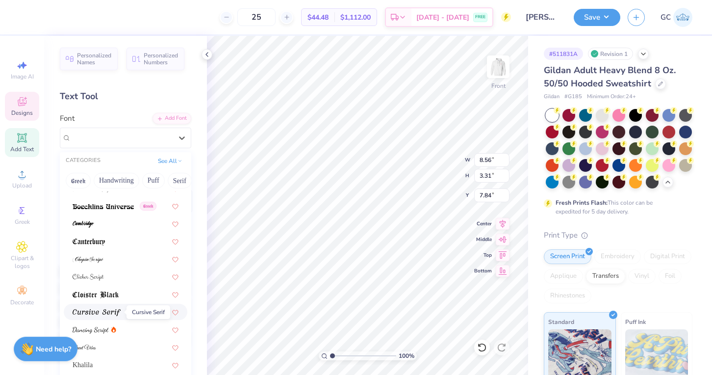
click at [101, 314] on img at bounding box center [97, 312] width 48 height 7
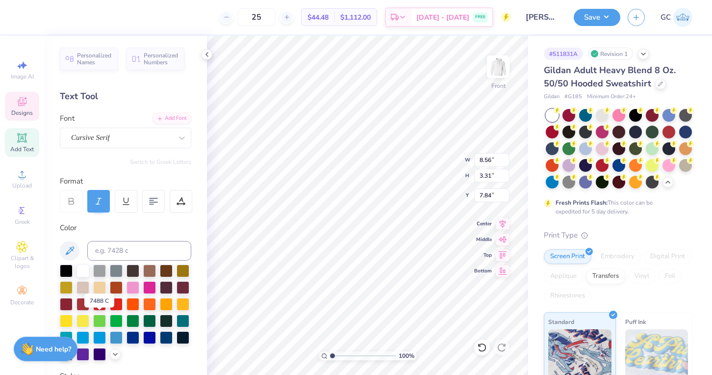
type input "11.08"
type input "3.65"
type input "7.66"
click at [133, 136] on div "Cursive Serif" at bounding box center [121, 137] width 103 height 15
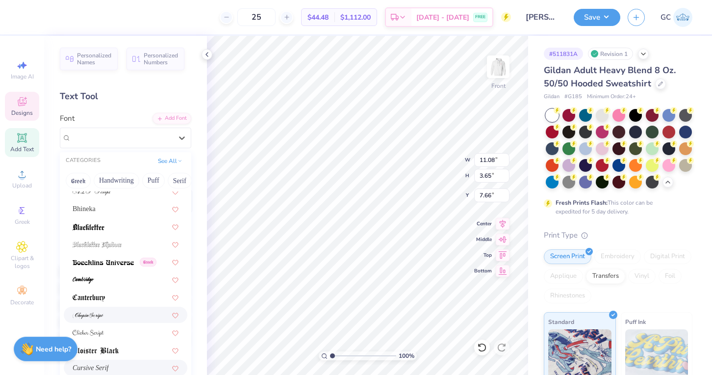
scroll to position [67, 0]
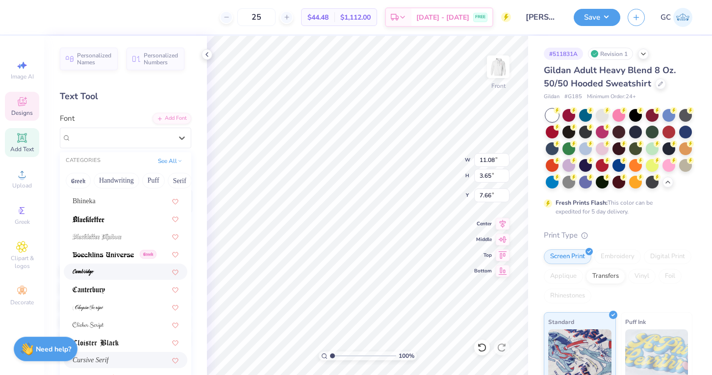
click at [120, 272] on div at bounding box center [126, 271] width 106 height 10
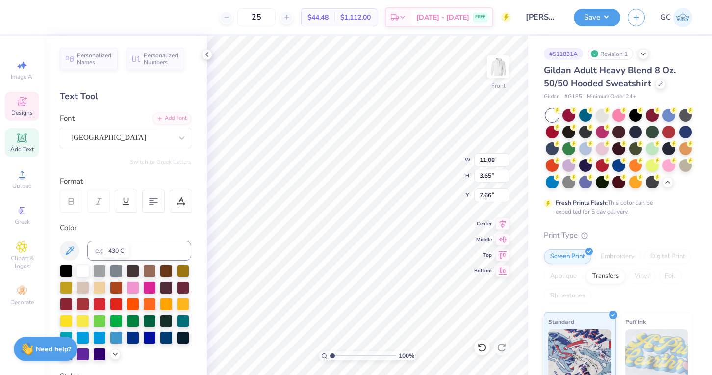
type input "9.24"
type input "3.68"
type input "7.33"
click at [131, 132] on div "Cambridge" at bounding box center [121, 137] width 103 height 15
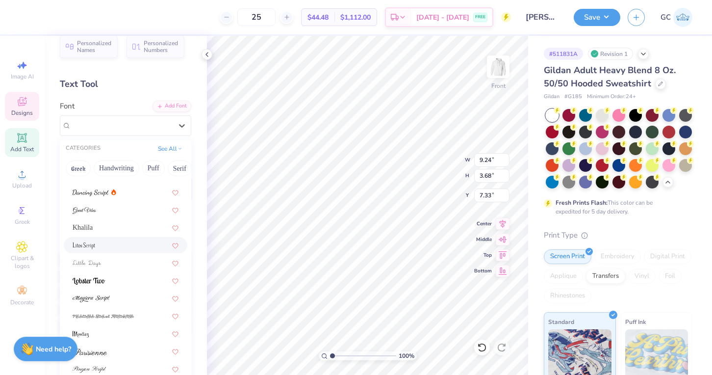
scroll to position [21, 0]
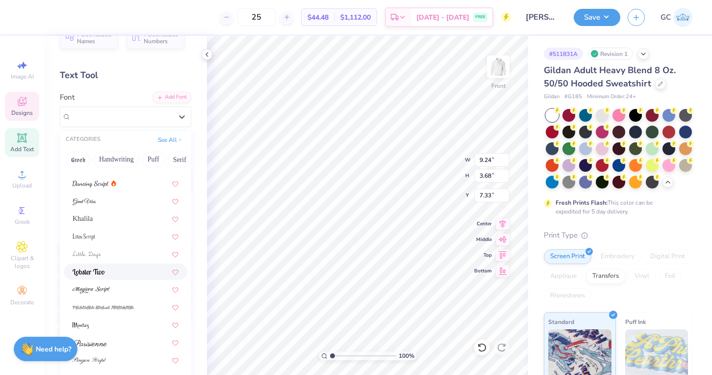
click at [130, 264] on div at bounding box center [126, 271] width 124 height 16
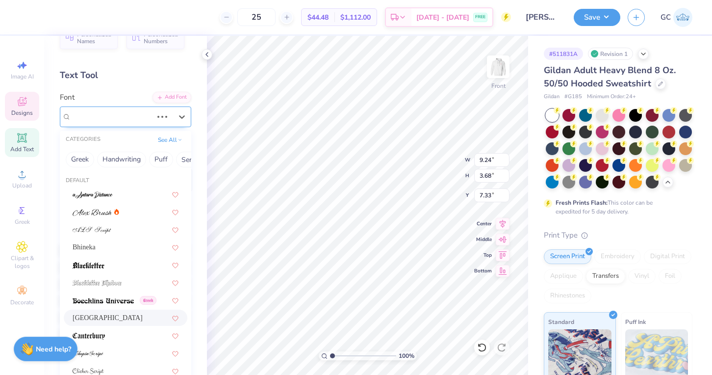
click at [140, 118] on div "Cambridge" at bounding box center [111, 116] width 83 height 15
type input "9.62"
type input "3.43"
type input "7.43"
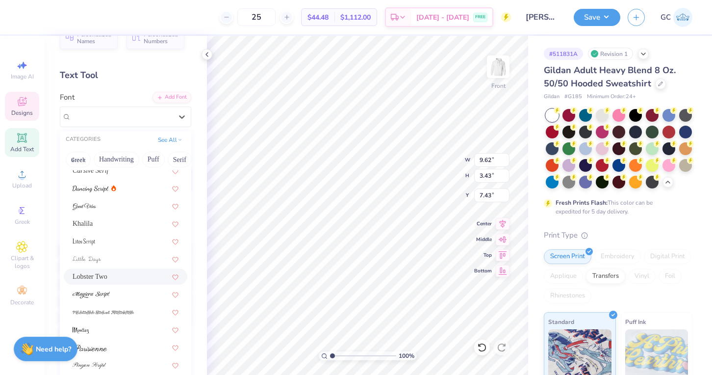
scroll to position [240, 0]
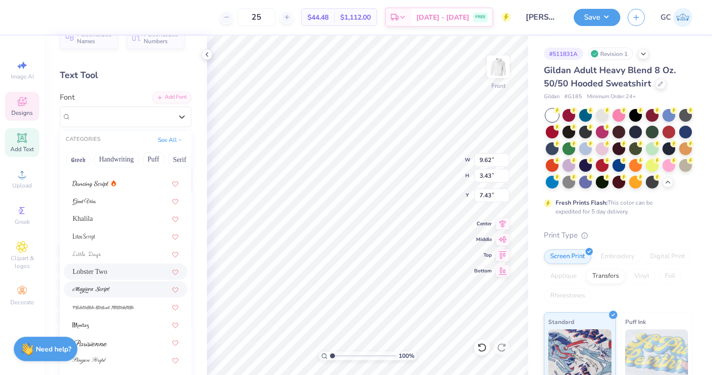
click at [113, 291] on div at bounding box center [126, 289] width 106 height 10
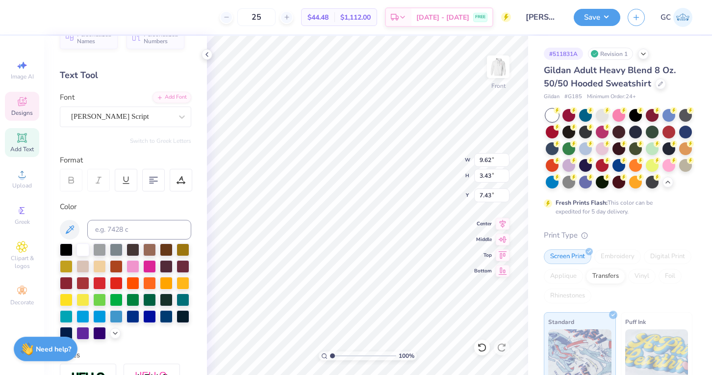
type input "15.66"
type input "4.06"
type input "7.30"
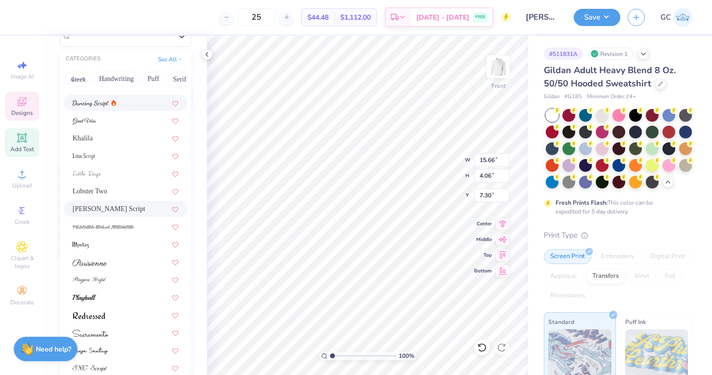
scroll to position [102, 0]
click at [113, 293] on div at bounding box center [126, 296] width 106 height 10
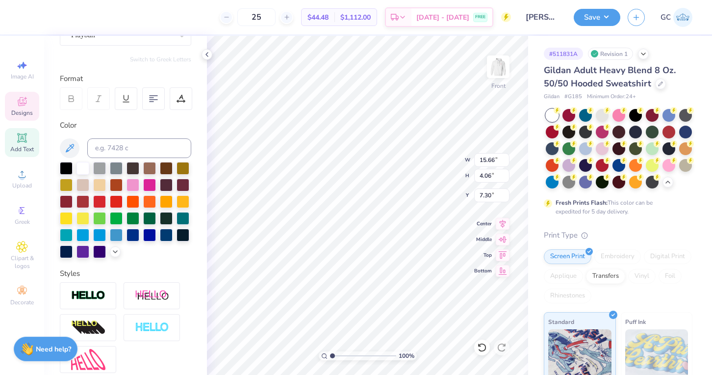
type input "8.98"
type input "3.02"
type input "7.89"
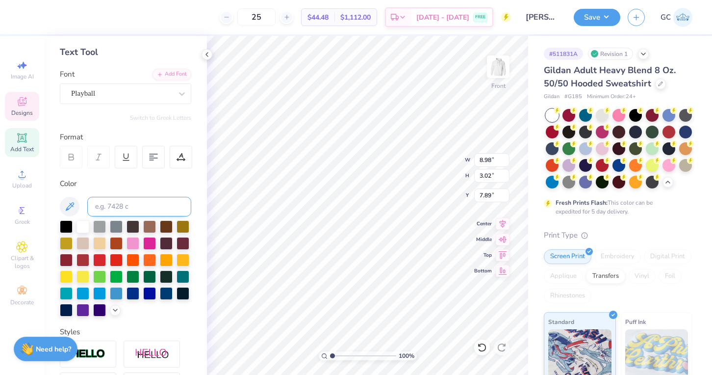
scroll to position [41, 0]
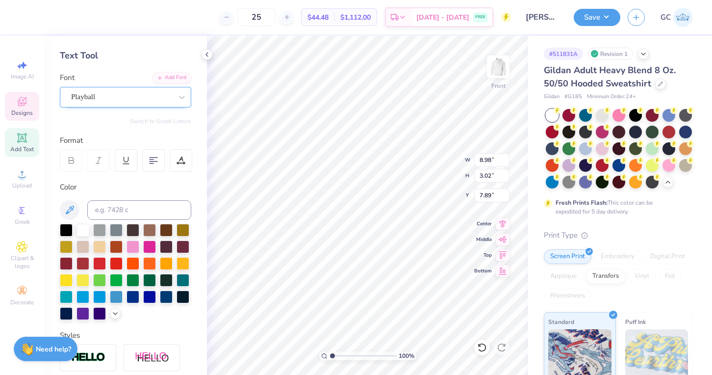
click at [148, 98] on div "Playball" at bounding box center [121, 96] width 103 height 15
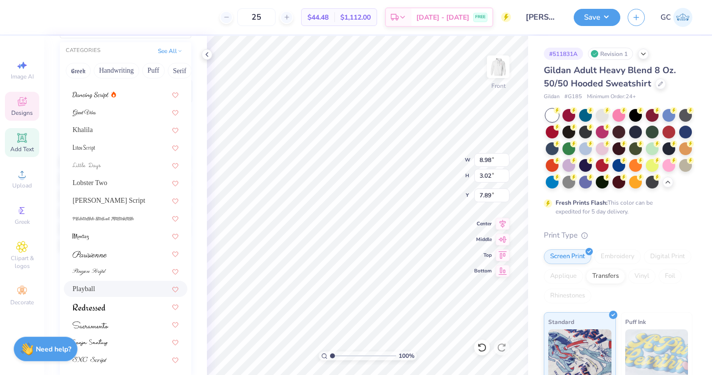
scroll to position [195, 0]
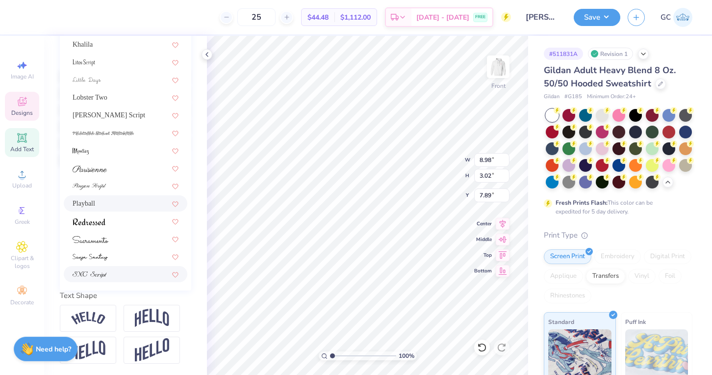
click at [114, 278] on div at bounding box center [126, 274] width 106 height 10
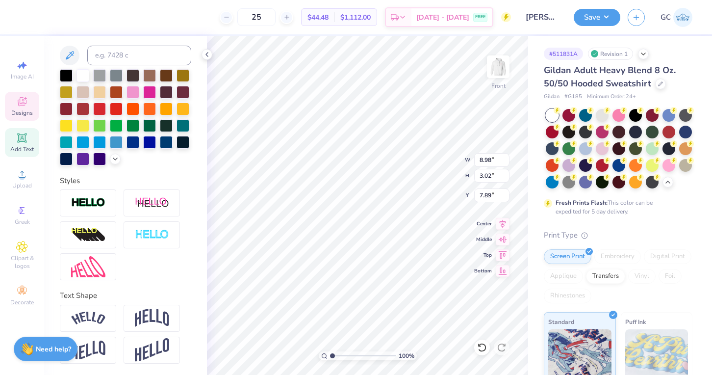
type input "8.40"
type input "2.65"
type input "8.11"
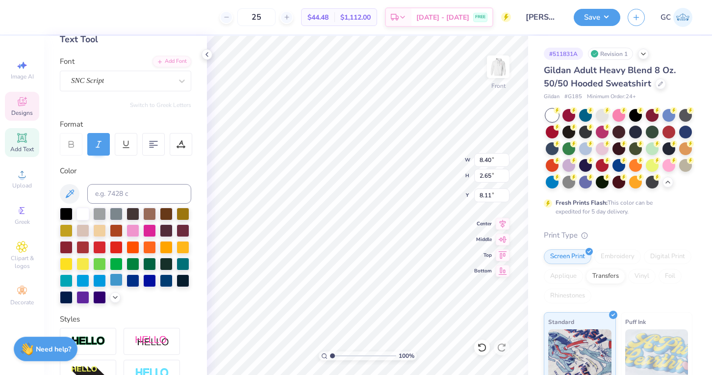
scroll to position [60, 0]
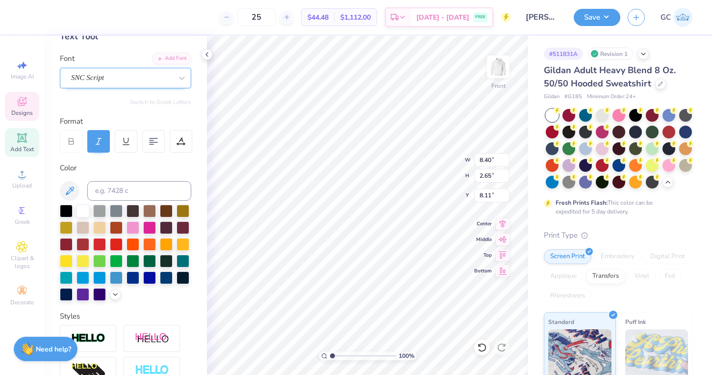
click at [133, 83] on div at bounding box center [121, 77] width 101 height 13
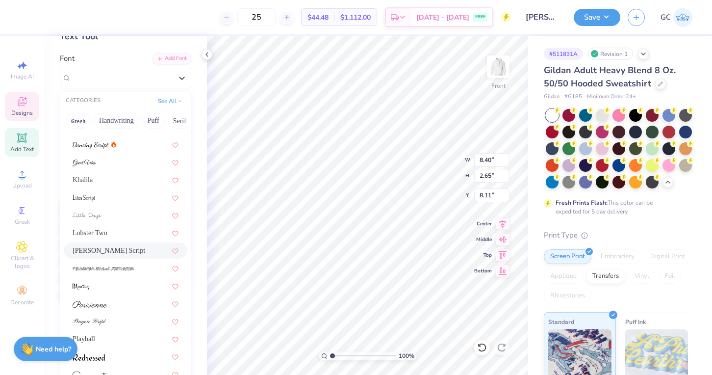
scroll to position [195, 0]
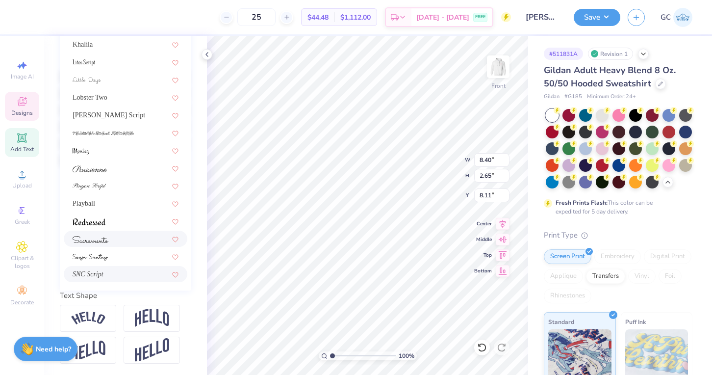
click at [113, 237] on div at bounding box center [126, 238] width 106 height 10
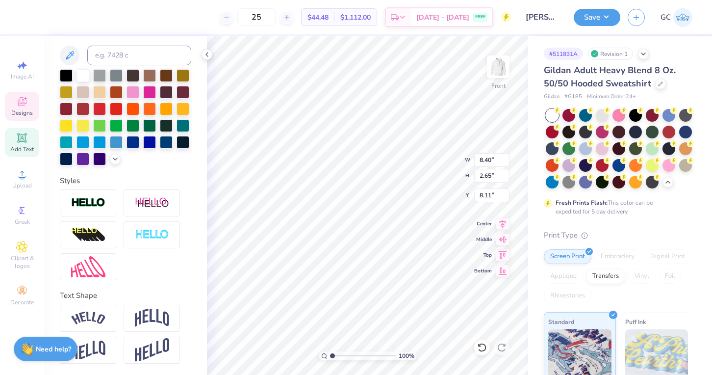
type input "12.69"
type input "3.52"
type input "7.68"
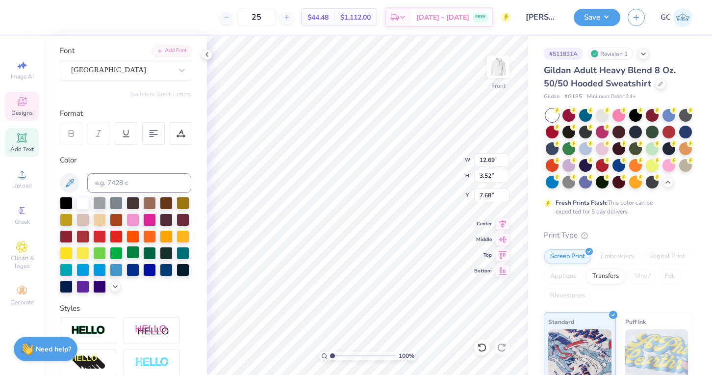
scroll to position [59, 0]
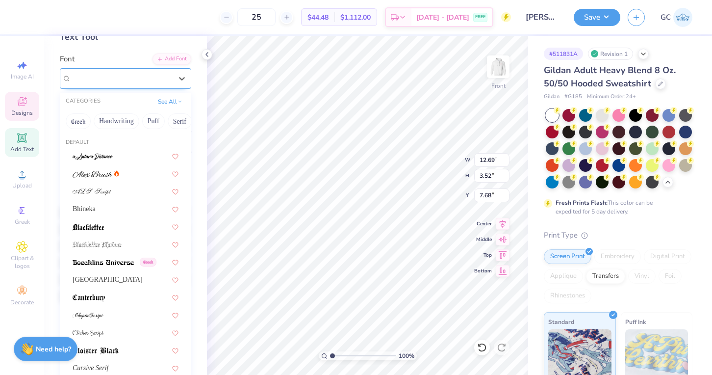
click at [132, 71] on div "Sacramento" at bounding box center [121, 78] width 103 height 15
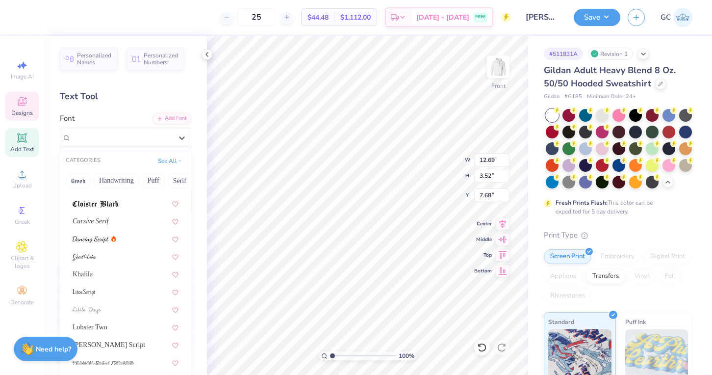
scroll to position [228, 0]
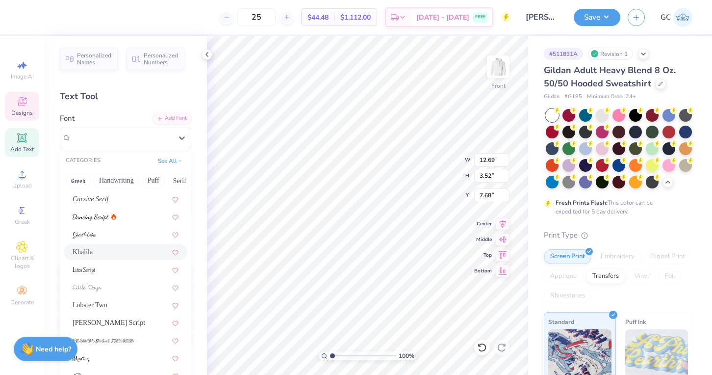
click at [116, 252] on div "Khalila" at bounding box center [126, 252] width 106 height 10
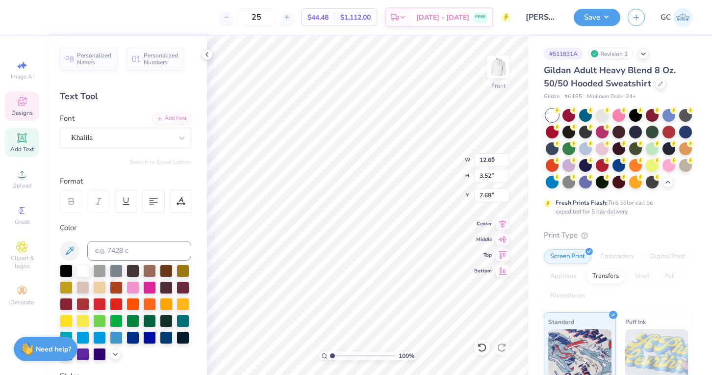
type input "8.76"
type input "2.95"
type input "7.96"
type textarea "XO LXA"
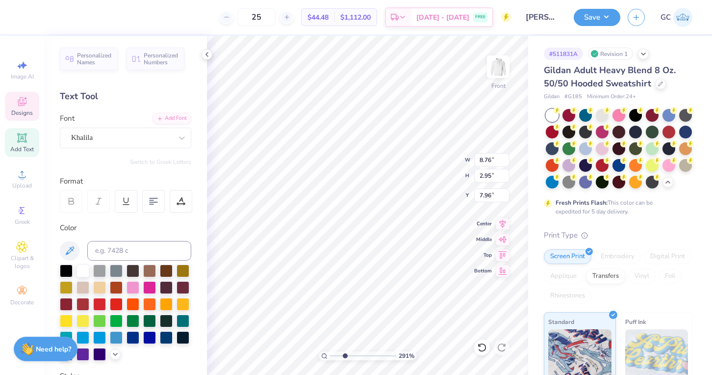
drag, startPoint x: 332, startPoint y: 353, endPoint x: 345, endPoint y: 353, distance: 12.7
type input "2.91"
click at [345, 353] on input "range" at bounding box center [363, 355] width 66 height 9
click at [210, 51] on icon at bounding box center [207, 55] width 8 height 8
click at [209, 56] on icon at bounding box center [207, 55] width 8 height 8
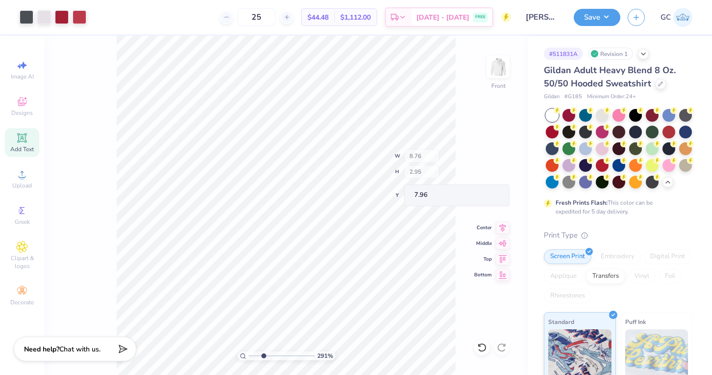
type input "8.76"
type input "2.95"
type input "7.96"
drag, startPoint x: 261, startPoint y: 355, endPoint x: 252, endPoint y: 357, distance: 9.6
type input "1.13"
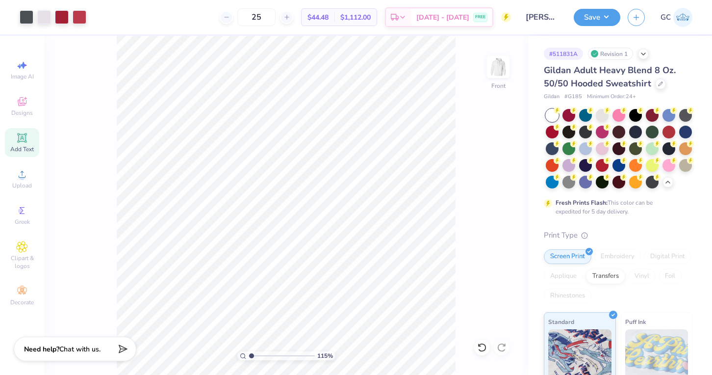
click at [252, 357] on input "range" at bounding box center [282, 355] width 66 height 9
click at [495, 71] on img at bounding box center [498, 66] width 39 height 39
click at [29, 13] on div at bounding box center [27, 16] width 14 height 14
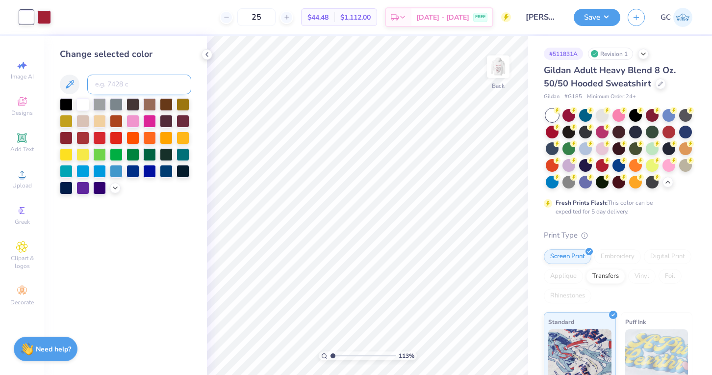
click at [120, 91] on input at bounding box center [139, 85] width 104 height 20
type input "7540"
click at [204, 53] on icon at bounding box center [207, 55] width 8 height 8
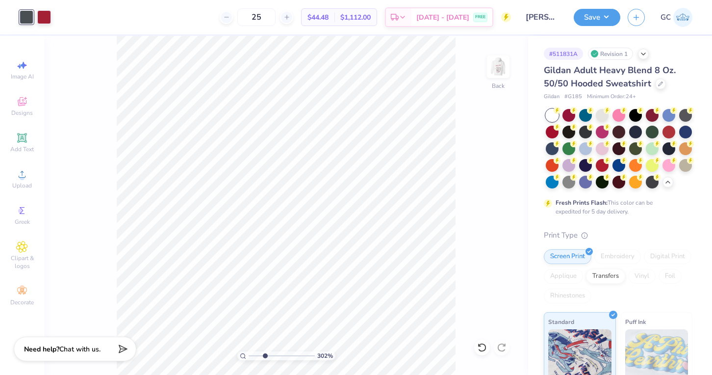
type input "3.14"
drag, startPoint x: 253, startPoint y: 353, endPoint x: 265, endPoint y: 353, distance: 12.7
click at [265, 353] on input "range" at bounding box center [282, 355] width 66 height 9
drag, startPoint x: 281, startPoint y: 22, endPoint x: 261, endPoint y: 21, distance: 19.6
click at [261, 21] on input "25" at bounding box center [256, 17] width 38 height 18
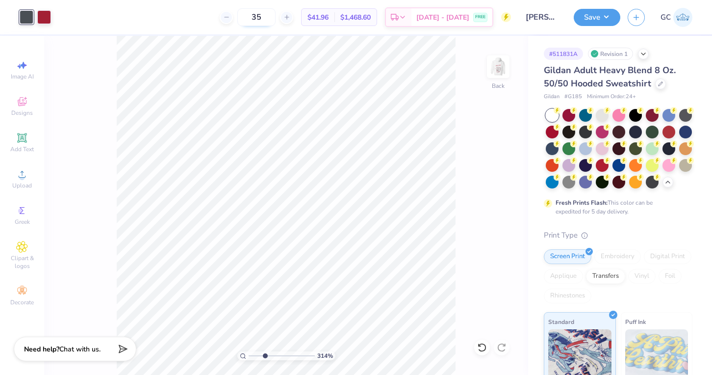
type input "34"
type input "2.55"
click at [261, 355] on input "range" at bounding box center [282, 355] width 66 height 9
click at [495, 72] on img at bounding box center [498, 66] width 39 height 39
drag, startPoint x: 258, startPoint y: 356, endPoint x: 253, endPoint y: 356, distance: 5.4
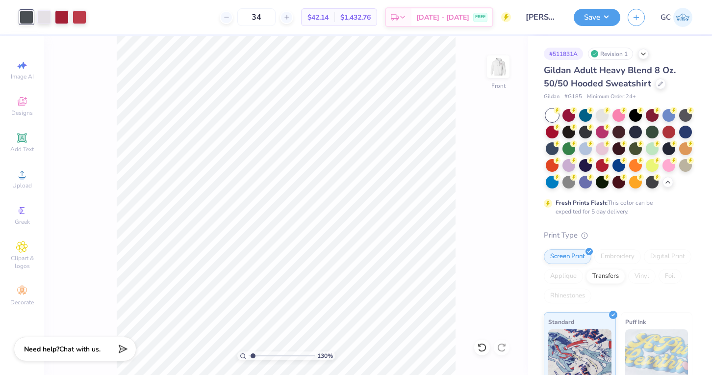
type input "1.3"
click at [253, 356] on input "range" at bounding box center [282, 355] width 66 height 9
click at [604, 21] on button "Save" at bounding box center [597, 15] width 47 height 17
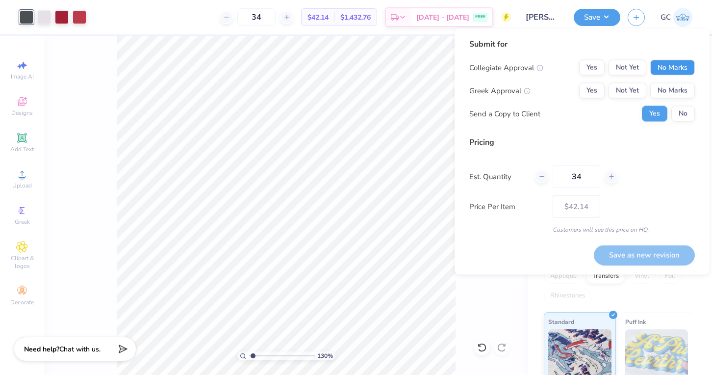
click at [673, 69] on button "No Marks" at bounding box center [672, 68] width 45 height 16
click at [597, 92] on button "Yes" at bounding box center [591, 91] width 25 height 16
click at [638, 254] on button "Save as new revision" at bounding box center [644, 255] width 101 height 20
type input "$42.14"
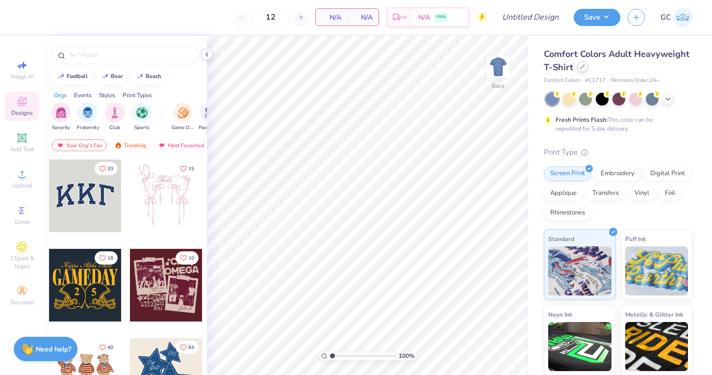
click at [582, 72] on div "Comfort Colors Adult Heavyweight T-Shirt" at bounding box center [618, 61] width 149 height 26
click at [582, 66] on icon at bounding box center [583, 67] width 4 height 4
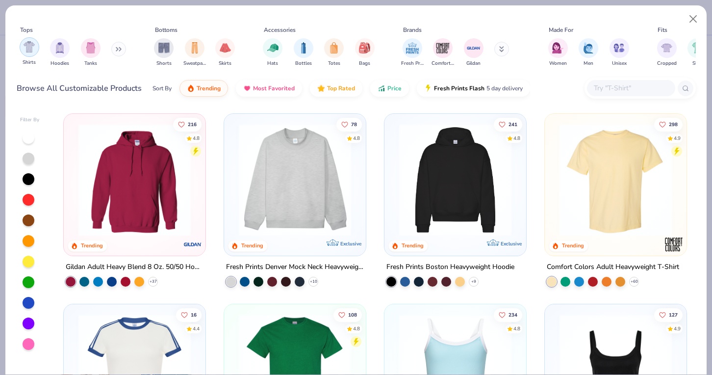
click at [25, 53] on div "filter for Shirts" at bounding box center [30, 47] width 20 height 20
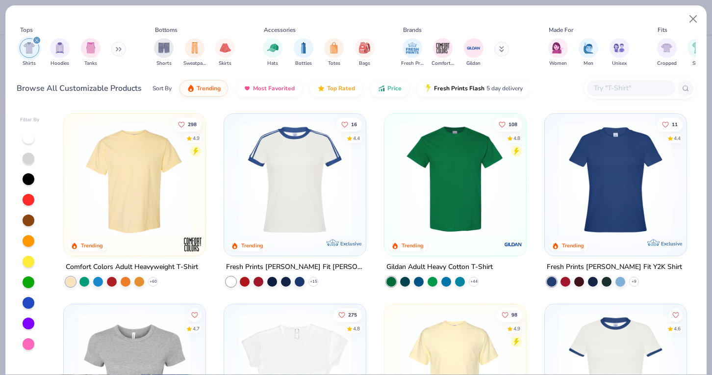
click at [394, 186] on img at bounding box center [333, 180] width 122 height 112
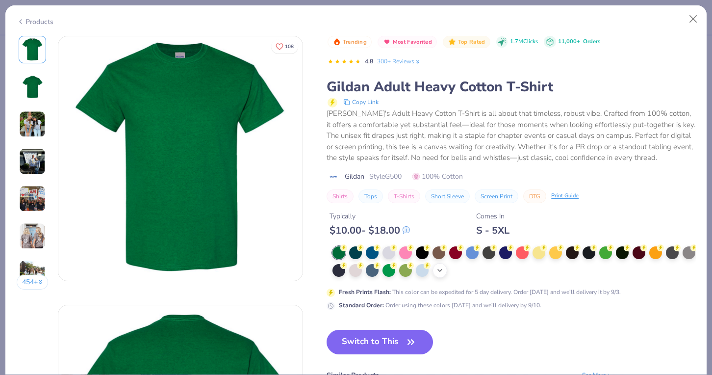
click at [444, 272] on icon at bounding box center [440, 270] width 8 height 8
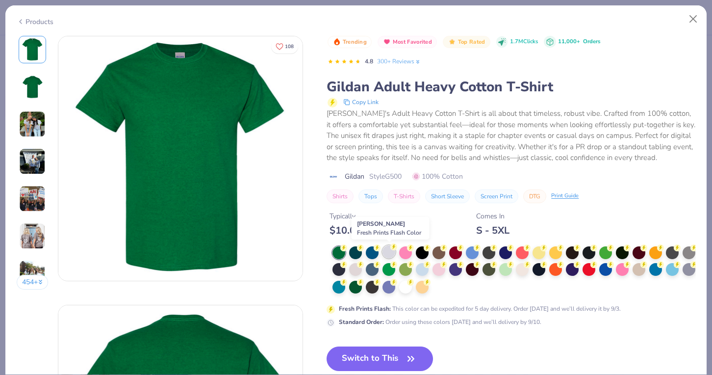
click at [389, 254] on div at bounding box center [388, 251] width 13 height 13
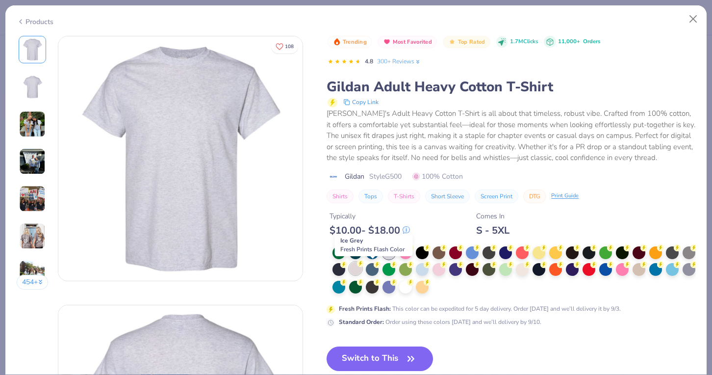
click at [362, 267] on div at bounding box center [355, 268] width 13 height 13
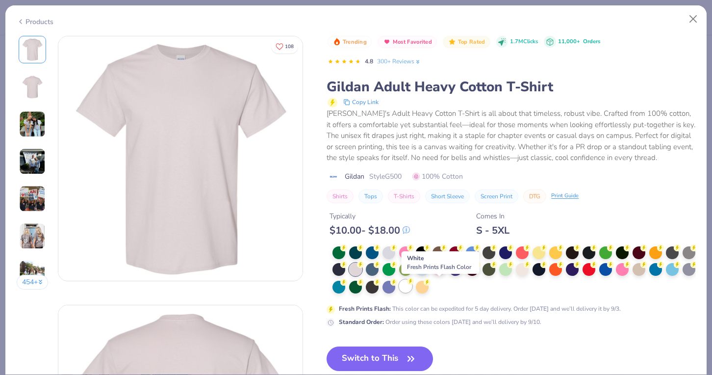
click at [412, 286] on div at bounding box center [405, 285] width 13 height 13
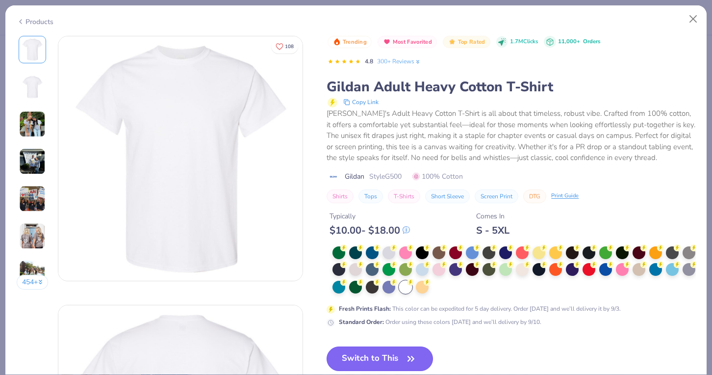
click at [349, 359] on button "Switch to This" at bounding box center [380, 358] width 106 height 25
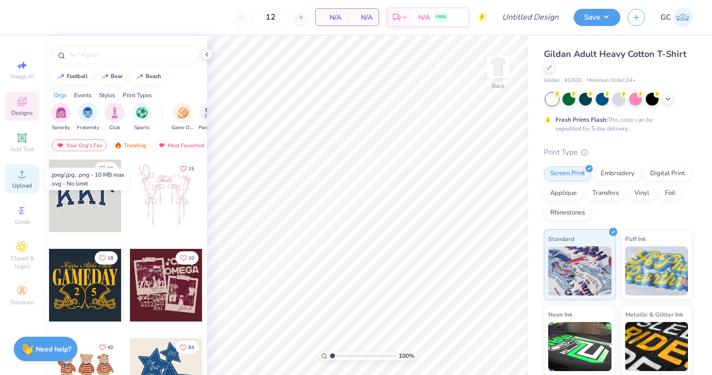
click at [25, 191] on div "Upload" at bounding box center [22, 178] width 34 height 29
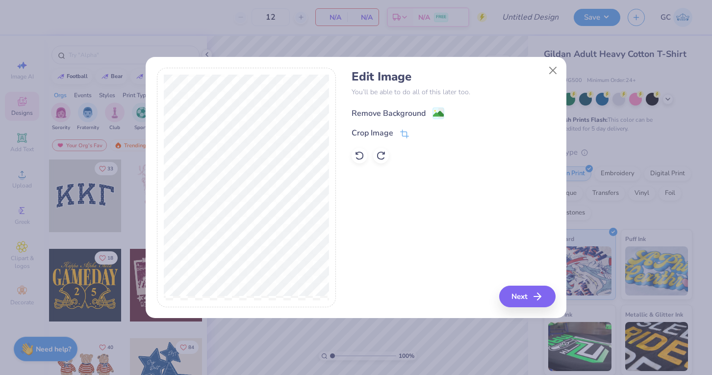
click at [437, 111] on image at bounding box center [438, 113] width 11 height 11
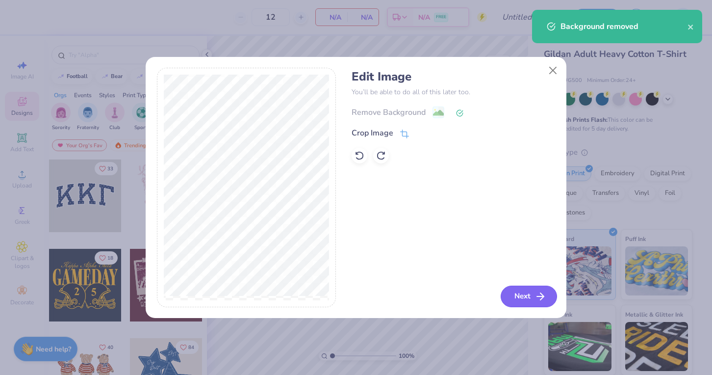
click at [536, 298] on icon "button" at bounding box center [540, 296] width 12 height 12
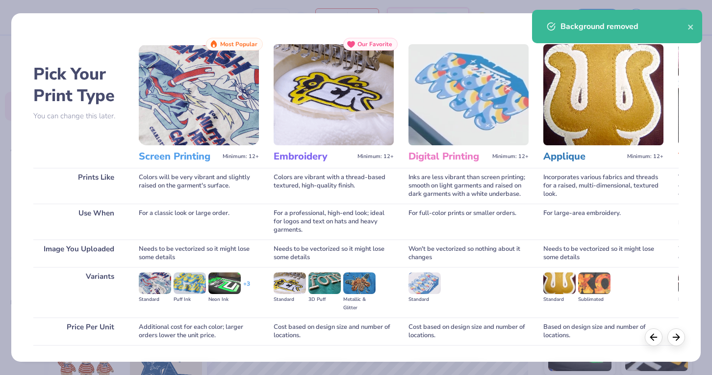
scroll to position [65, 0]
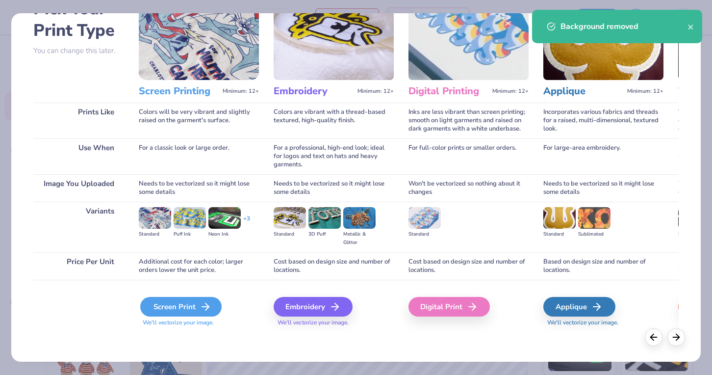
click at [193, 313] on div "Screen Print" at bounding box center [180, 307] width 81 height 20
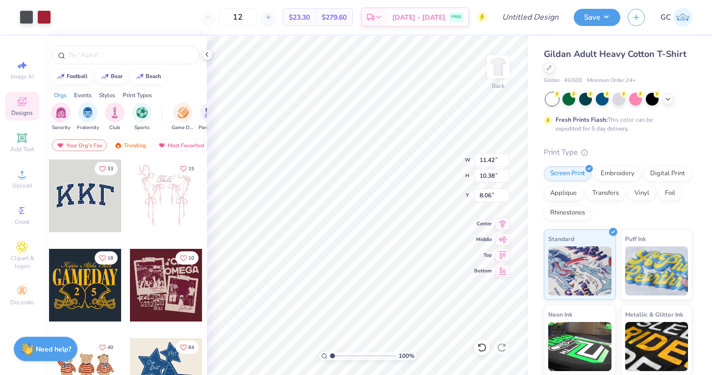
type input "4.00"
type input "3.64"
type input "3.30"
click at [204, 54] on icon at bounding box center [207, 55] width 8 height 8
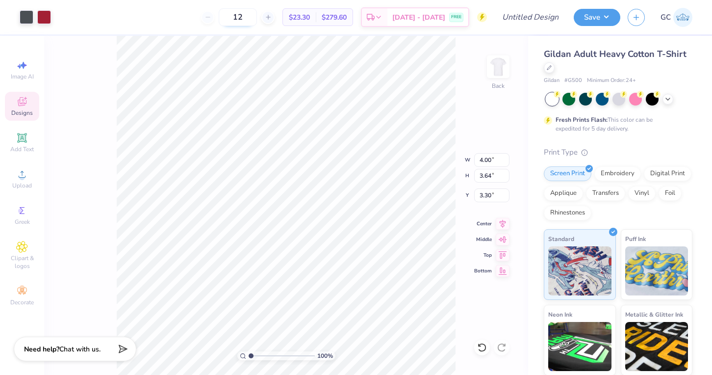
drag, startPoint x: 264, startPoint y: 16, endPoint x: 237, endPoint y: 15, distance: 27.0
click at [237, 15] on input "12" at bounding box center [238, 17] width 38 height 18
type input "50"
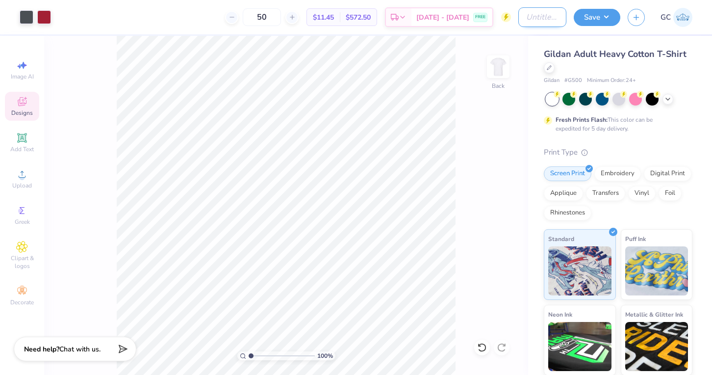
click at [549, 20] on input "Design Title" at bounding box center [542, 17] width 48 height 20
type input "Chi x LXA Homecoming"
click at [604, 22] on button "Save" at bounding box center [597, 15] width 47 height 17
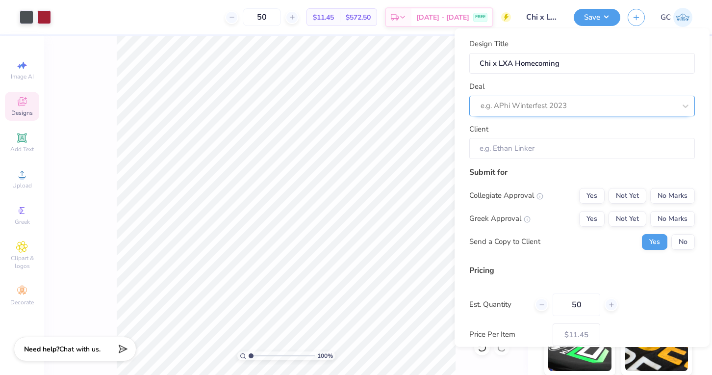
click at [544, 104] on div at bounding box center [578, 105] width 195 height 13
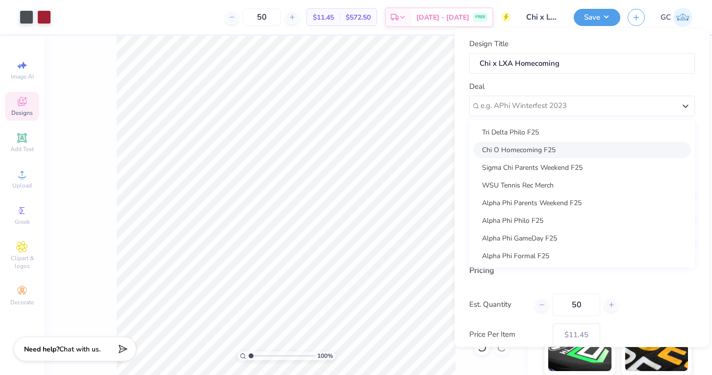
click at [525, 148] on div "Chi O Homecoming F25" at bounding box center [582, 149] width 218 height 16
type input "[PERSON_NAME]"
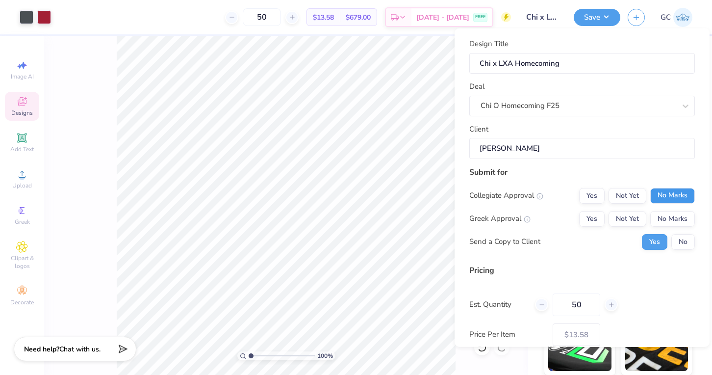
click at [671, 193] on button "No Marks" at bounding box center [672, 195] width 45 height 16
click at [655, 218] on button "No Marks" at bounding box center [672, 218] width 45 height 16
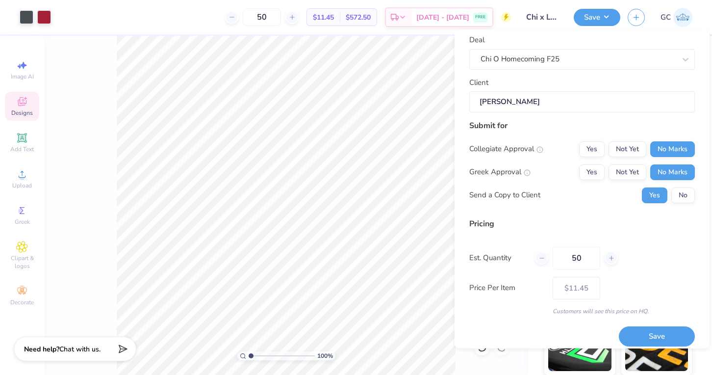
scroll to position [49, 0]
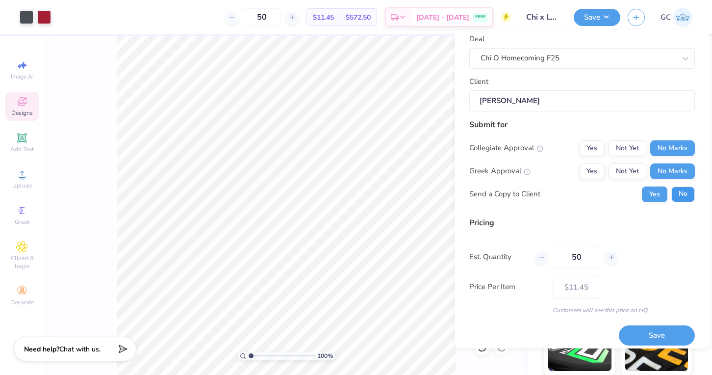
click at [681, 200] on button "No" at bounding box center [683, 194] width 24 height 16
click at [644, 329] on button "Save" at bounding box center [657, 336] width 76 height 20
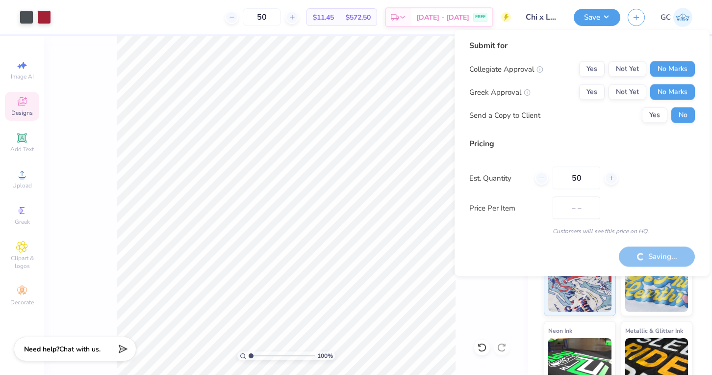
type input "$11.45"
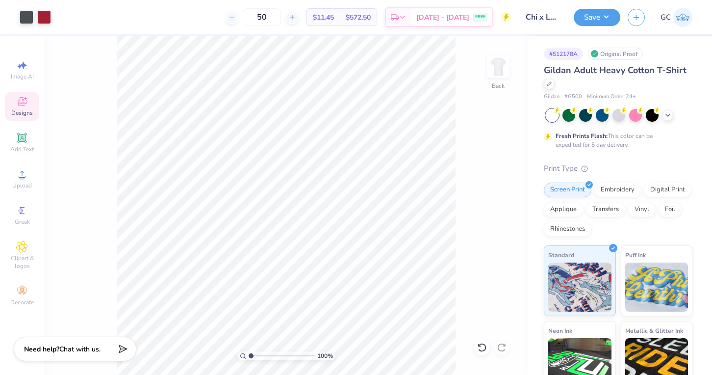
click at [672, 21] on link "GC" at bounding box center [676, 17] width 32 height 19
